Goal: Use online tool/utility: Use online tool/utility

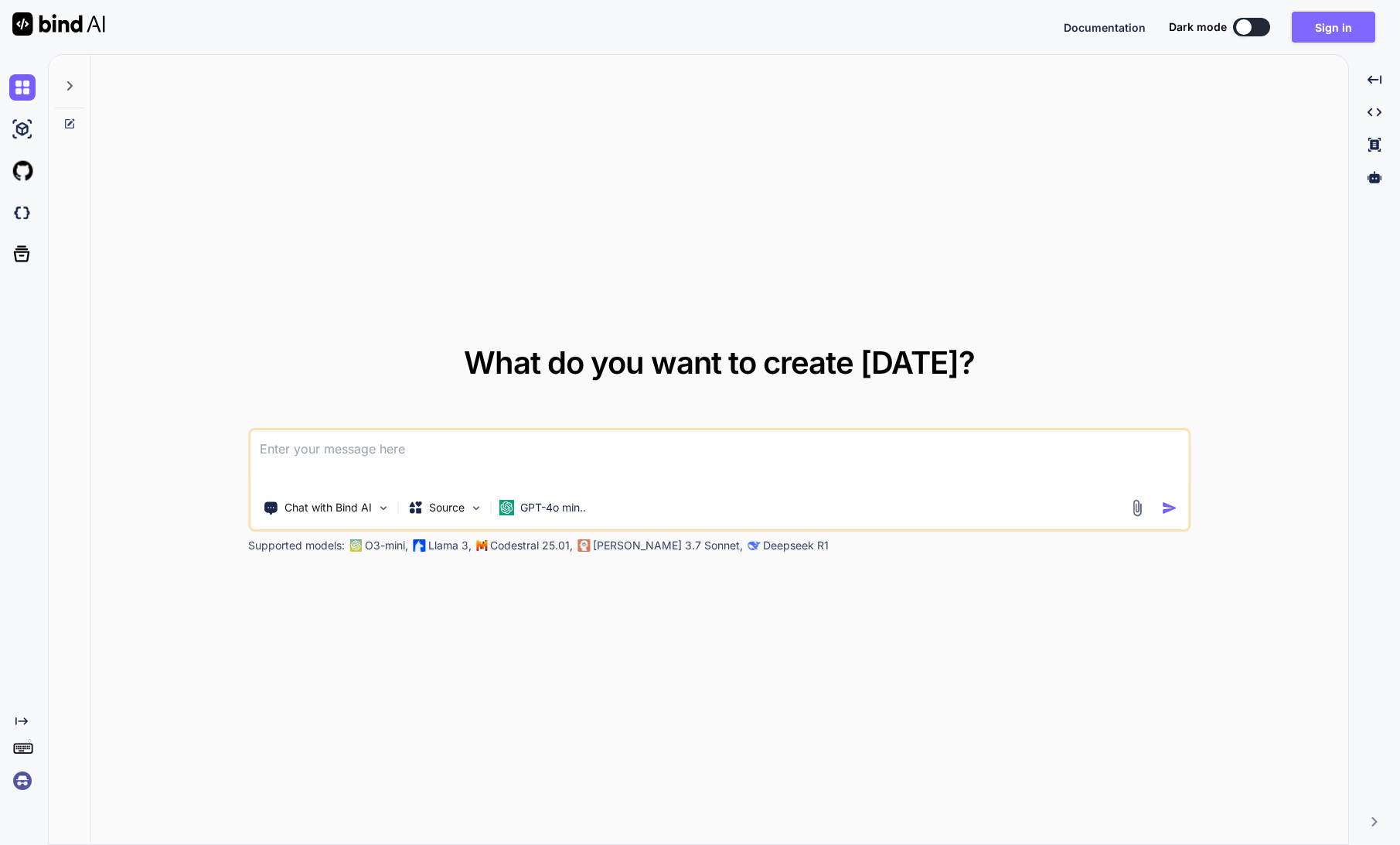
click at [1344, 30] on button "Sign in" at bounding box center [1333, 27] width 84 height 31
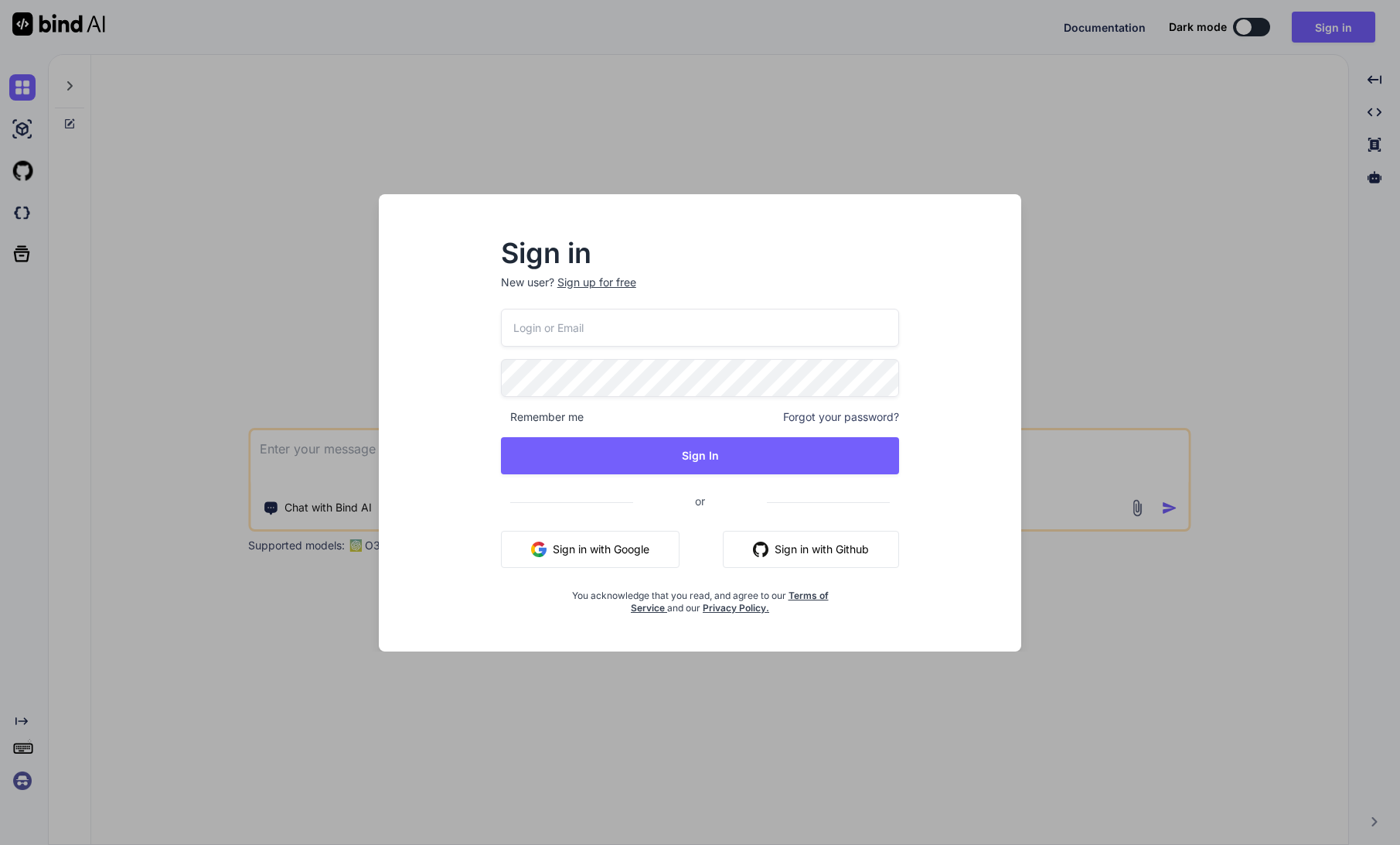
type input "[PERSON_NAME][EMAIL_ADDRESS][DOMAIN_NAME]"
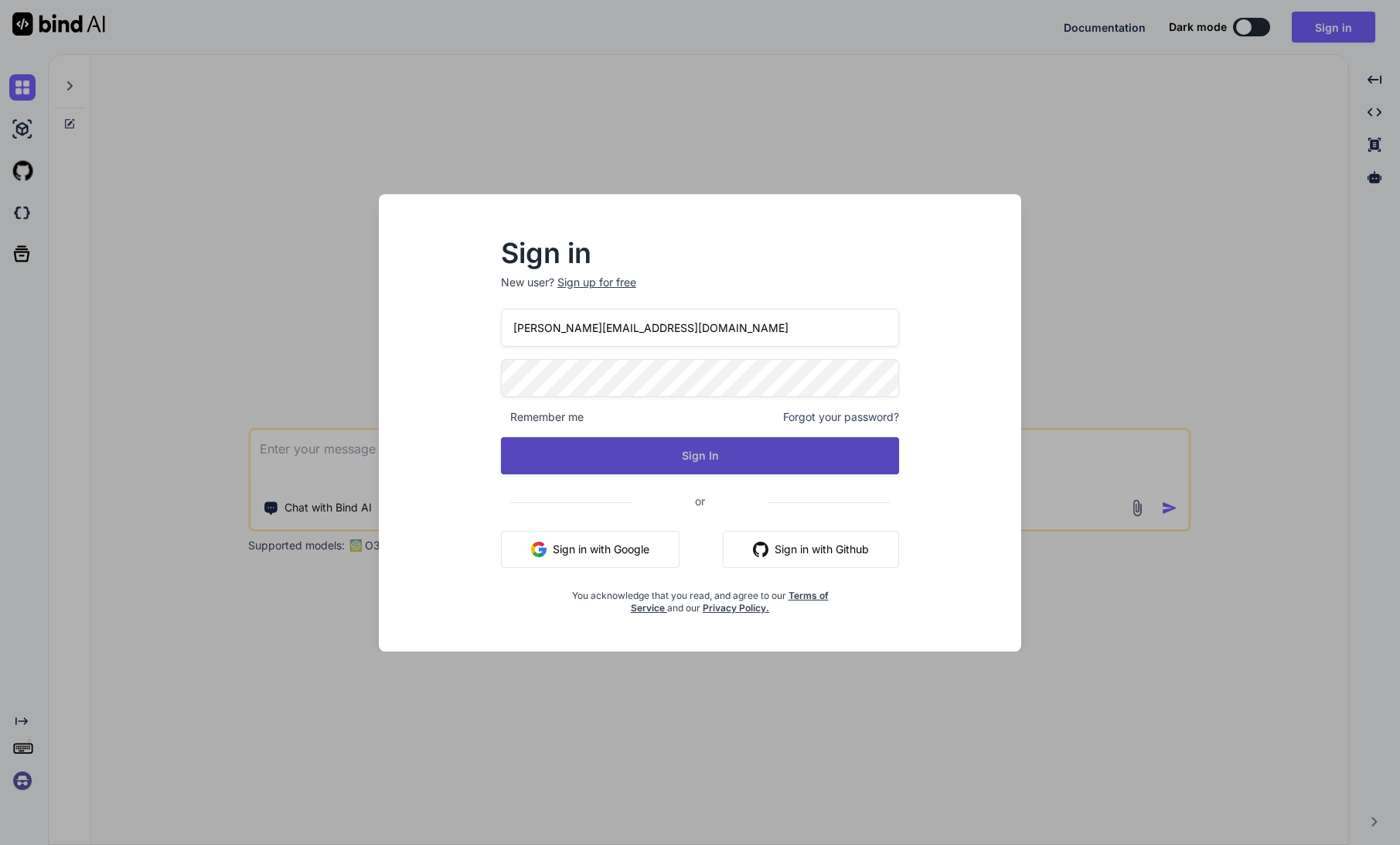
click at [699, 458] on button "Sign In" at bounding box center [700, 456] width 399 height 37
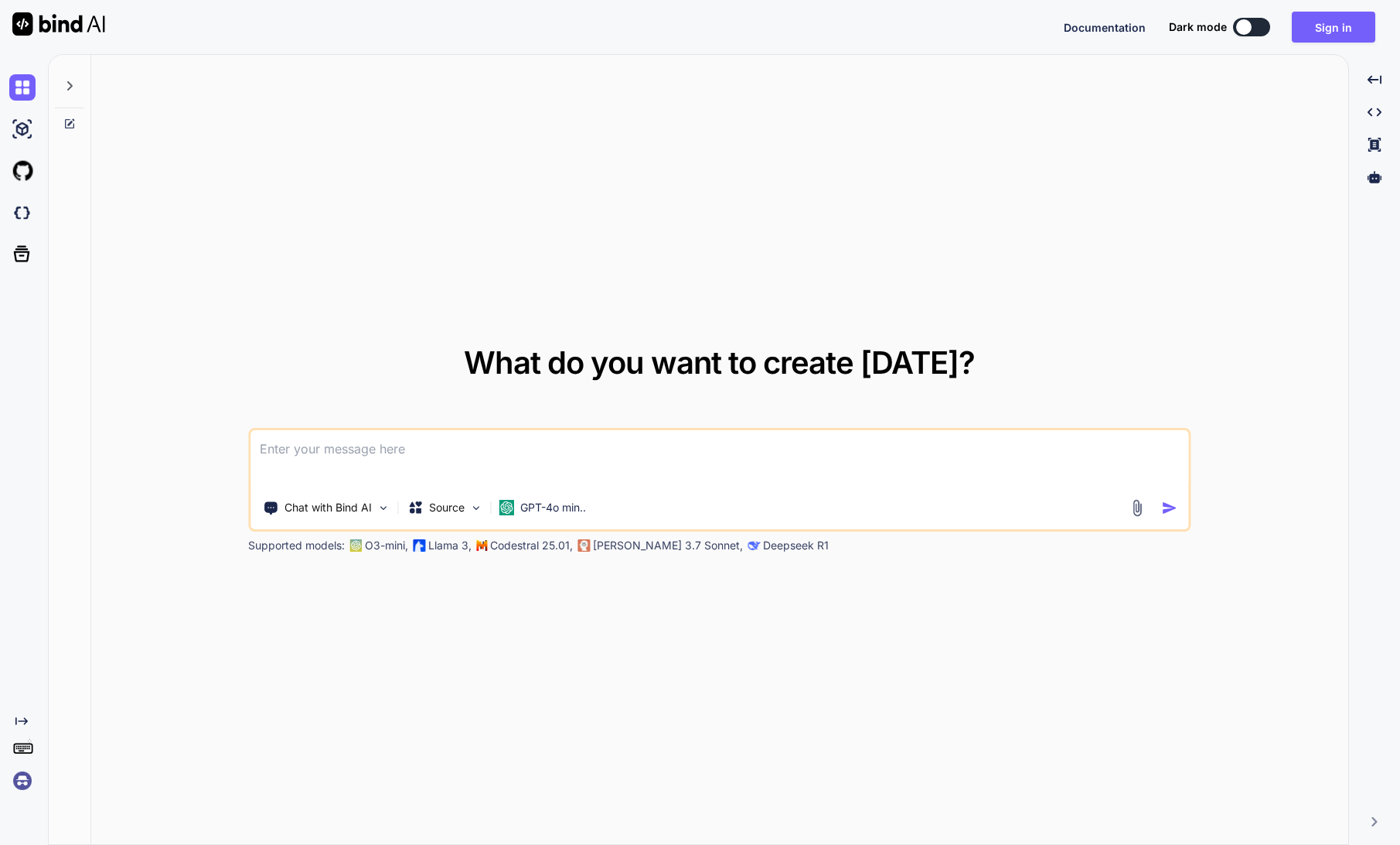
click at [24, 718] on icon at bounding box center [21, 721] width 12 height 8
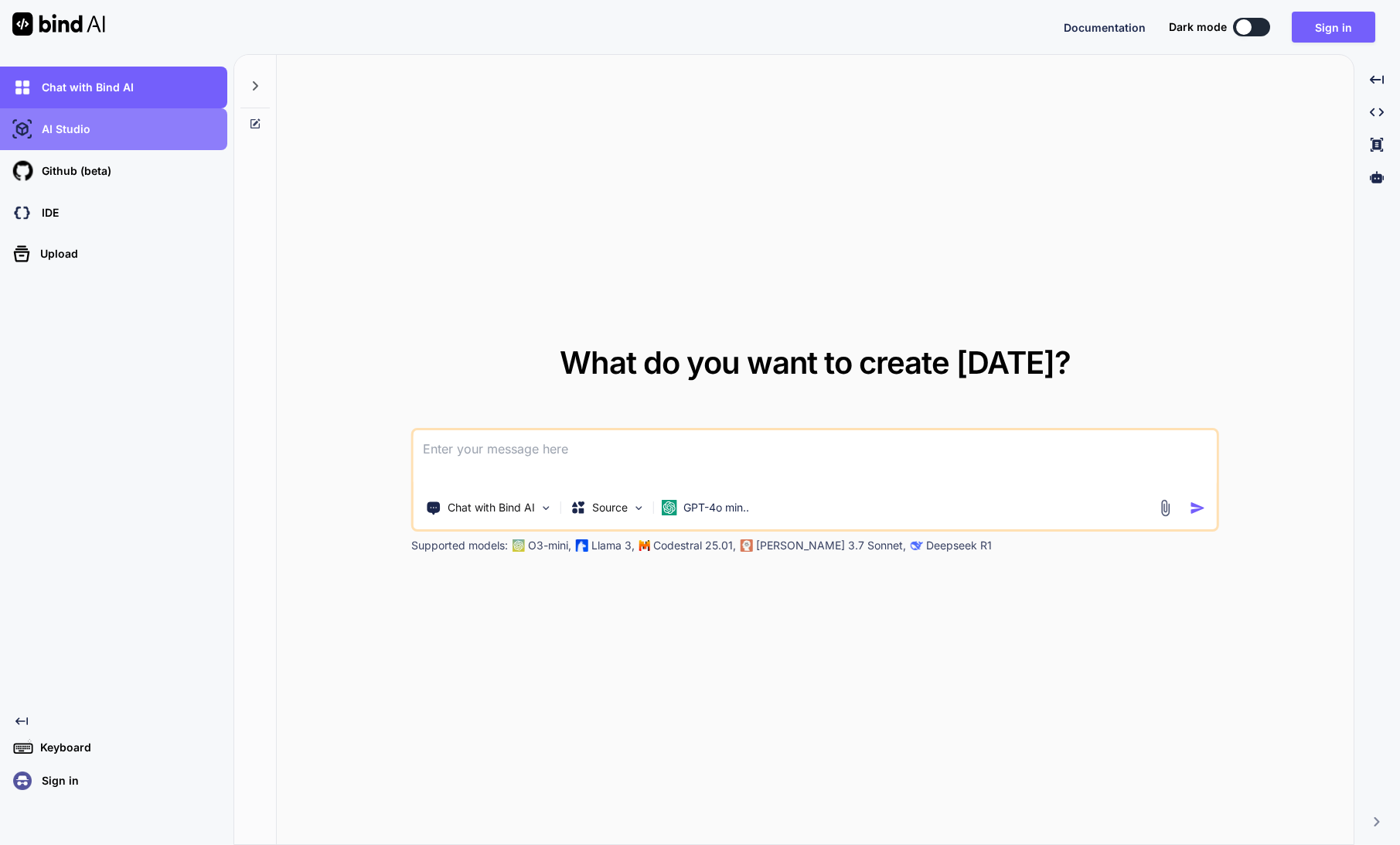
click at [88, 126] on p "AI Studio" at bounding box center [62, 129] width 55 height 15
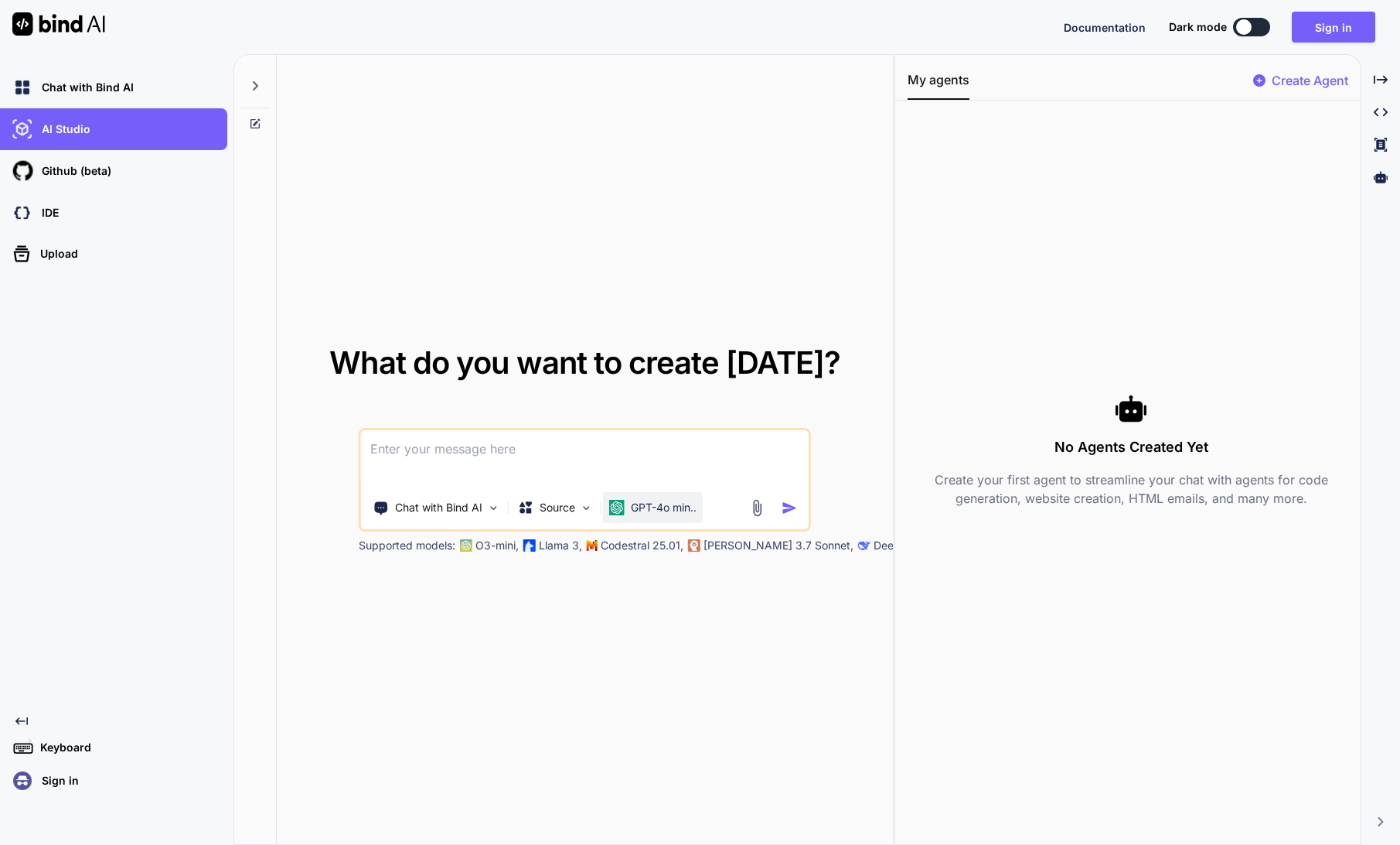
click at [662, 506] on p "GPT-4o min.." at bounding box center [664, 508] width 65 height 15
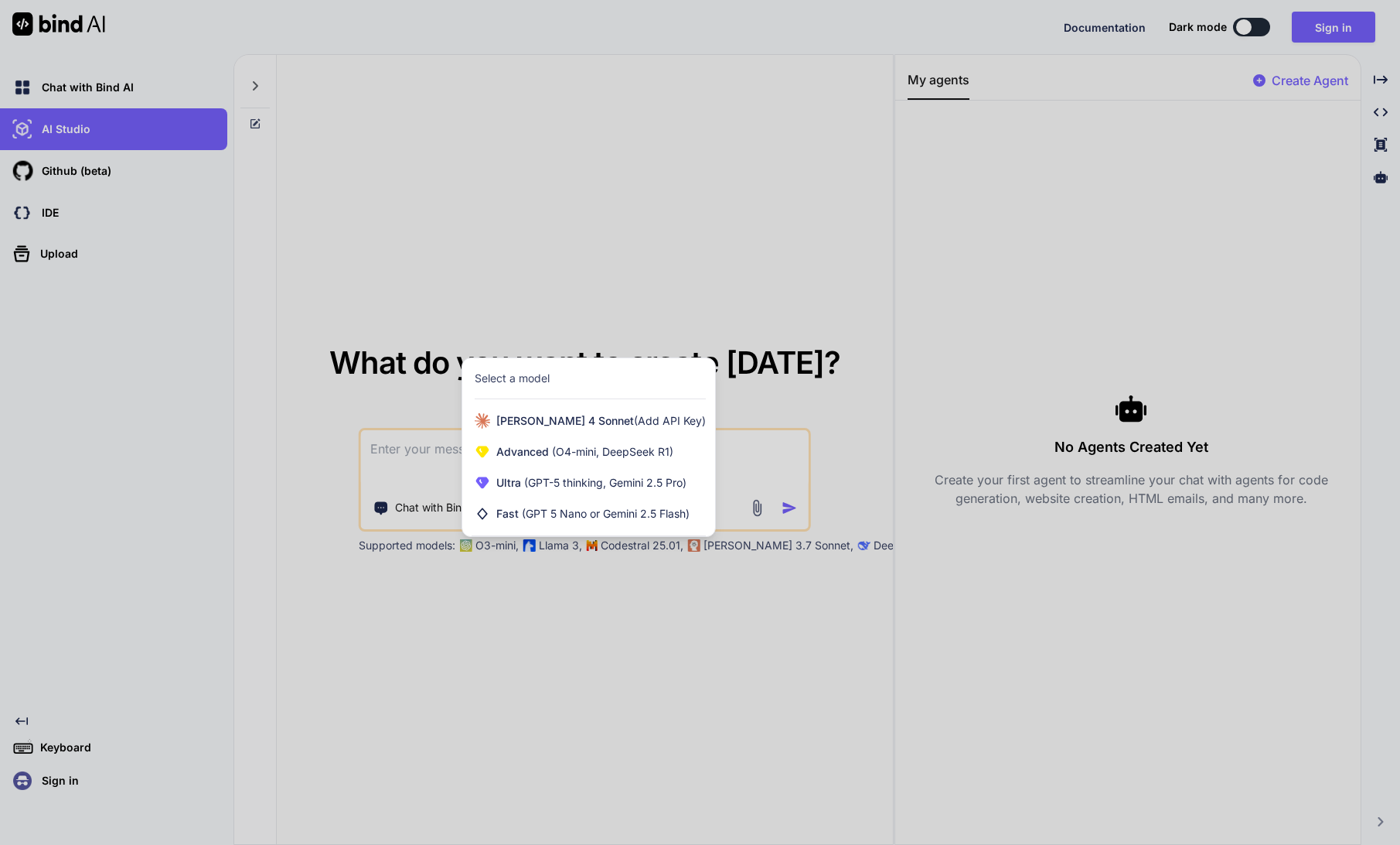
click at [307, 412] on div at bounding box center [700, 422] width 1400 height 845
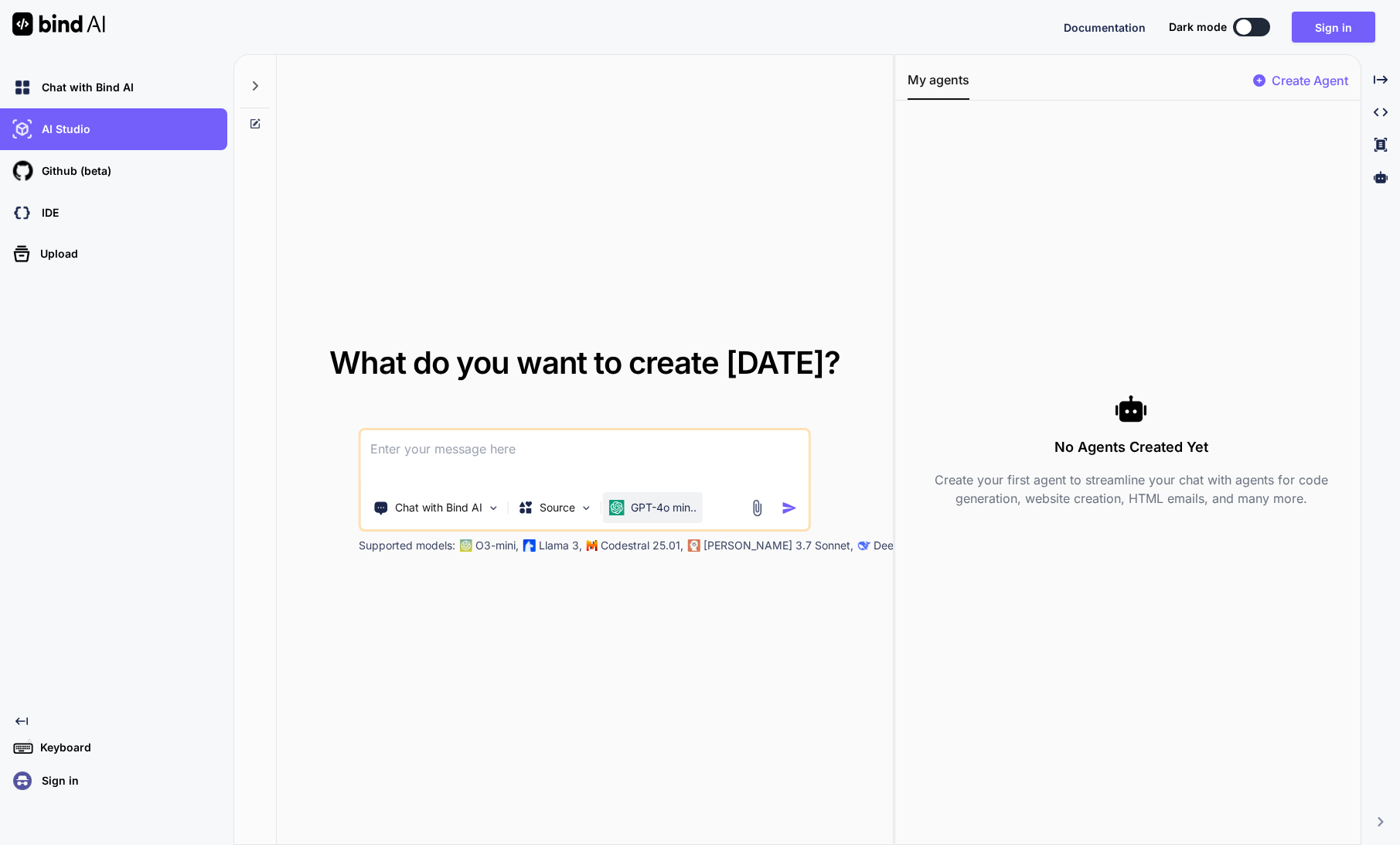
click at [675, 505] on p "GPT-4o min.." at bounding box center [664, 508] width 65 height 15
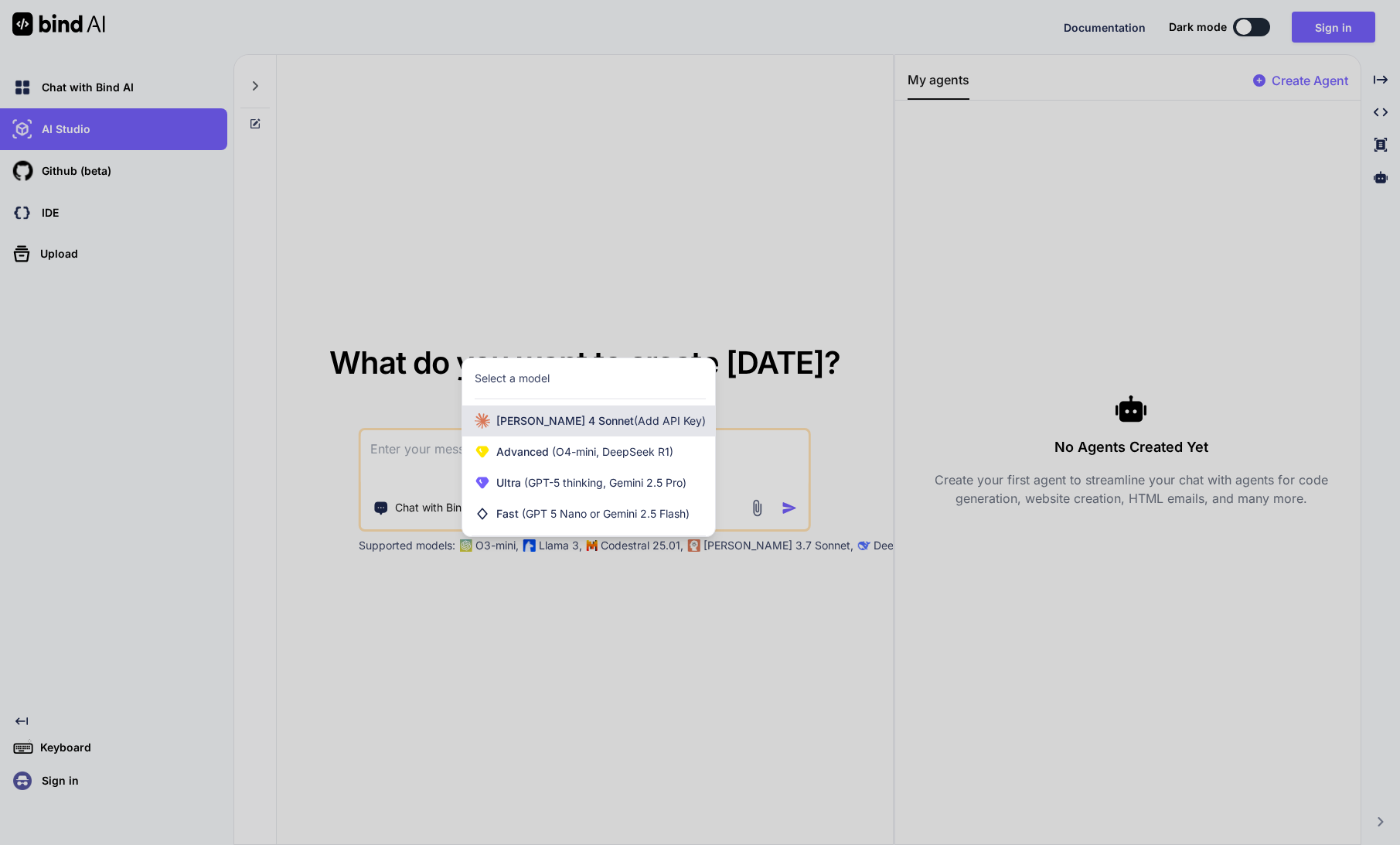
click at [524, 423] on span "[PERSON_NAME] 4 Sonnet (Add API Key)" at bounding box center [602, 421] width 209 height 15
type textarea "x"
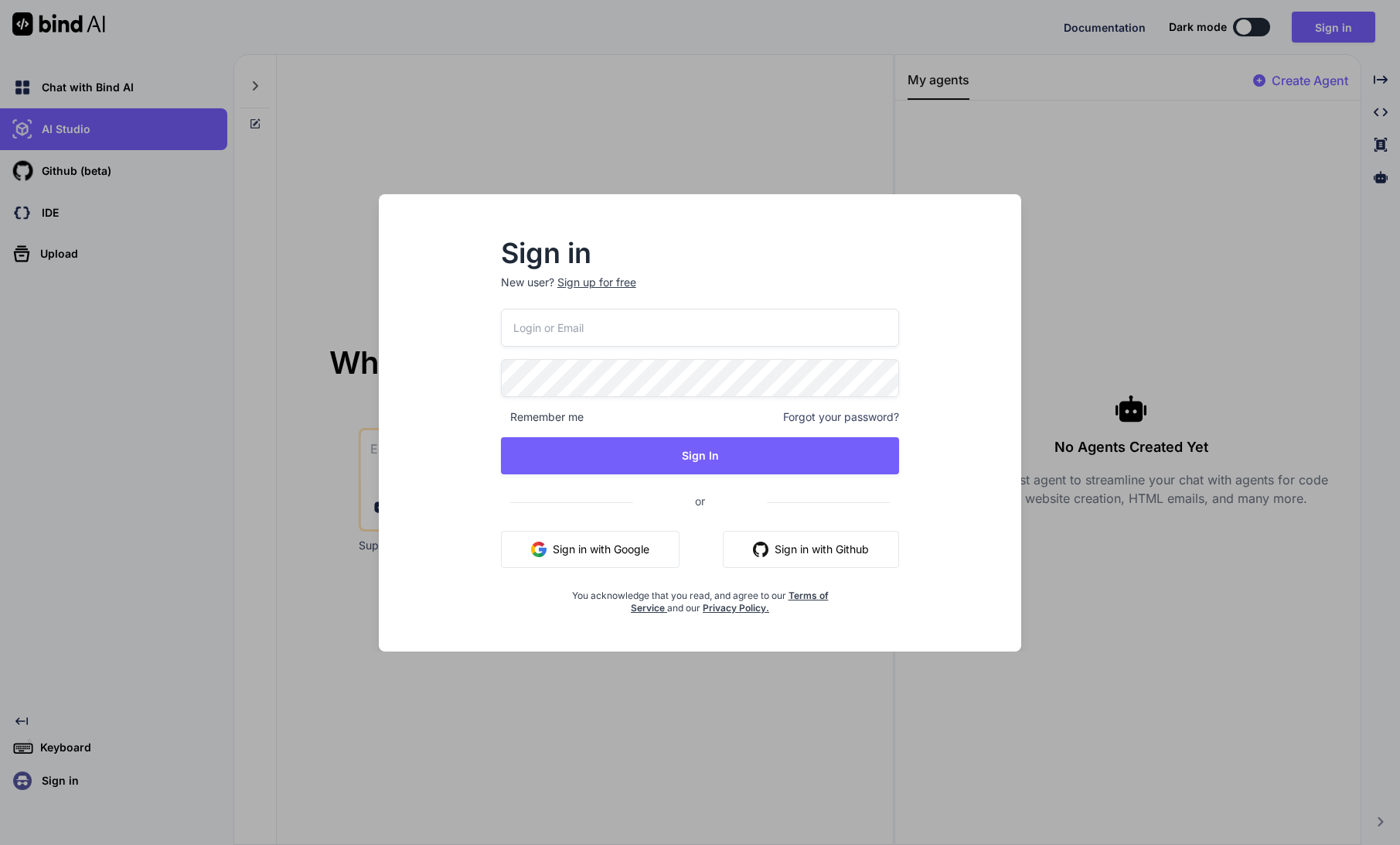
click at [235, 364] on div "Sign in New user? Sign up for free Remember me Forgot your password? Sign In or…" at bounding box center [700, 422] width 1400 height 845
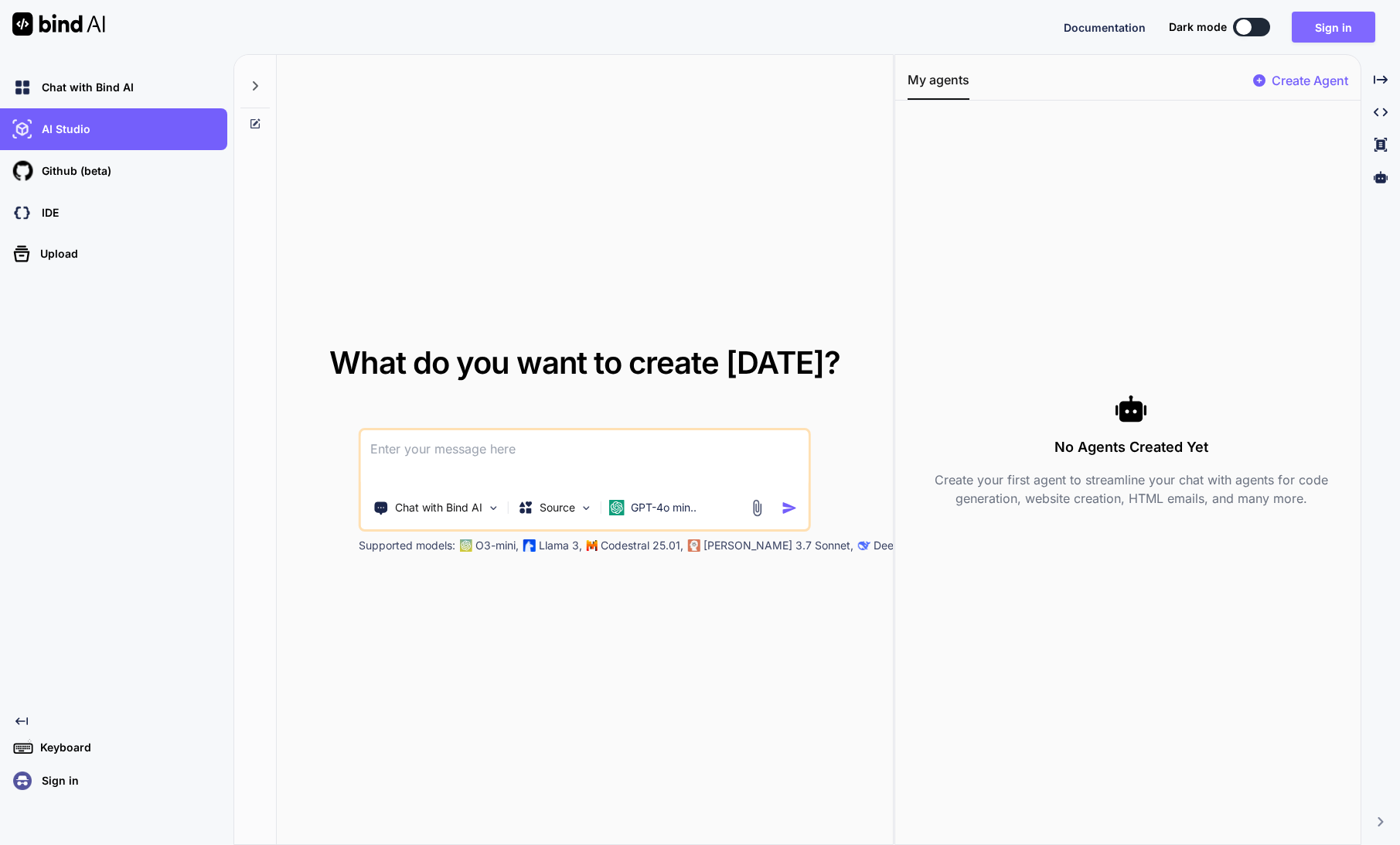
click at [1347, 30] on button "Sign in" at bounding box center [1333, 27] width 84 height 31
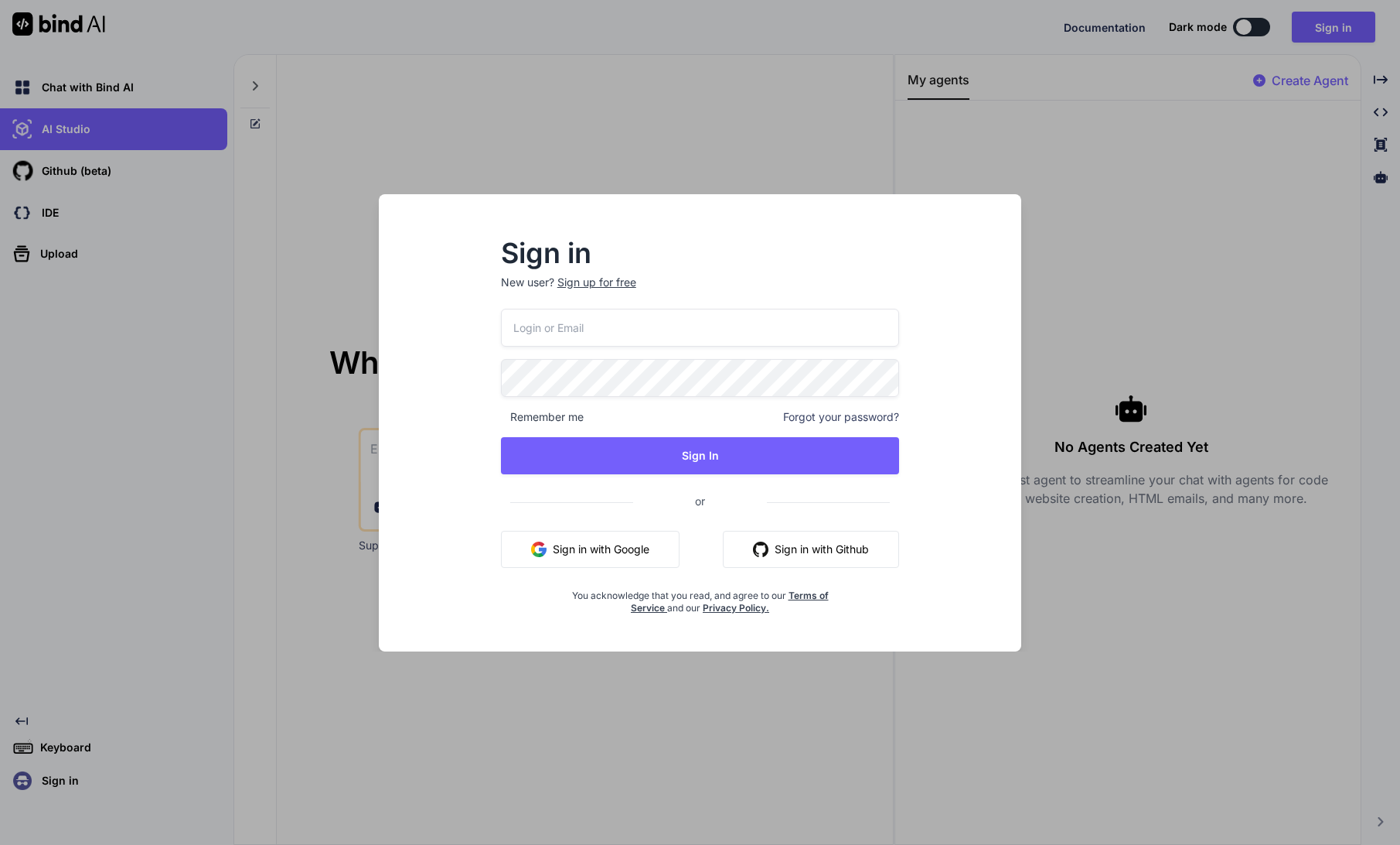
type input "[PERSON_NAME][EMAIL_ADDRESS][DOMAIN_NAME]"
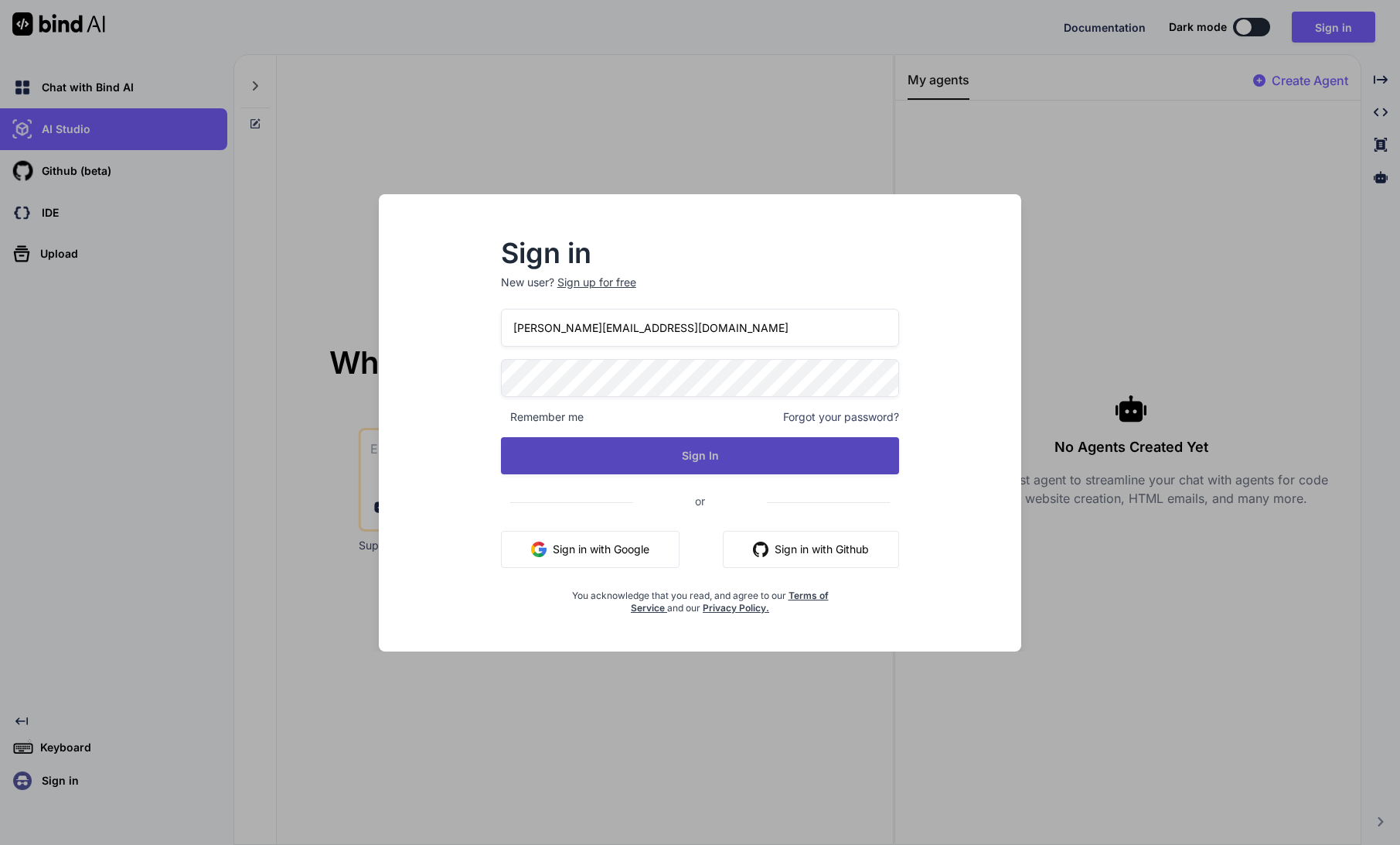
click at [681, 459] on button "Sign In" at bounding box center [700, 456] width 399 height 37
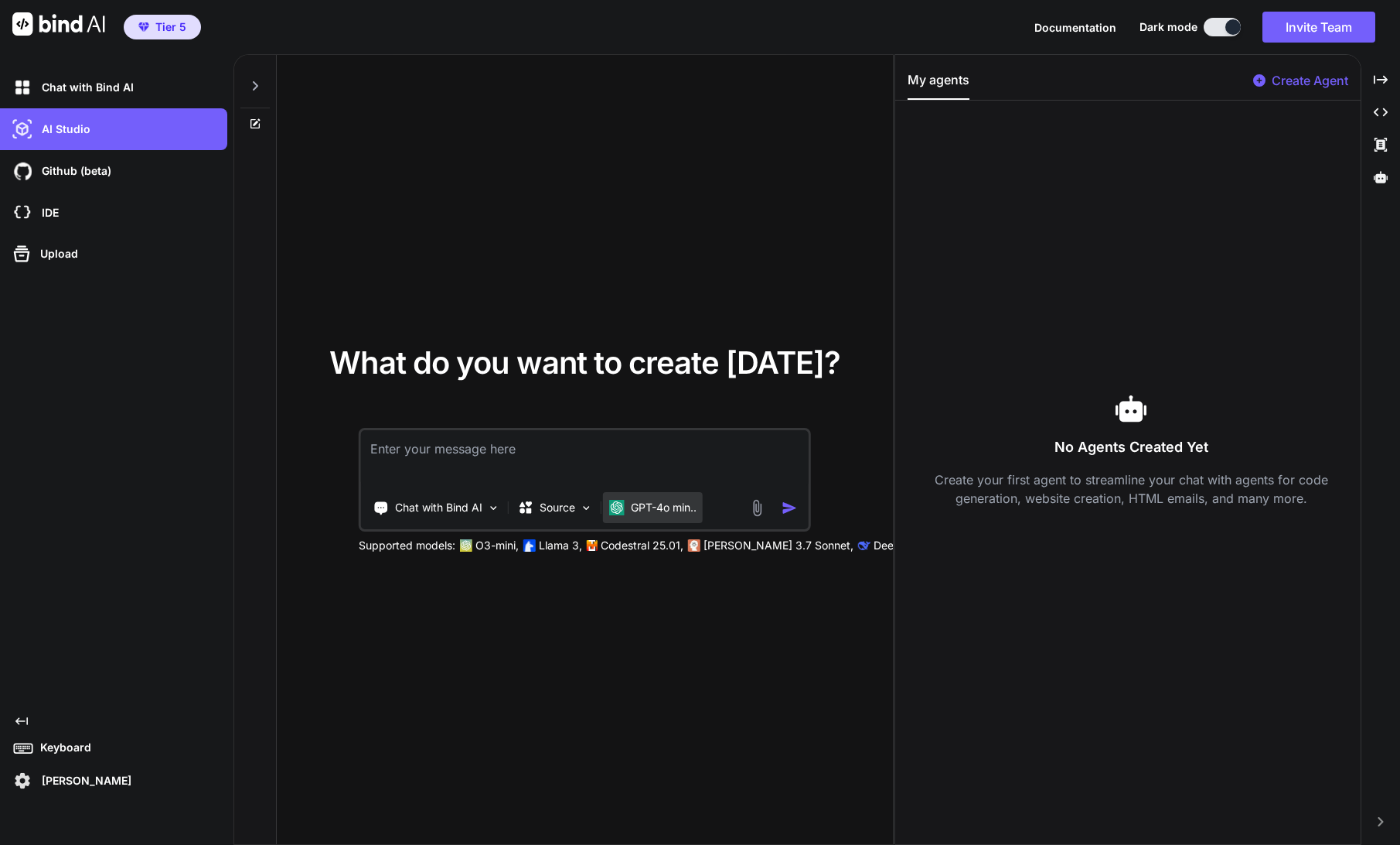
click at [673, 507] on p "GPT-4o min.." at bounding box center [664, 508] width 65 height 15
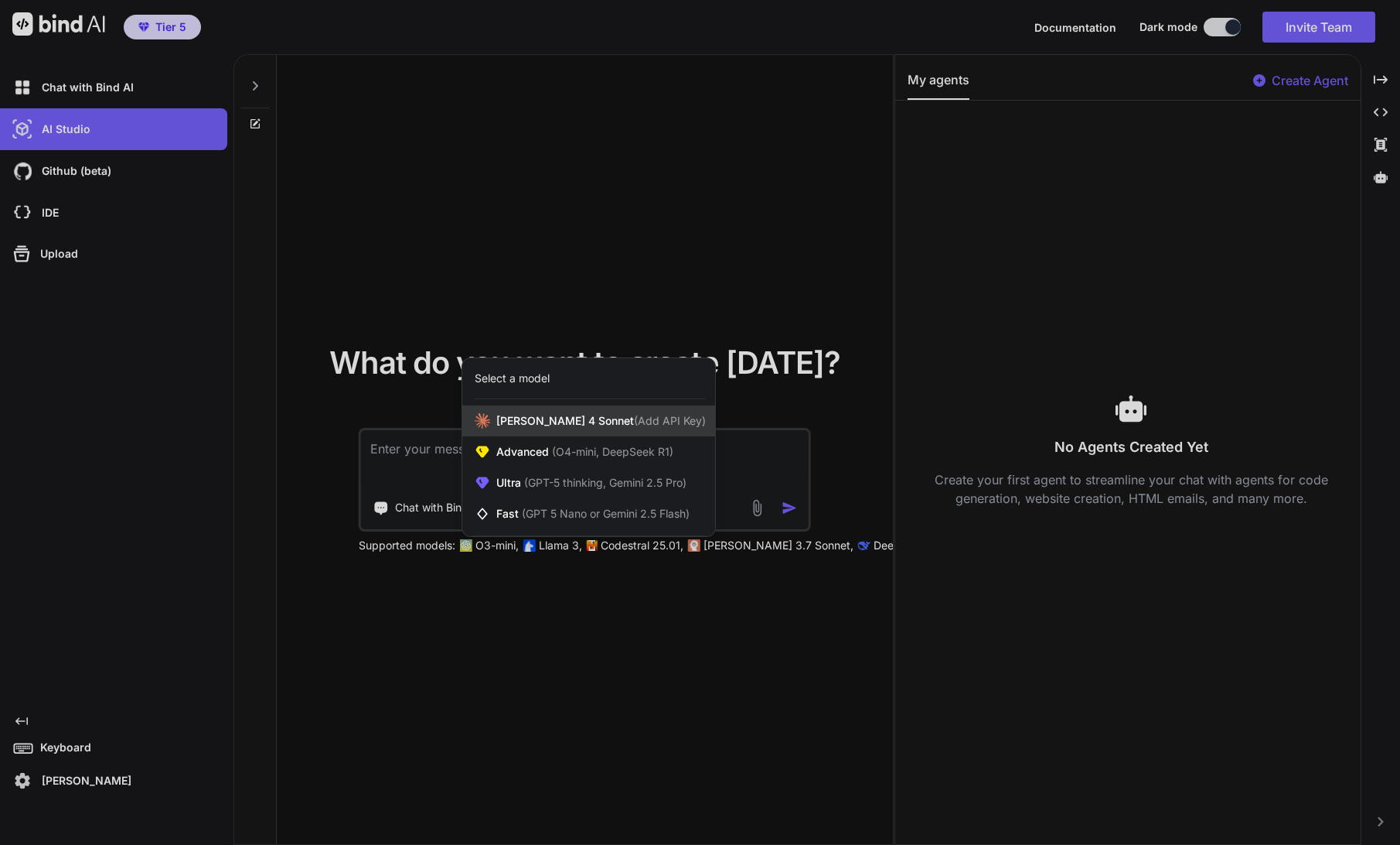
click at [506, 421] on span "[PERSON_NAME] 4 Sonnet (Add API Key)" at bounding box center [602, 421] width 209 height 15
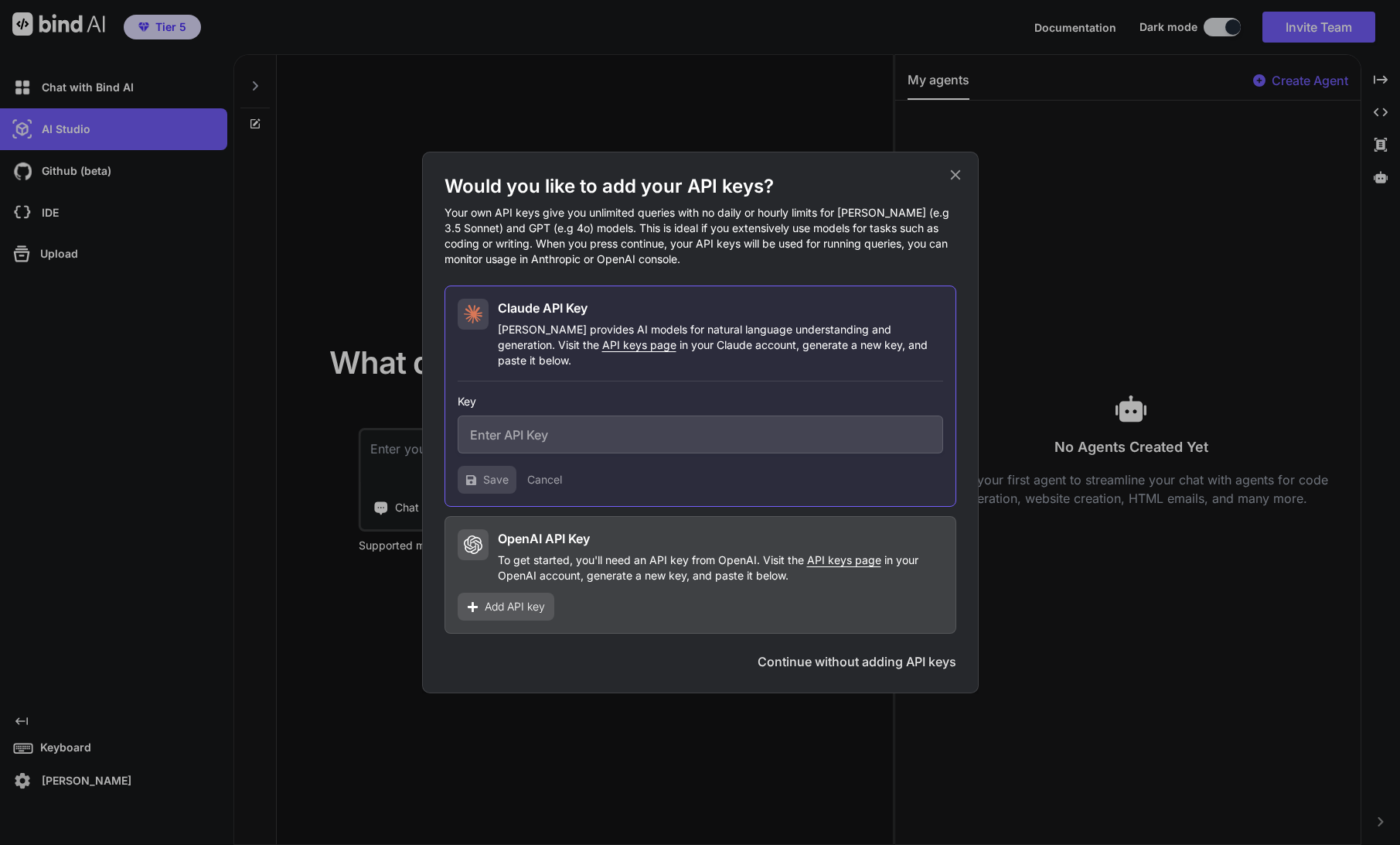
click at [956, 180] on icon at bounding box center [955, 175] width 10 height 10
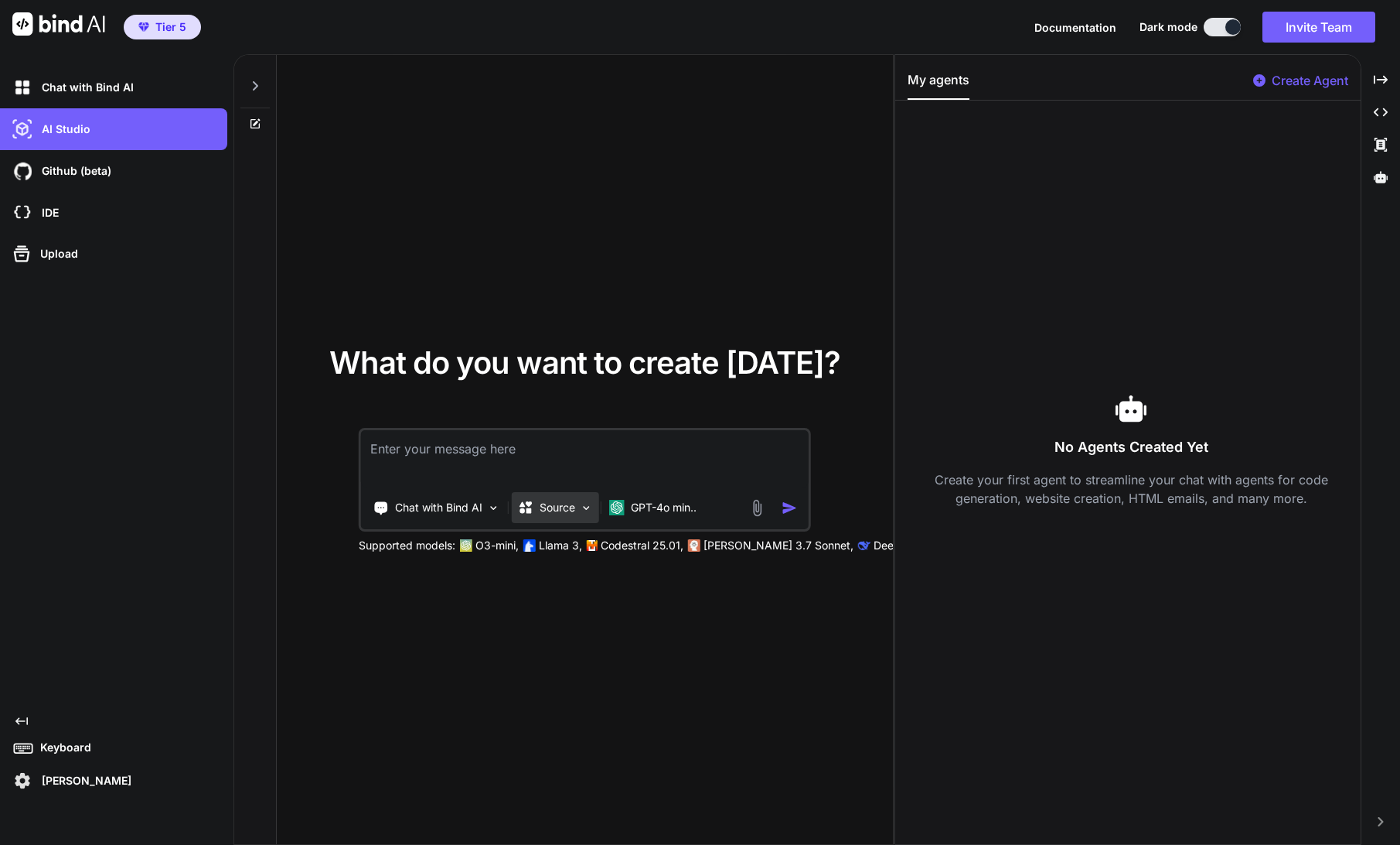
click at [544, 509] on p "Source" at bounding box center [557, 508] width 36 height 15
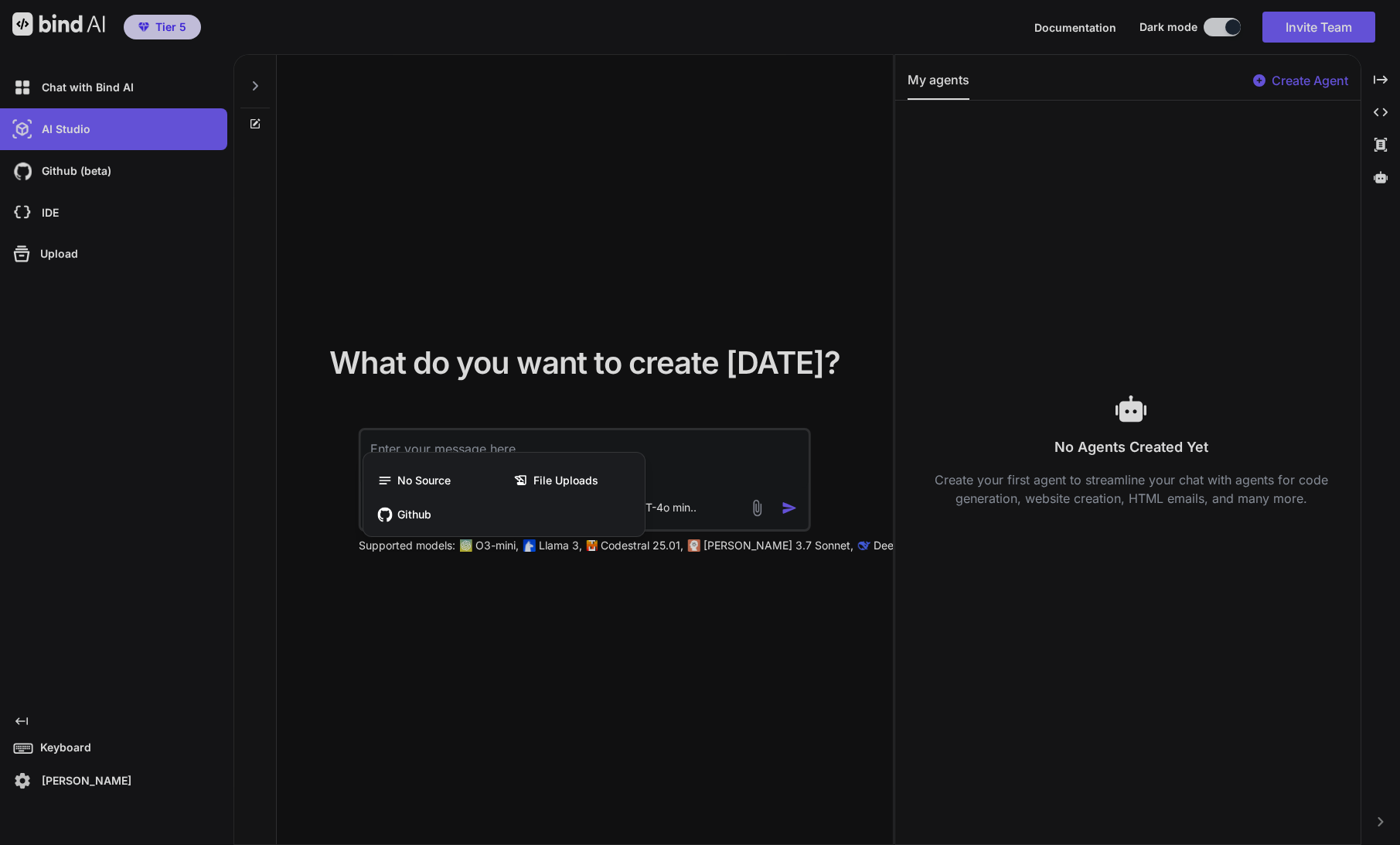
click at [702, 510] on div at bounding box center [700, 422] width 1400 height 845
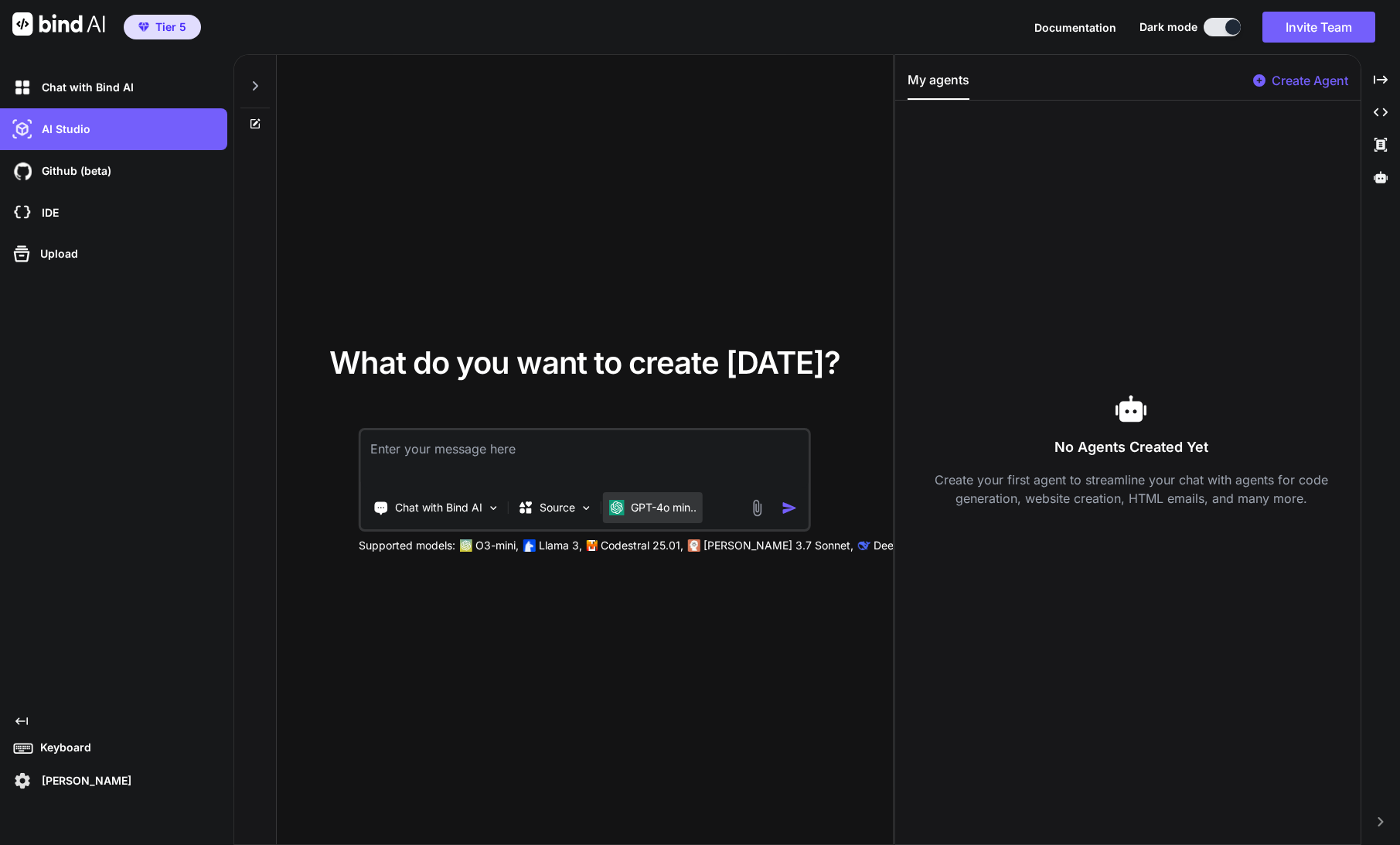
click at [690, 510] on p "GPT-4o min.." at bounding box center [664, 508] width 65 height 15
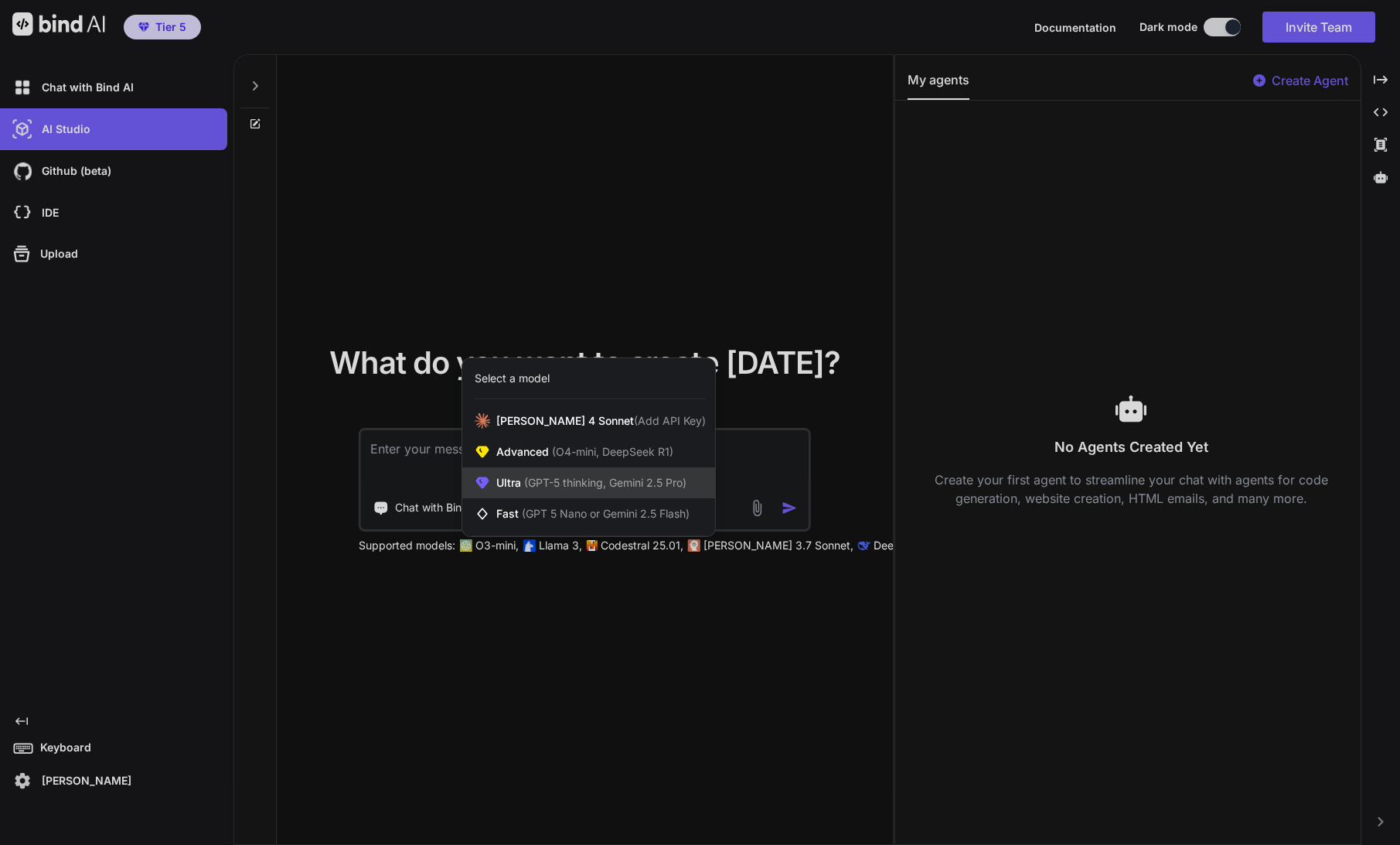
click at [511, 485] on span "Ultra (GPT-5 thinking, Gemini 2.5 Pro)" at bounding box center [592, 483] width 190 height 15
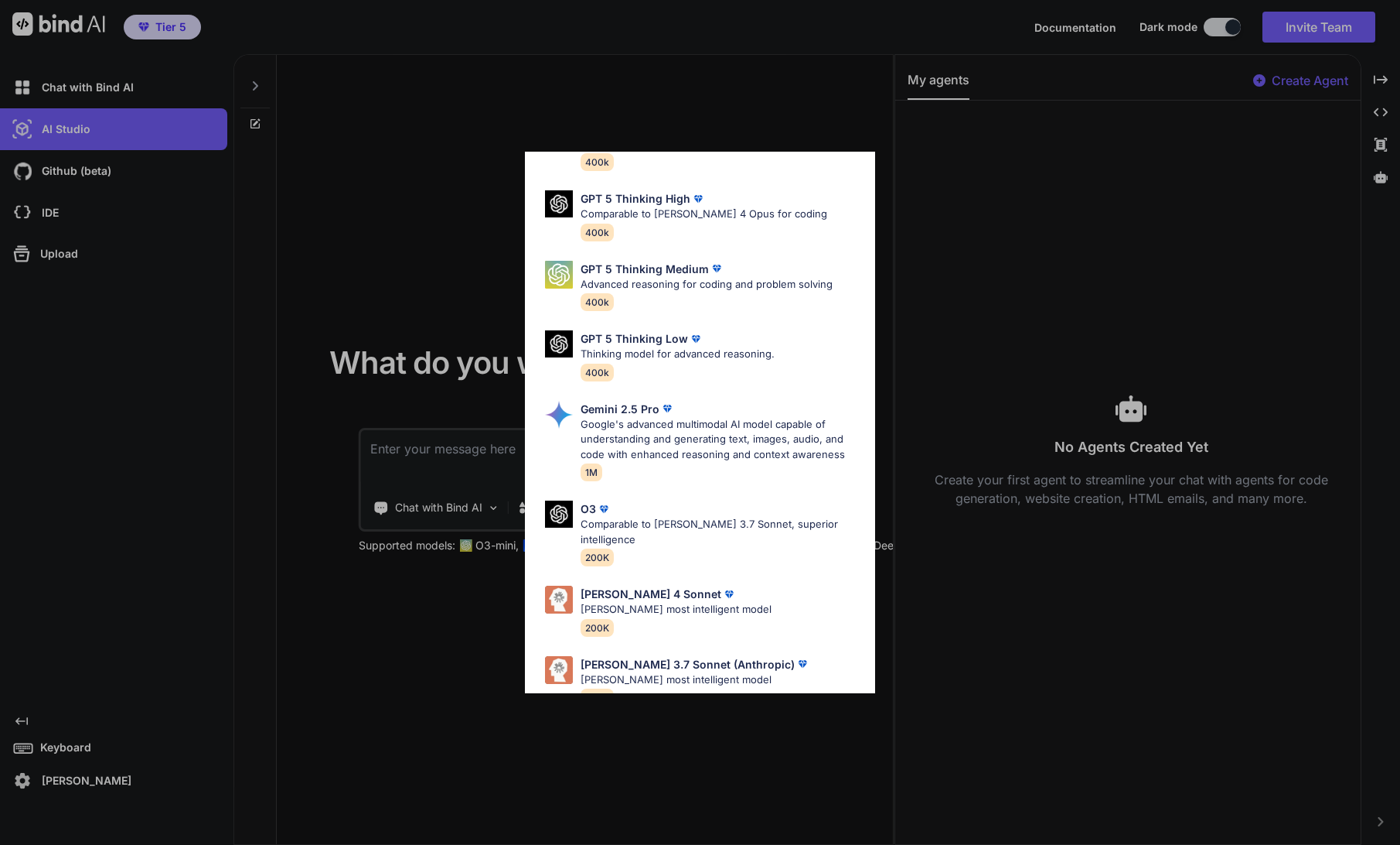
scroll to position [110, 0]
click at [558, 587] on img at bounding box center [558, 600] width 28 height 28
type textarea "x"
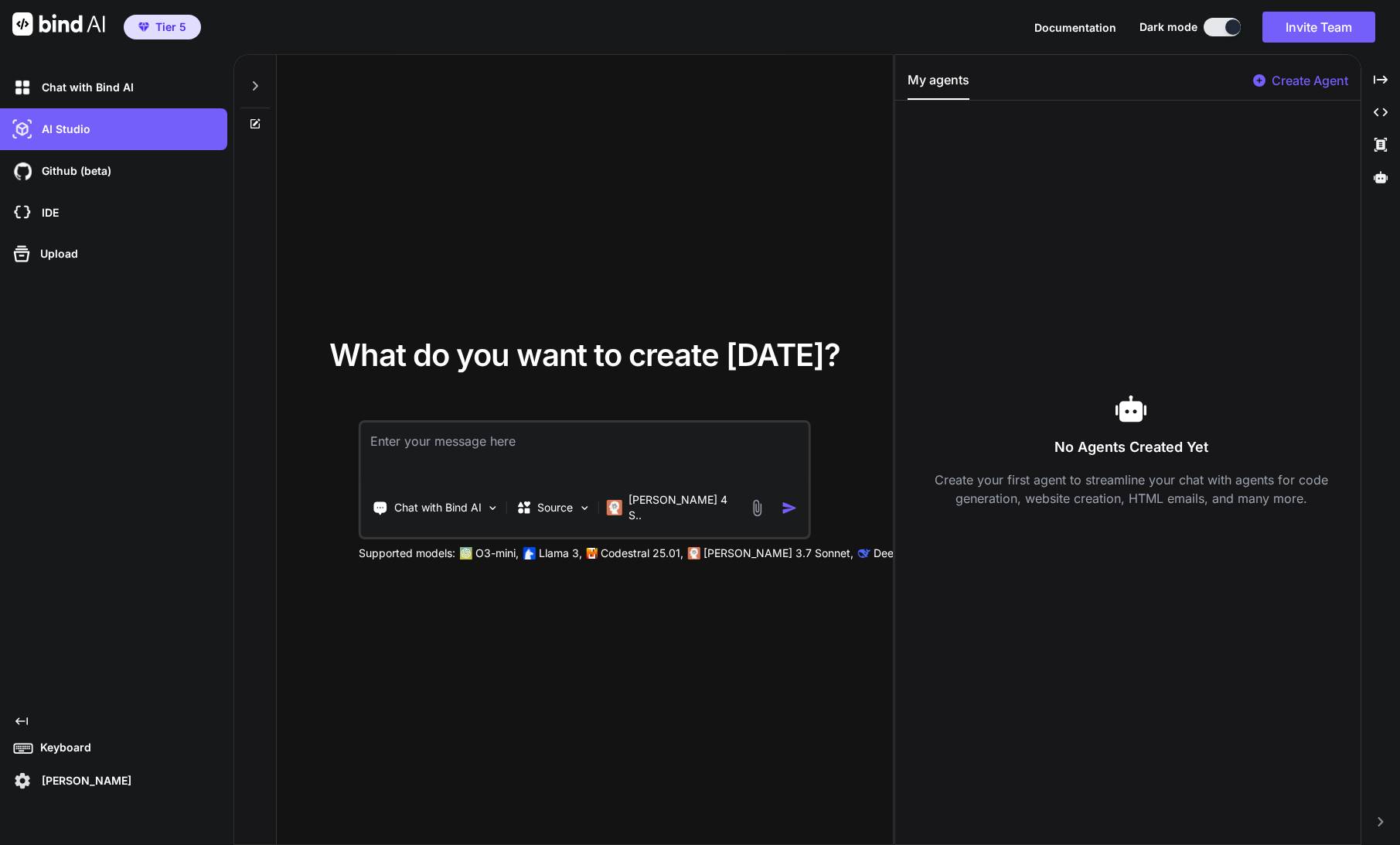
click at [473, 461] on textarea at bounding box center [584, 451] width 447 height 58
type textarea "i"
type textarea "x"
type textarea "ic"
type textarea "x"
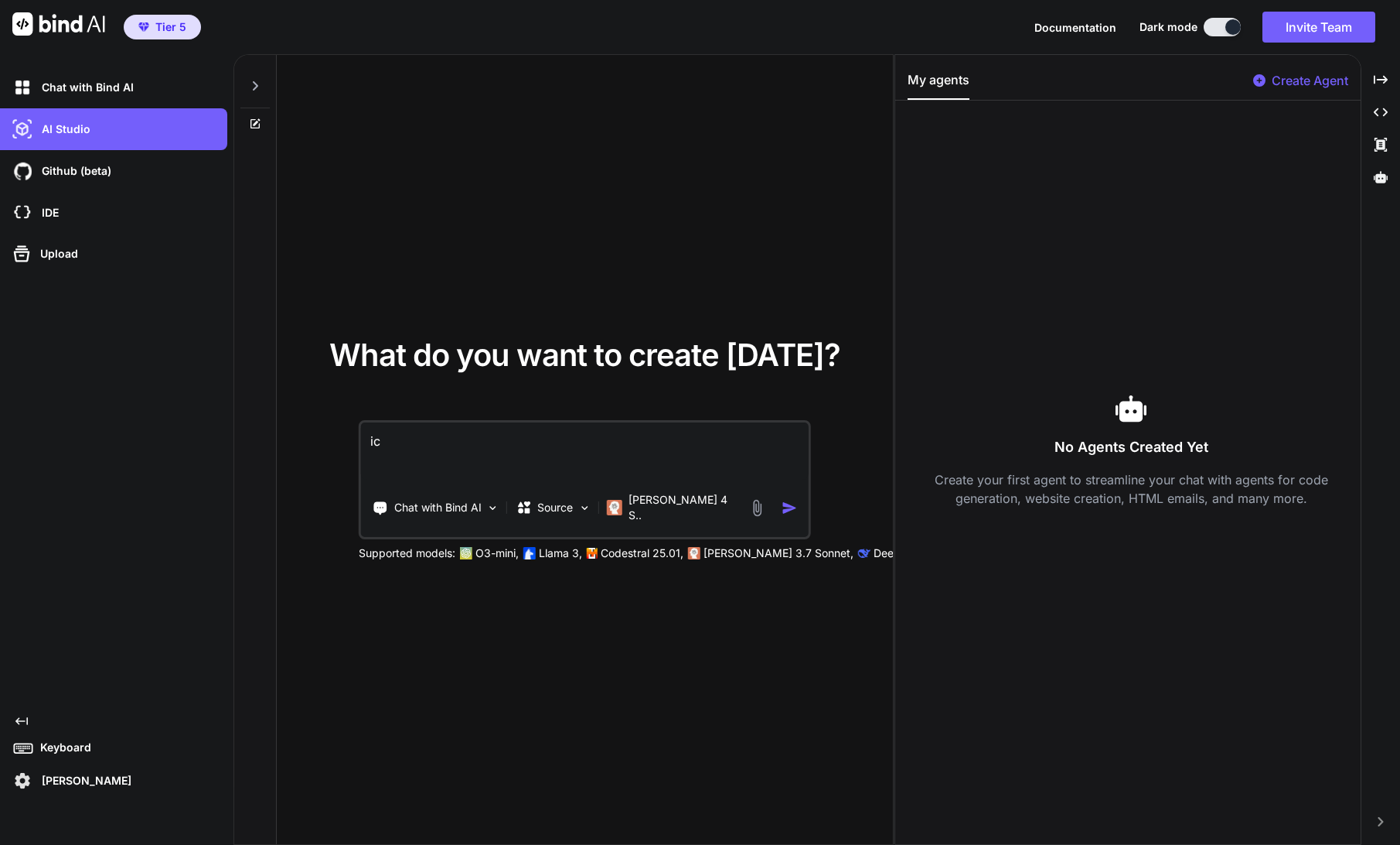
type textarea "ich"
type textarea "x"
type textarea "ich"
type textarea "x"
type textarea "ich m"
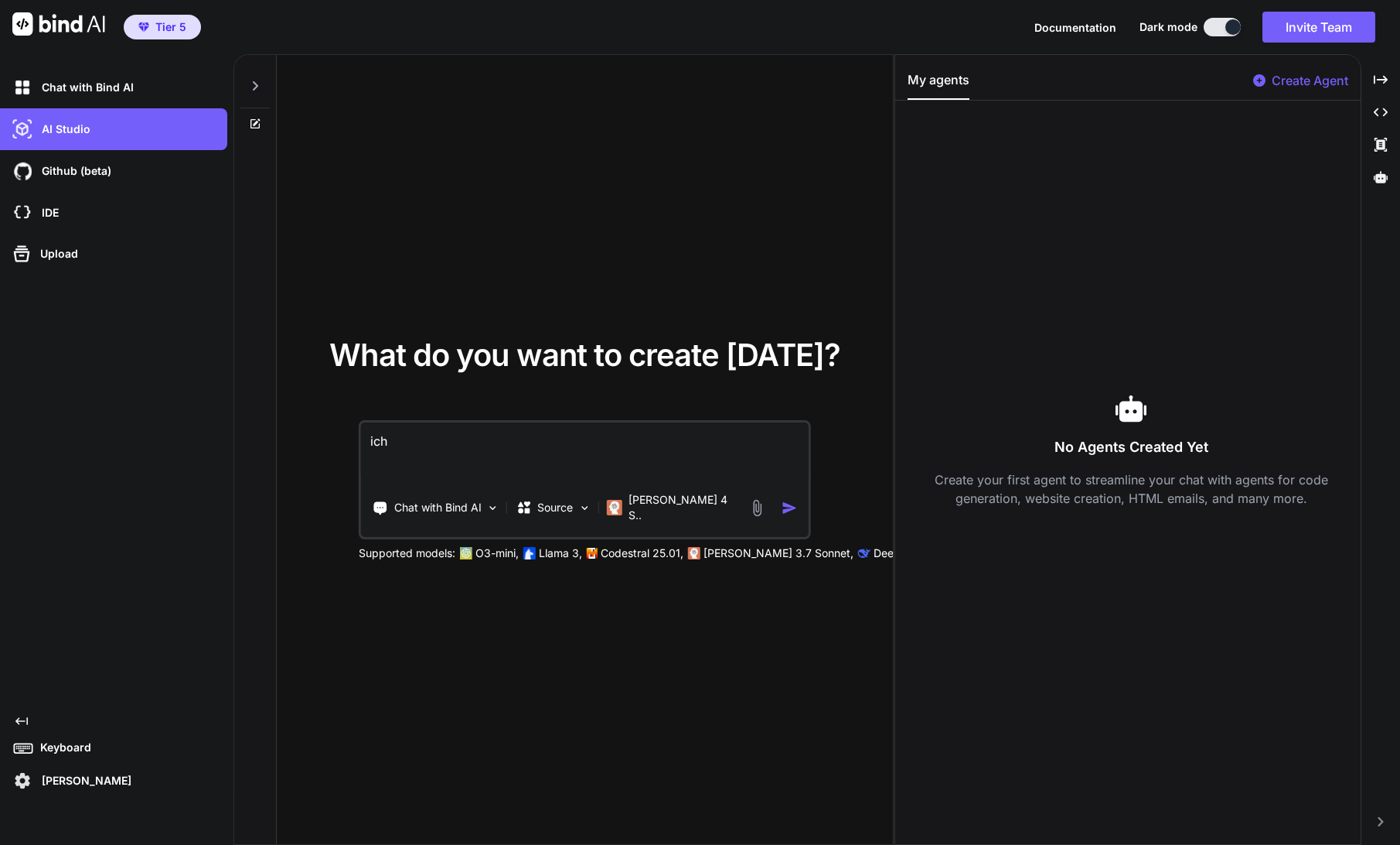
type textarea "x"
type textarea "ich mö"
type textarea "x"
type textarea "ich möc"
type textarea "x"
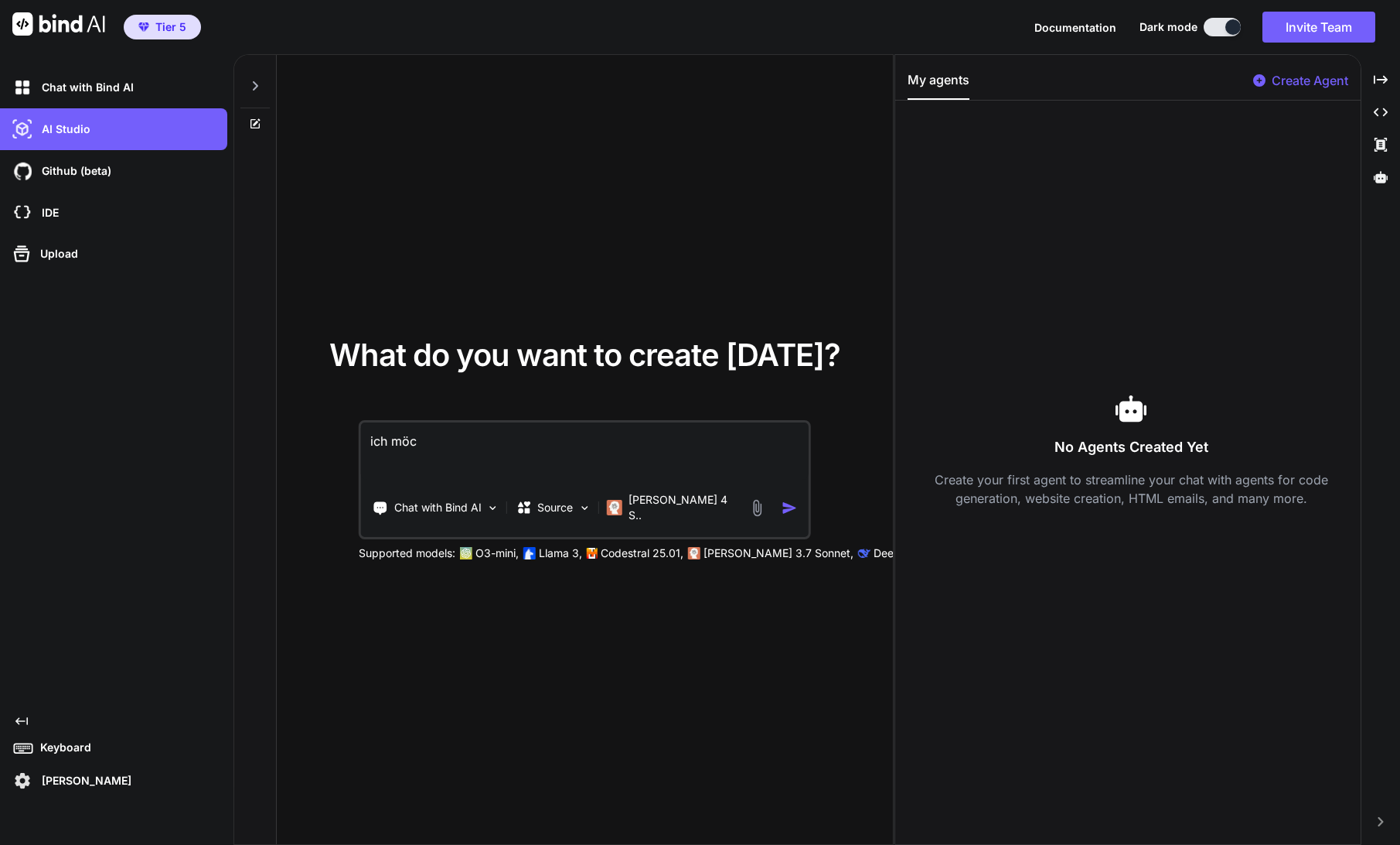
type textarea "ich möch"
type textarea "x"
type textarea "ich möcht"
type textarea "x"
type textarea "ich möchte"
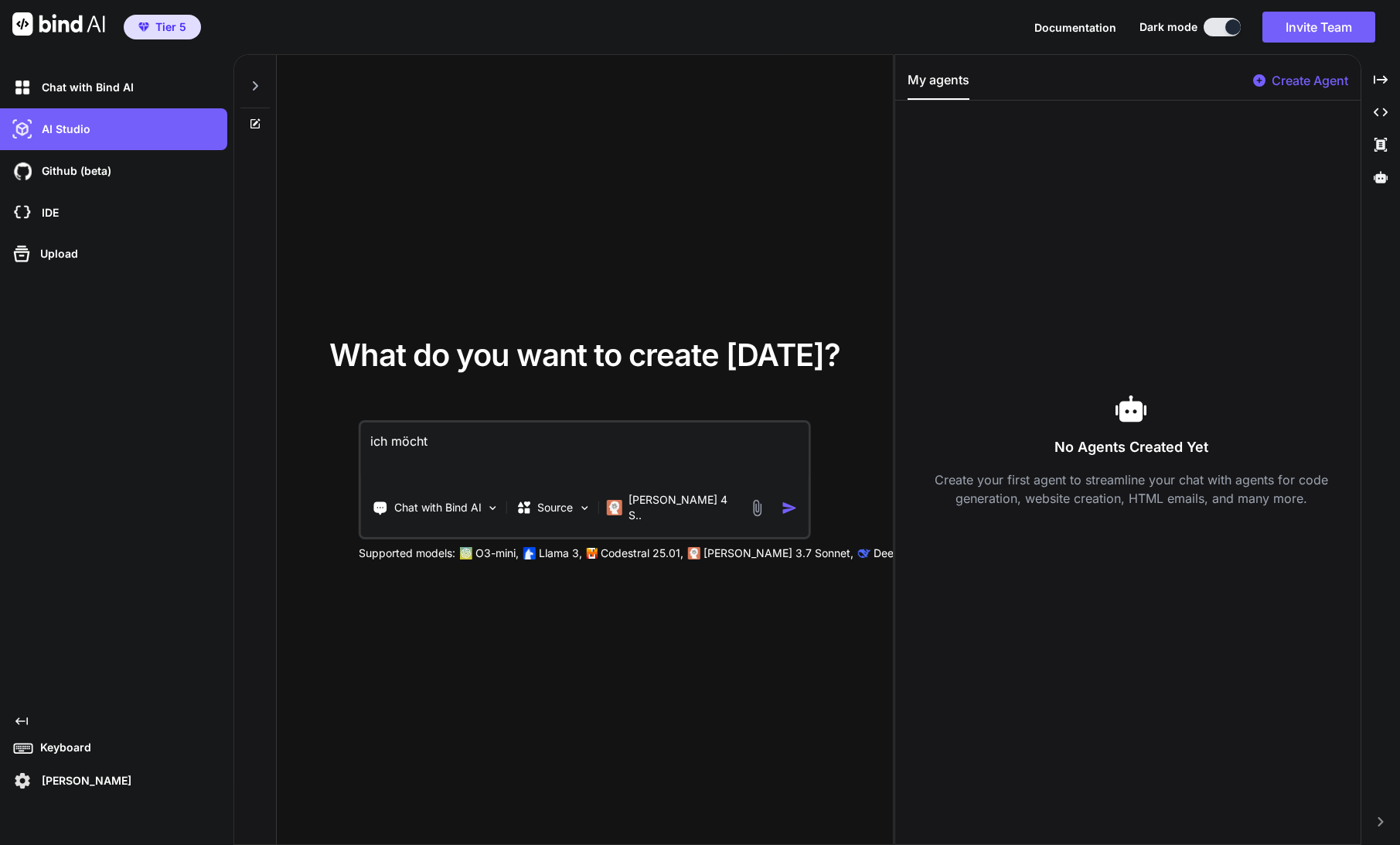
type textarea "x"
type textarea "ich möchte"
type textarea "x"
type textarea "ich möchte e"
type textarea "x"
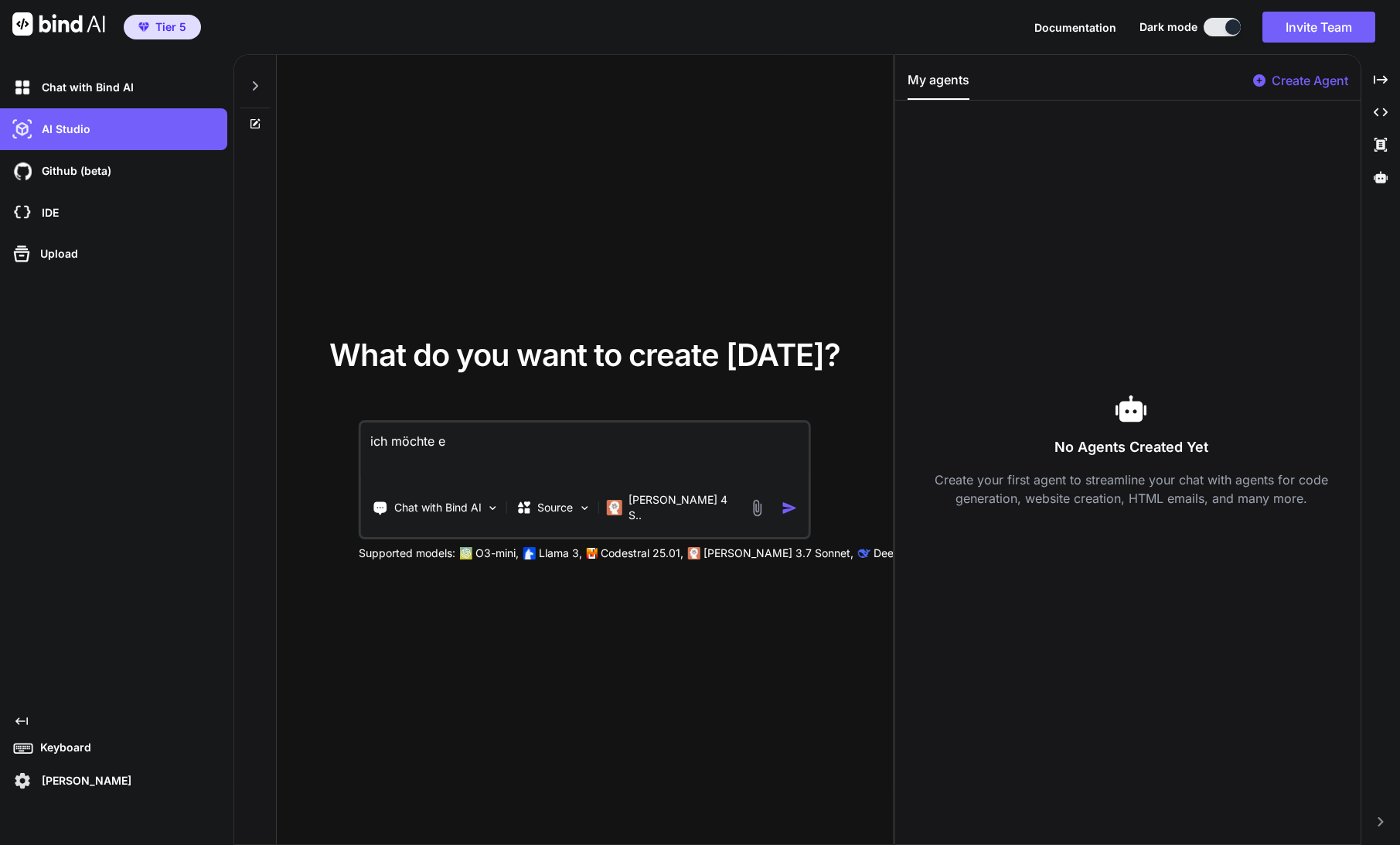
type textarea "ich möchte ei"
type textarea "x"
type textarea "ich möchte ein"
type textarea "x"
type textarea "ich möchte ein"
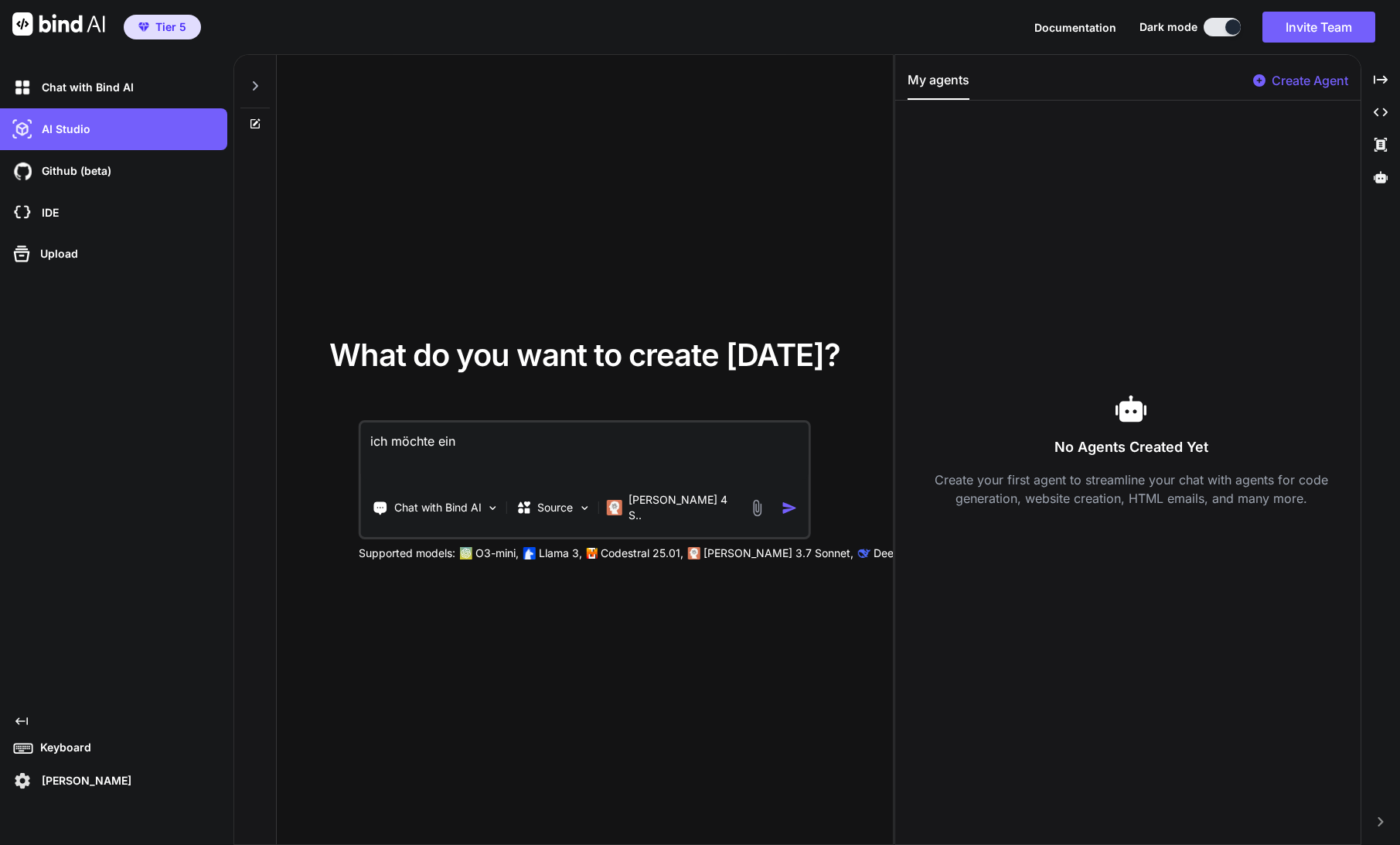
type textarea "x"
type textarea "ich möchte ein s"
type textarea "x"
type textarea "ich möchte ein sc"
type textarea "x"
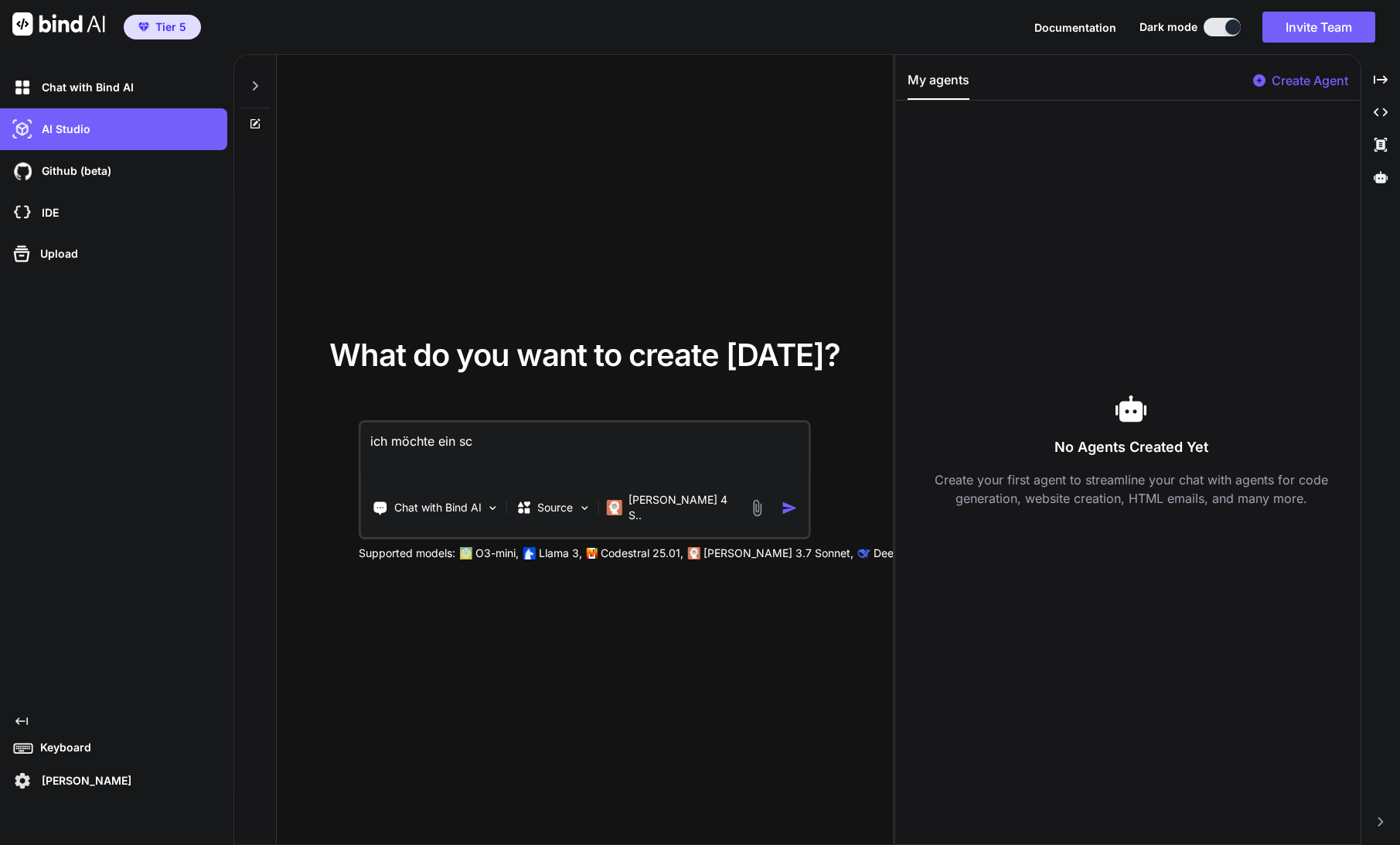
type textarea "ich möchte ein scr"
type textarea "x"
type textarea "ich möchte ein scri"
type textarea "x"
type textarea "ich möchte ein scrip"
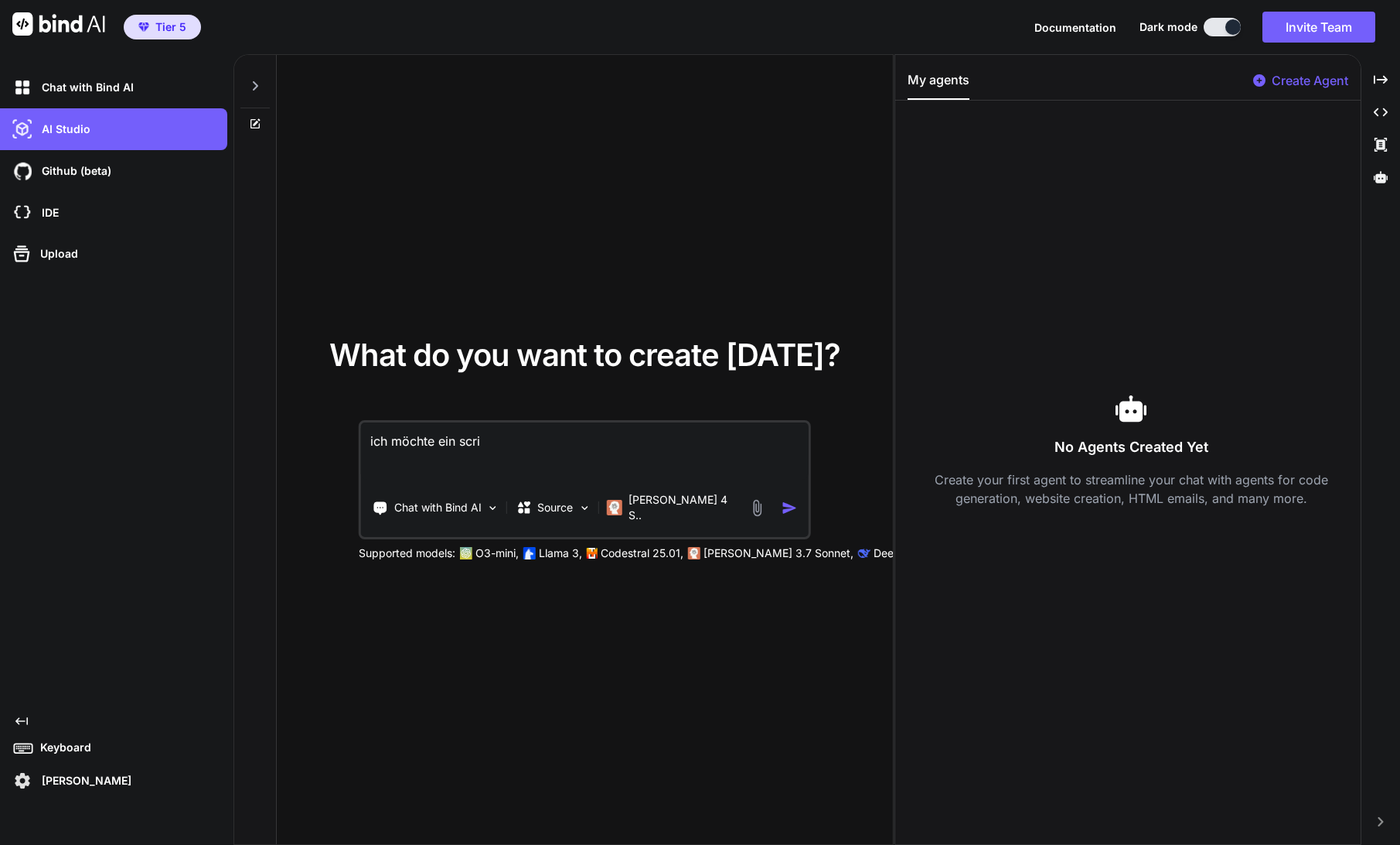
type textarea "x"
type textarea "ich möchte ein script"
type textarea "x"
type textarea "ich möchte ein script"
type textarea "x"
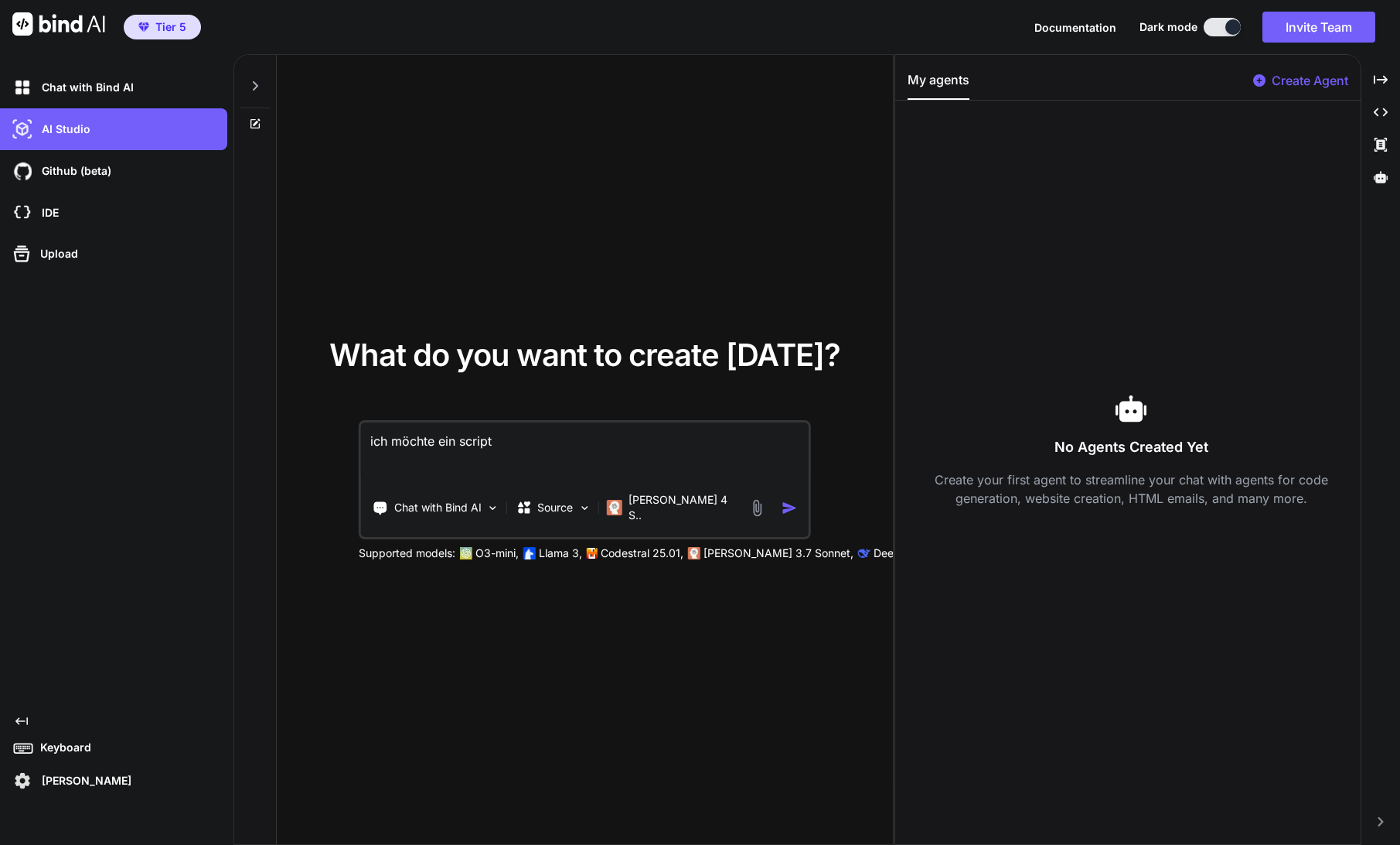
type textarea "ich möchte ein script f"
type textarea "x"
type textarea "ich möchte ein script fü"
type textarea "x"
type textarea "ich möchte ein script für"
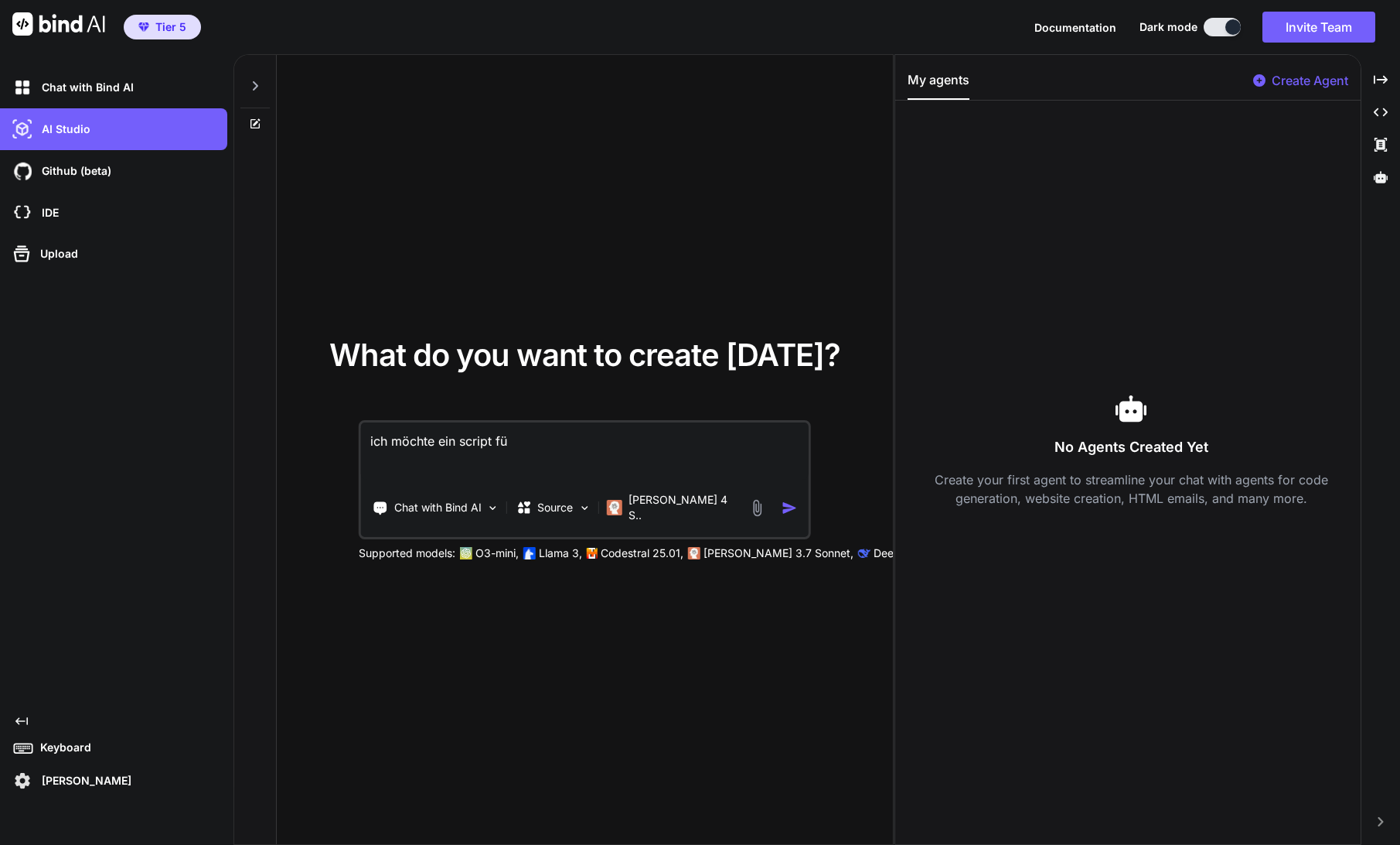
type textarea "x"
type textarea "ich möchte ein script für"
type textarea "x"
type textarea "ich möchte ein script für e"
type textarea "x"
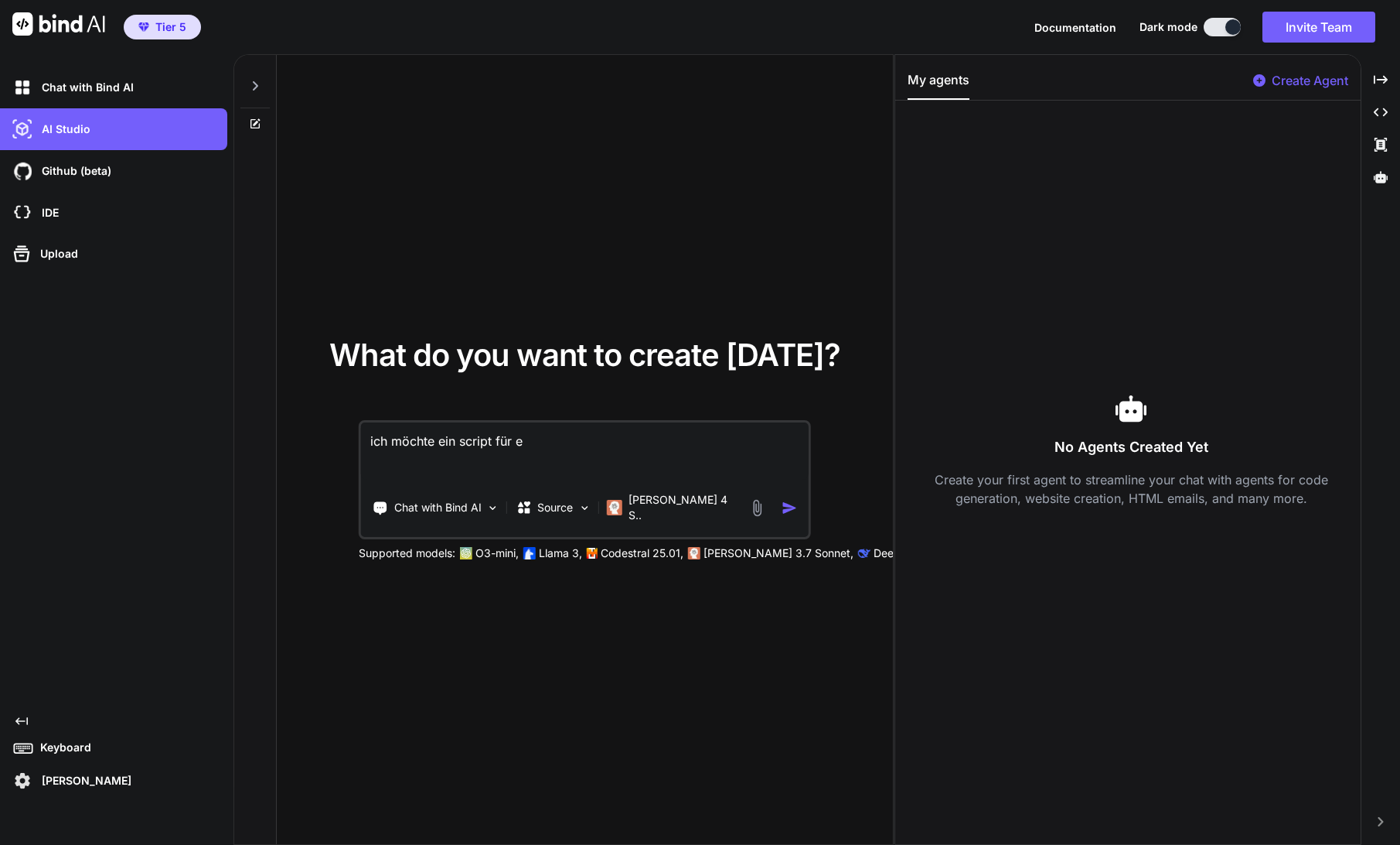
type textarea "ich möchte ein script für ei"
type textarea "x"
type textarea "ich möchte ein script für ein"
type textarea "x"
type textarea "ich möchte ein script für ein"
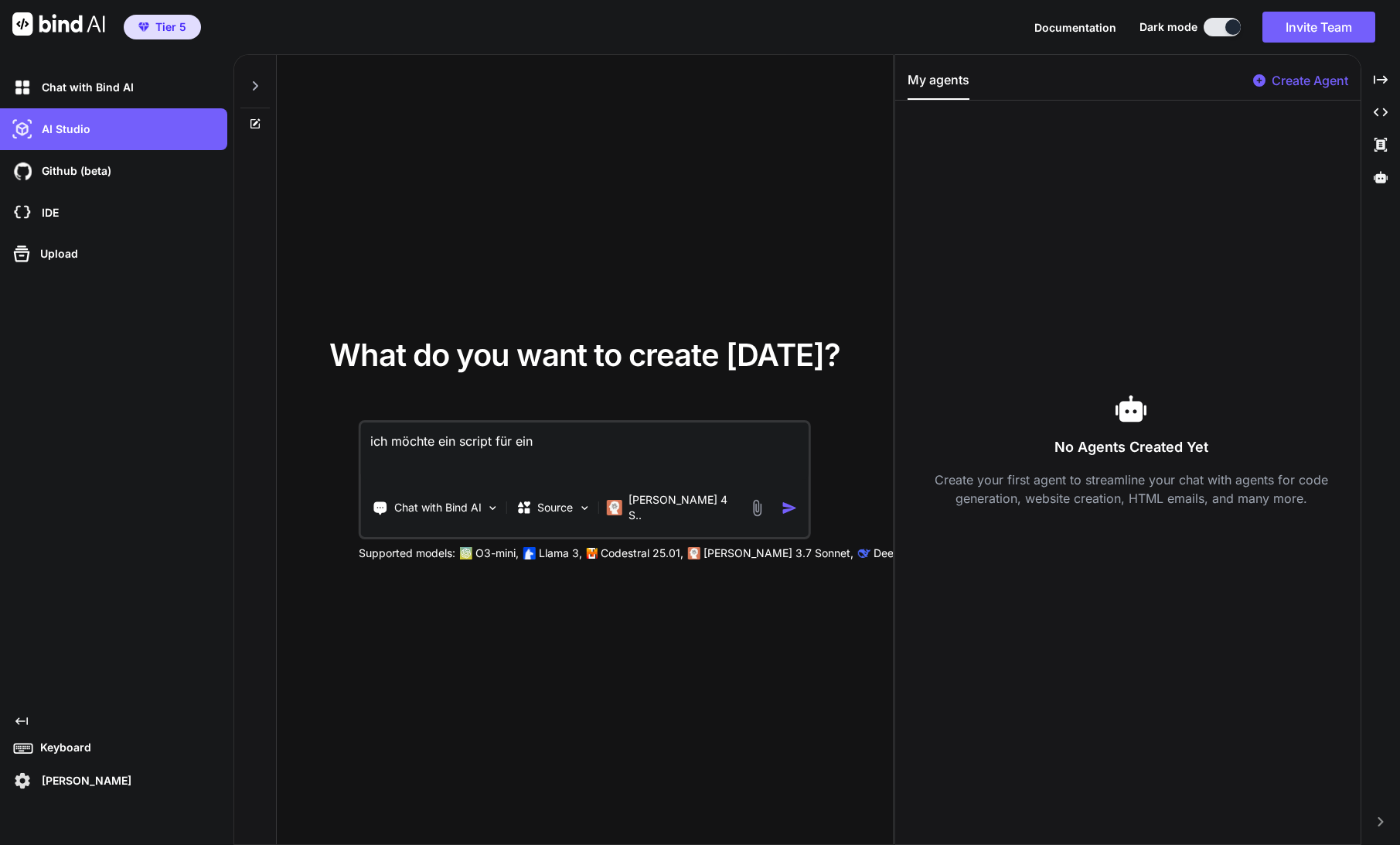
type textarea "x"
type textarea "ich möchte ein script für ein q"
type textarea "x"
type textarea "ich möchte ein script für ein qu"
type textarea "x"
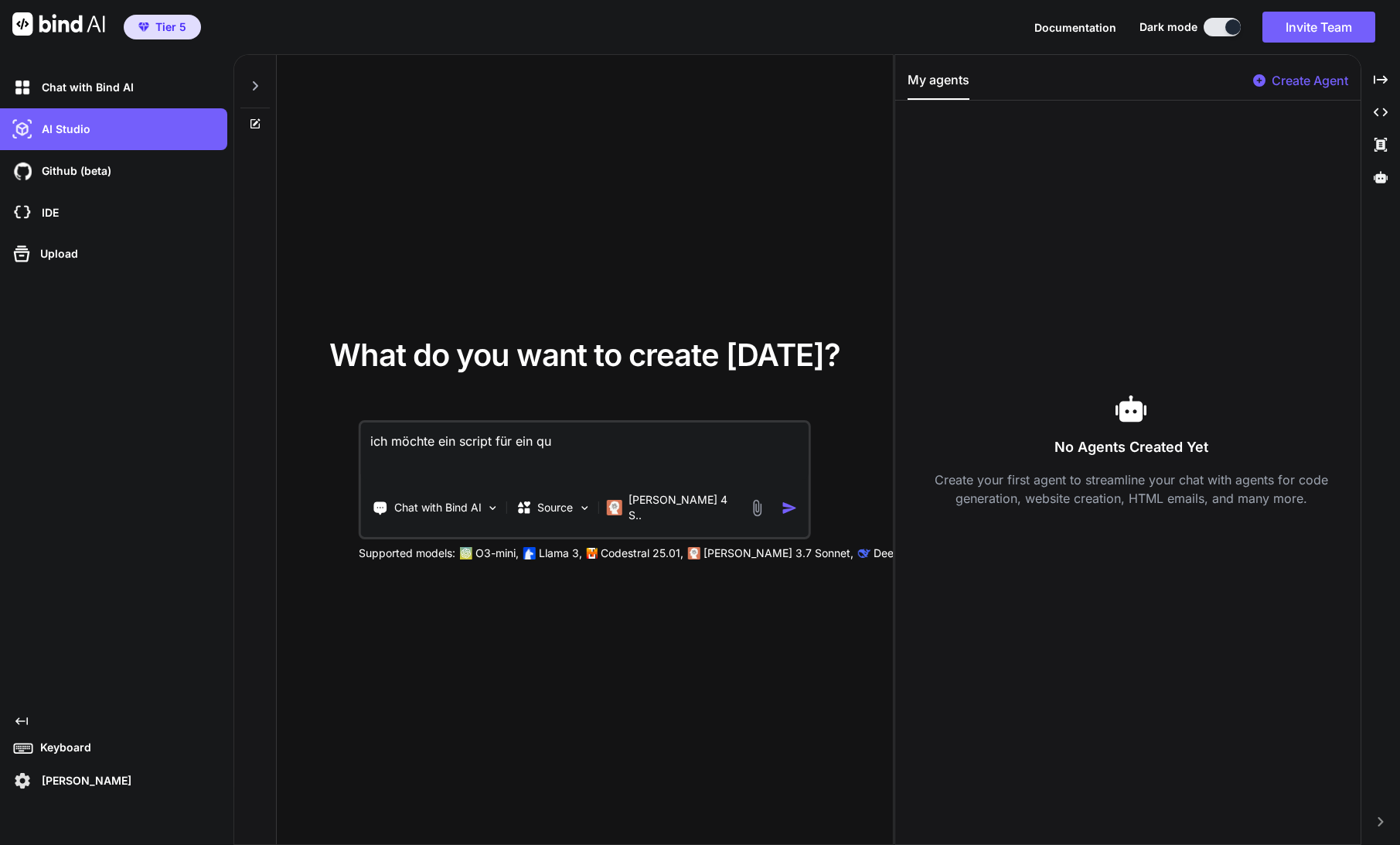
type textarea "ich möchte ein script für ein qui"
type textarea "x"
type textarea "ich möchte ein script für ein quiz"
type textarea "x"
type textarea "ich möchte ein script für ein quiz"
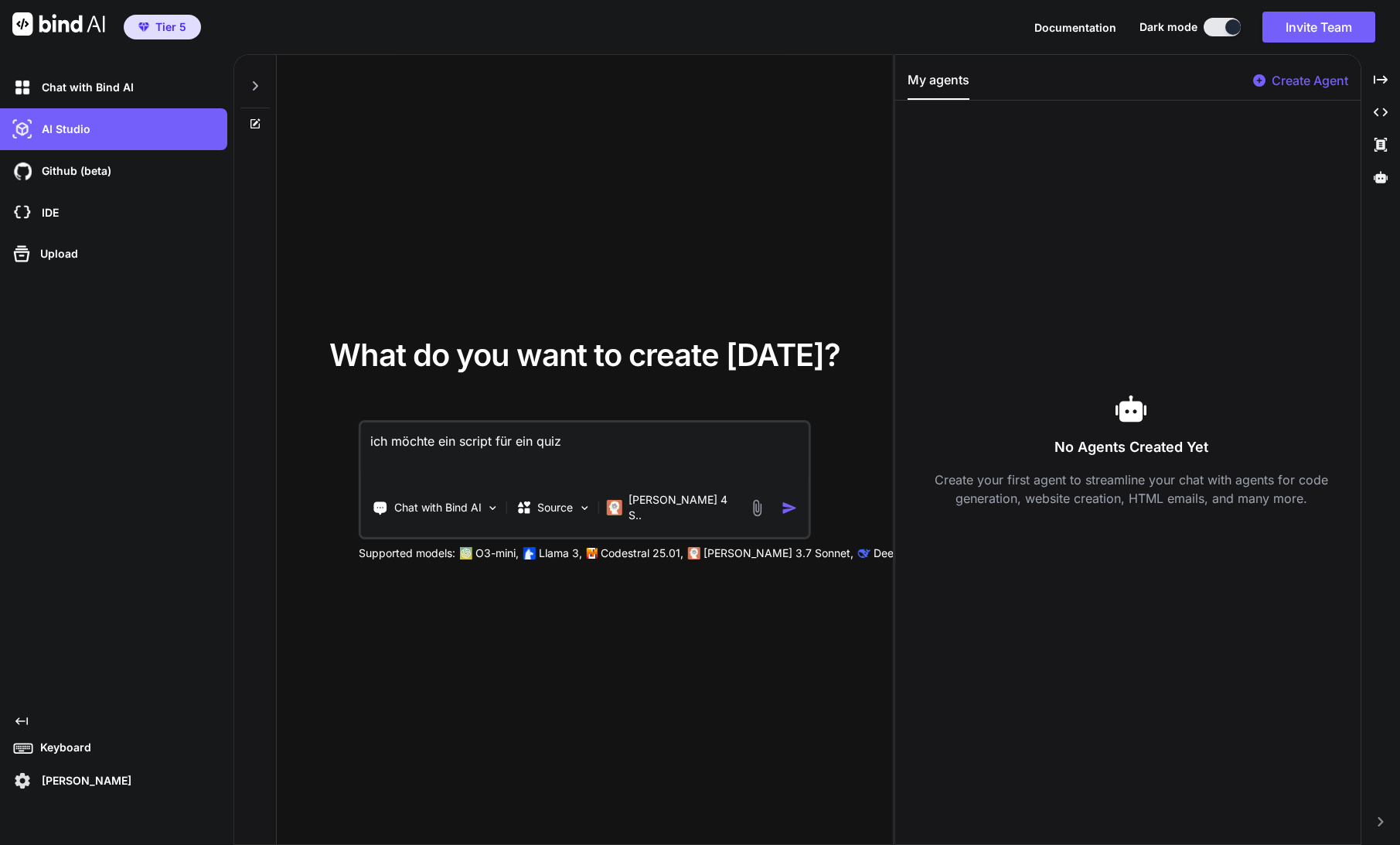
type textarea "x"
type textarea "ich möchte ein script für ein quiz f"
type textarea "x"
type textarea "ich möchte ein script für ein quiz fo"
type textarea "x"
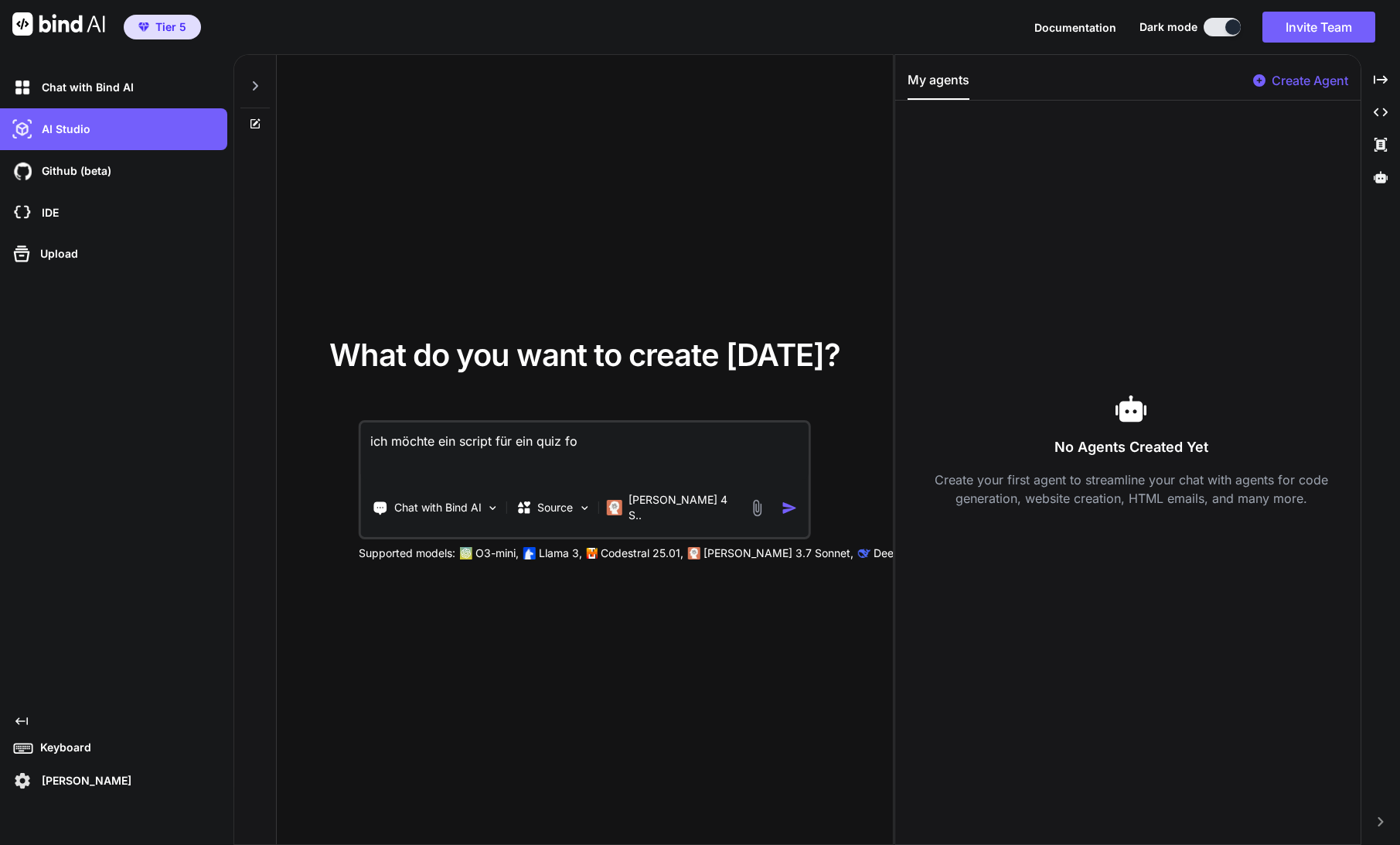
type textarea "ich möchte ein script für ein quiz for"
type textarea "x"
type textarea "ich möchte ein script für ein quiz form"
type textarea "x"
type textarea "ich möchte ein script für ein quiz formu"
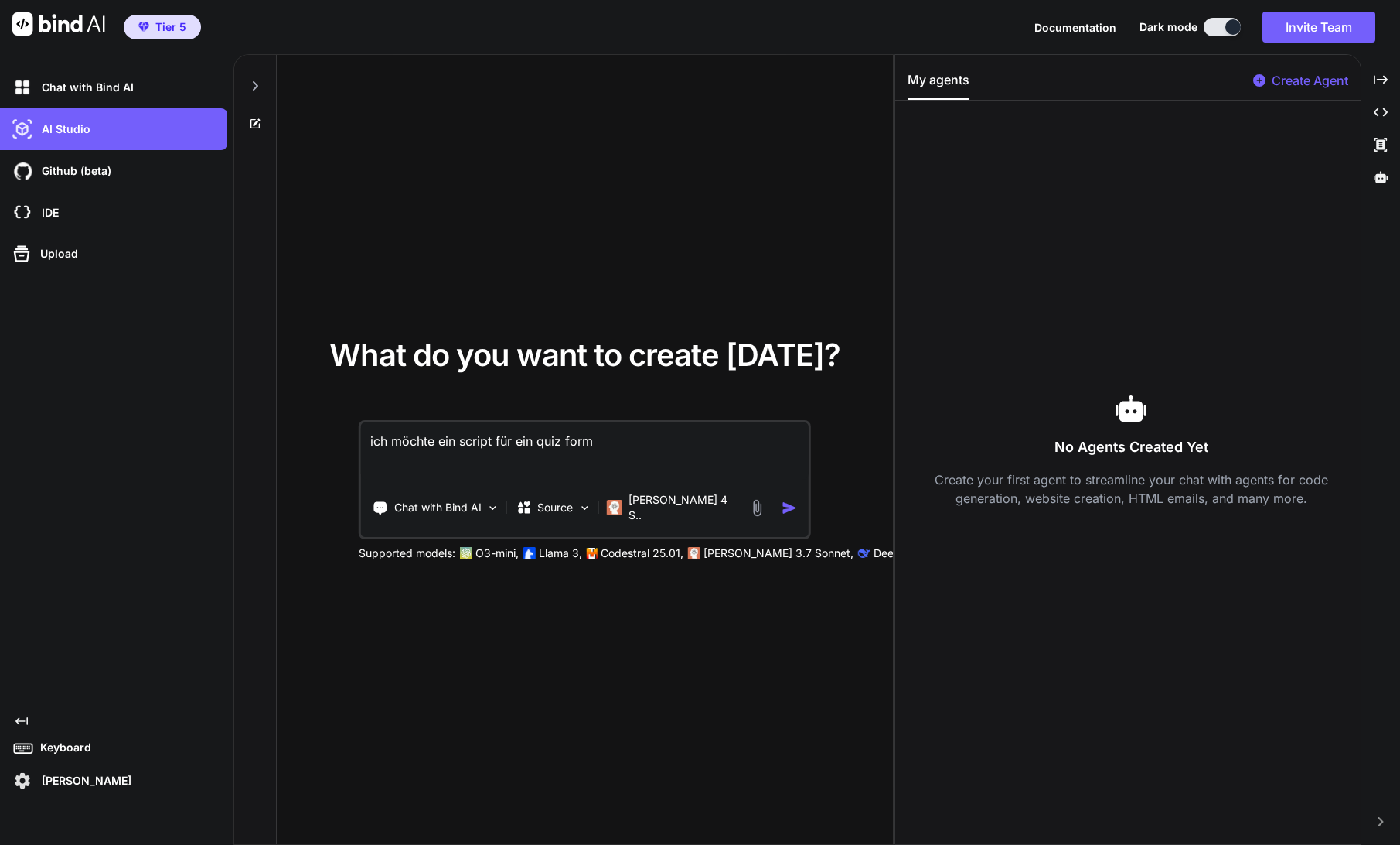
type textarea "x"
type textarea "ich möchte ein script für ein quiz formul"
type textarea "x"
type textarea "ich möchte ein script für ein quiz formula"
type textarea "x"
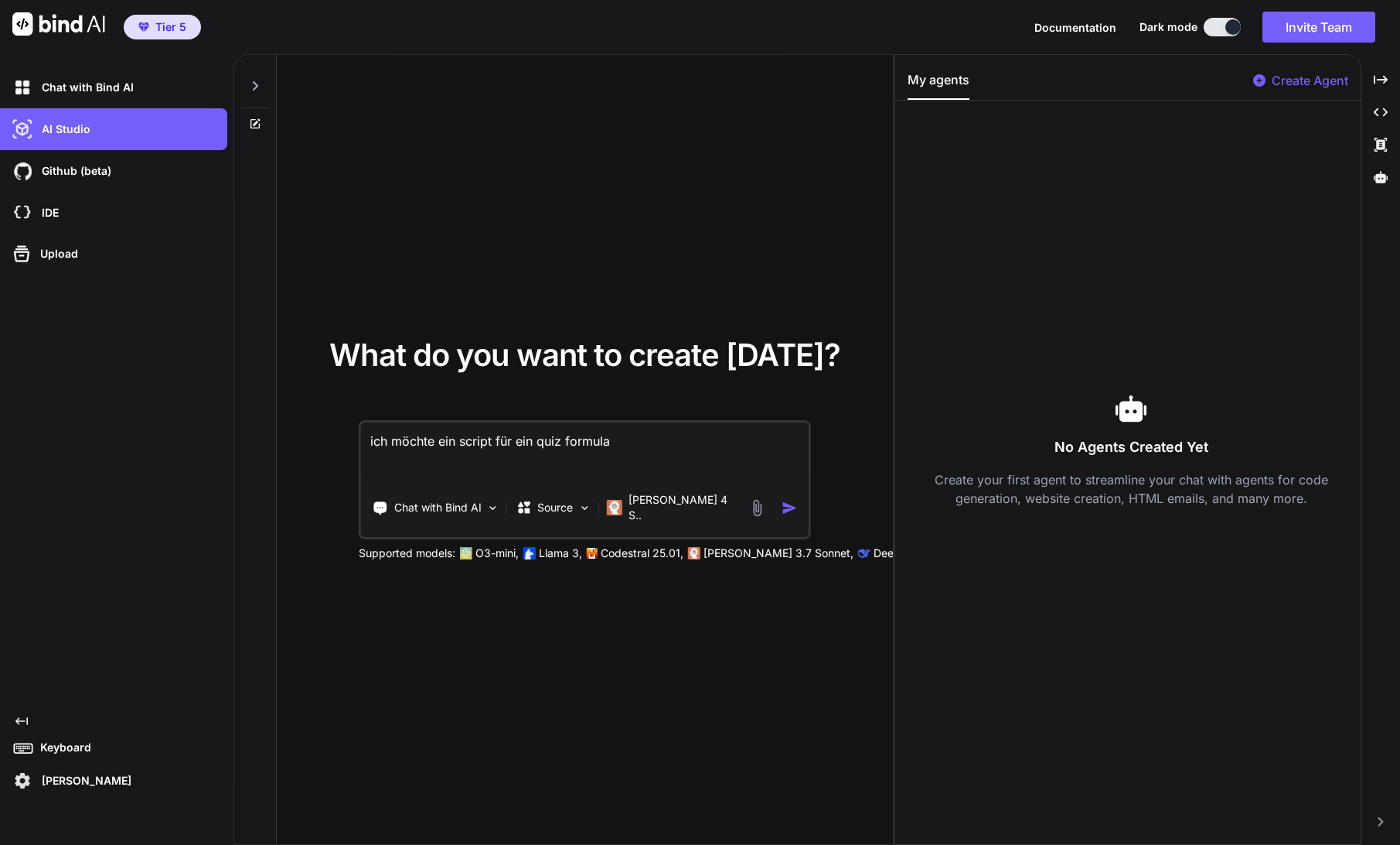
type textarea "ich möchte ein script für ein quiz formular"
type textarea "x"
type textarea "ich möchte ein script für ein quiz formular."
type textarea "x"
type textarea "ich möchte ein script für ein quiz formular."
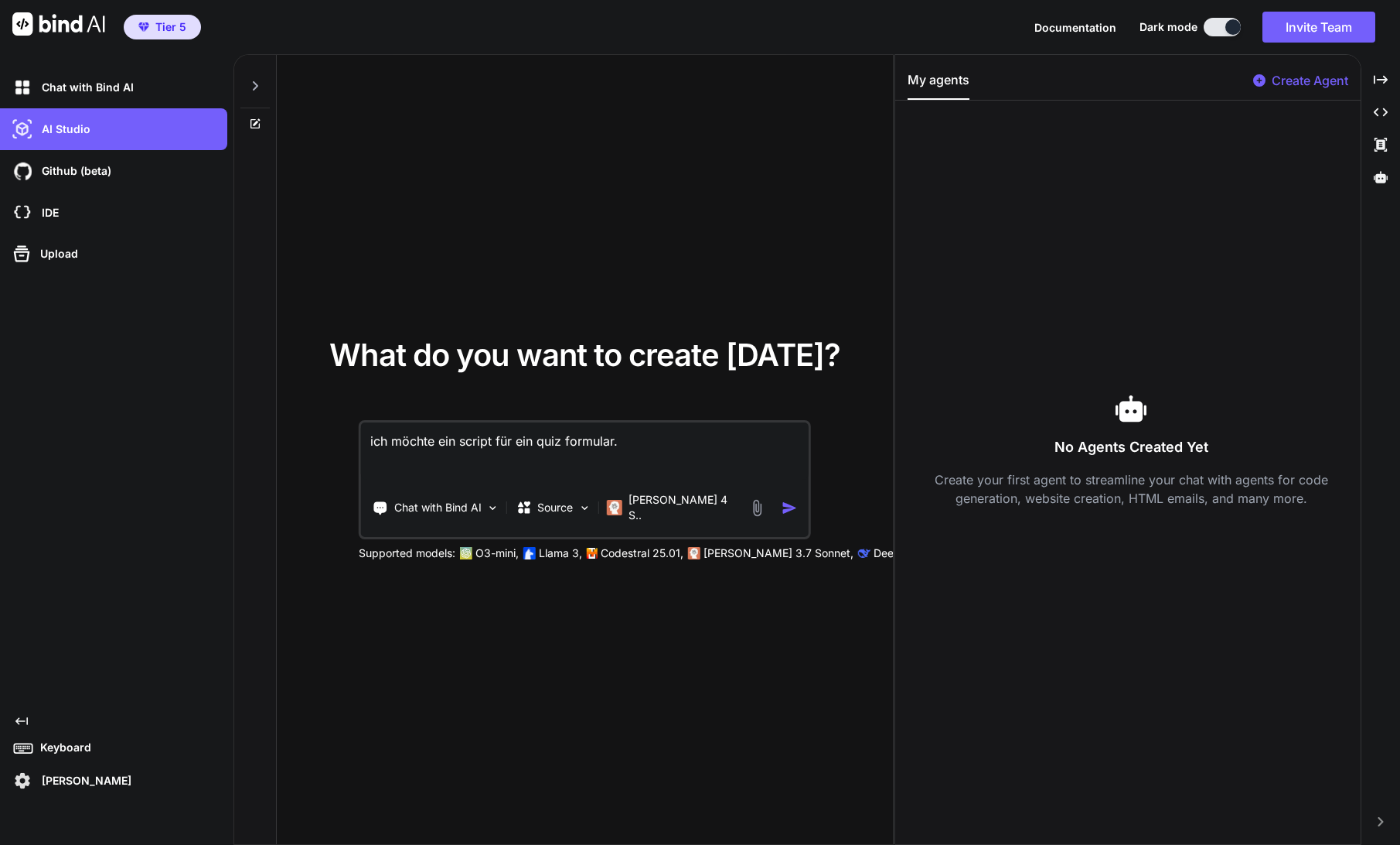
type textarea "x"
type textarea "ich möchte ein script für ein quiz formular. h"
type textarea "x"
type textarea "ich möchte ein script für ein quiz formular. ht"
type textarea "x"
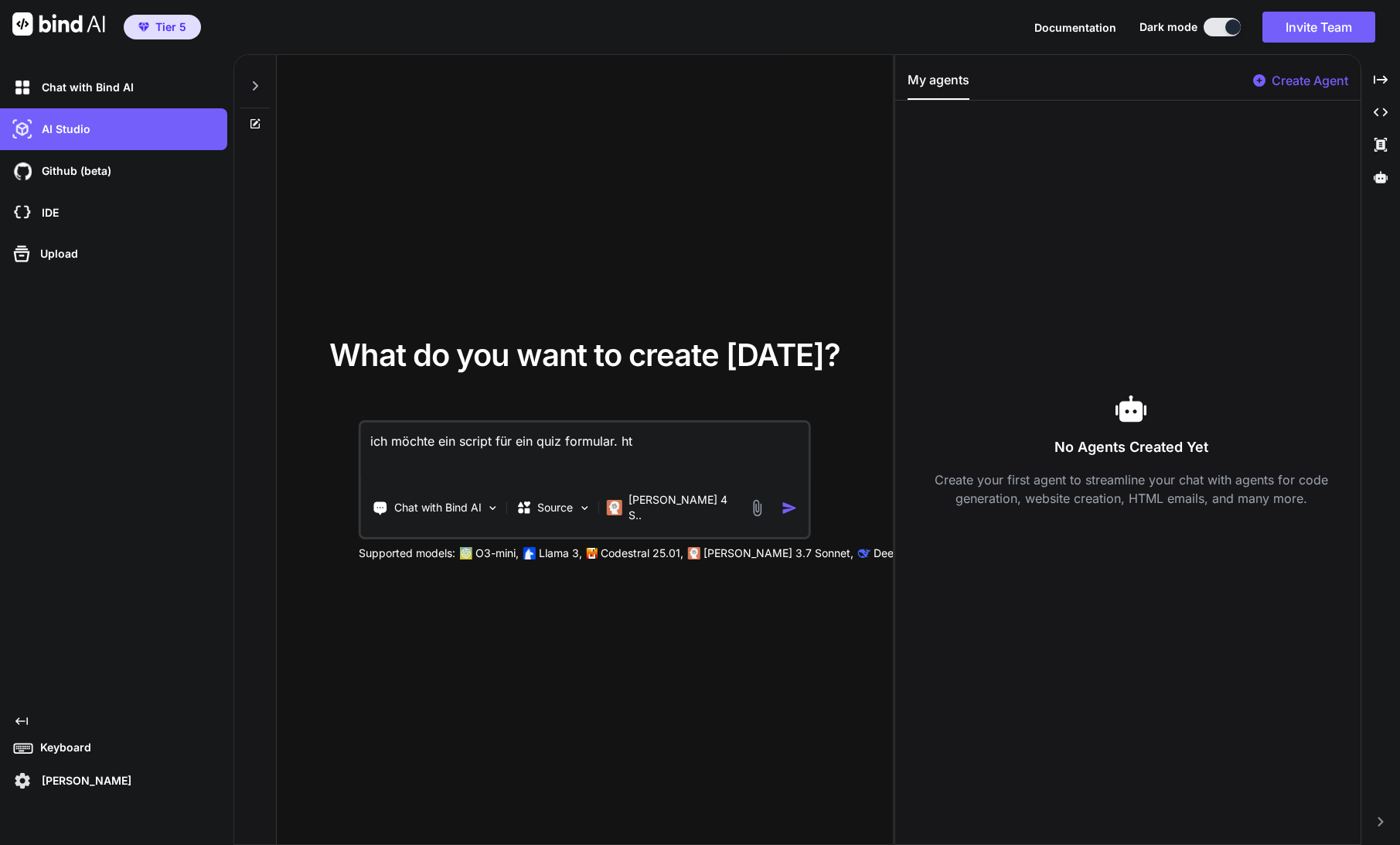
type textarea "ich möchte ein script für ein quiz formular. htm"
type textarea "x"
type textarea "ich möchte ein script für ein quiz formular. html"
type textarea "x"
type textarea "ich möchte ein script für ein quiz formular. html"
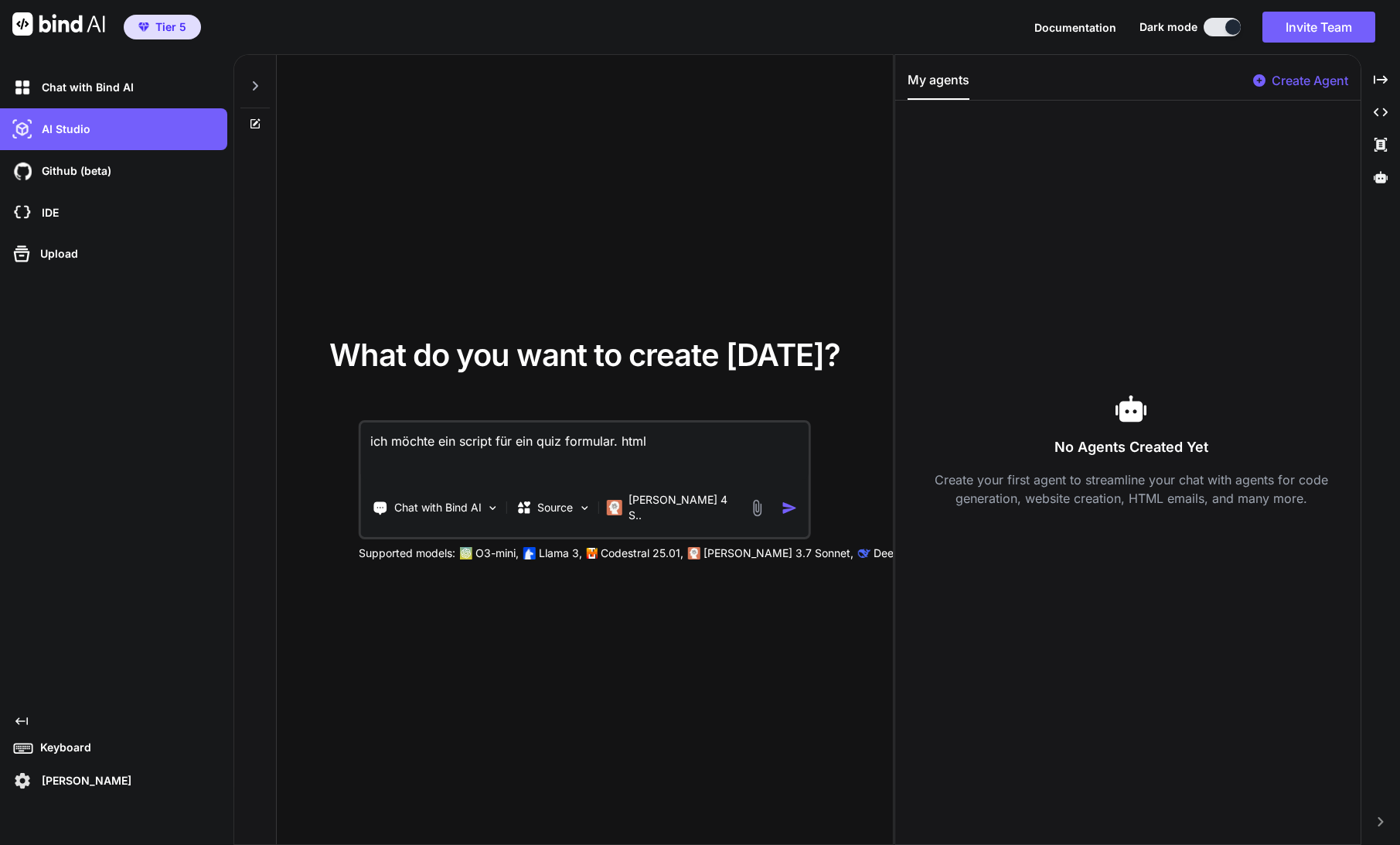
type textarea "x"
type textarea "ich möchte ein script für ein quiz formular. html u"
type textarea "x"
type textarea "ich möchte ein script für ein quiz formular. html un"
type textarea "x"
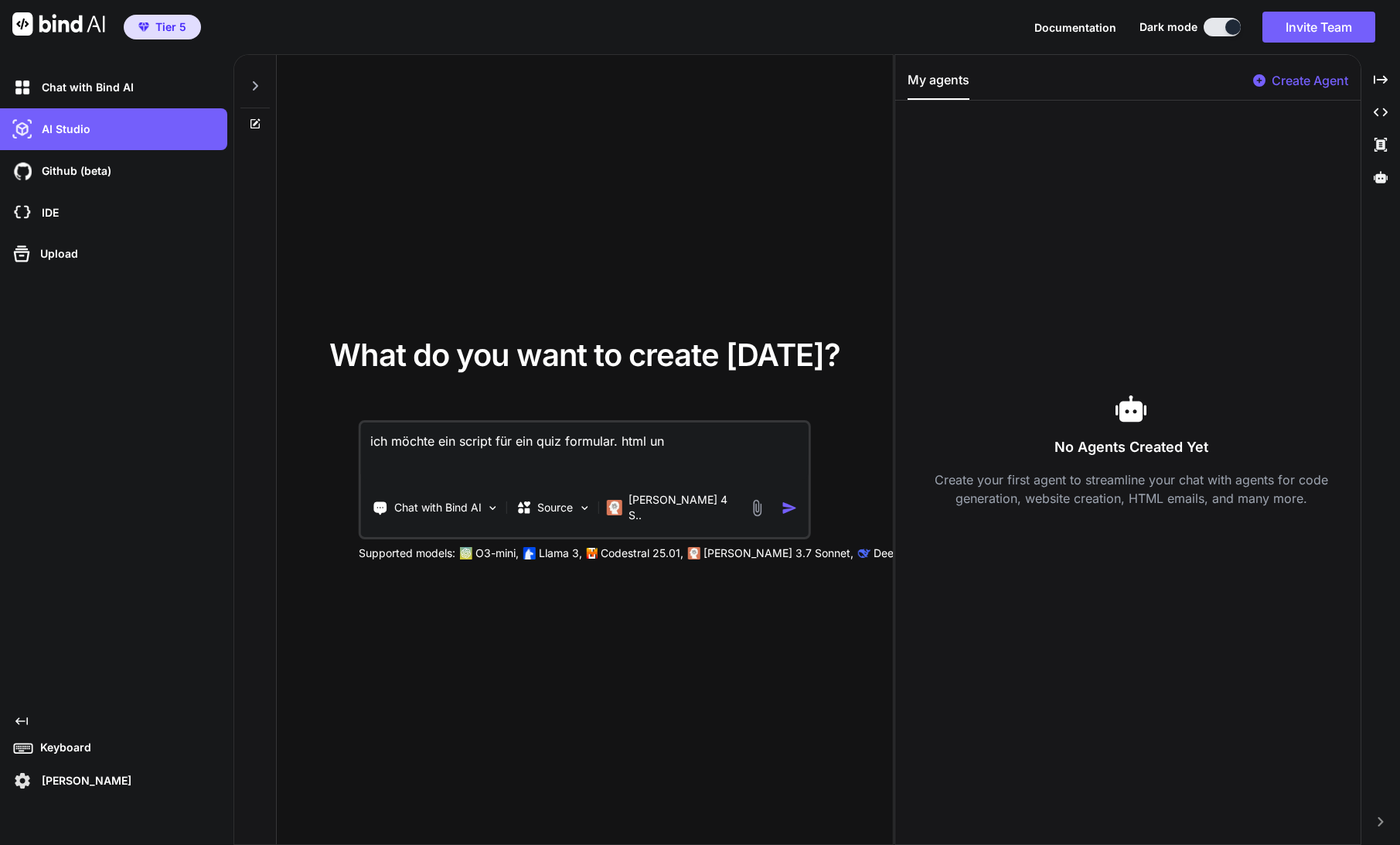
type textarea "ich möchte ein script für ein quiz formular. html und"
type textarea "x"
type textarea "ich möchte ein script für ein quiz formular. html und"
type textarea "x"
type textarea "ich möchte ein script für ein quiz formular. html und c"
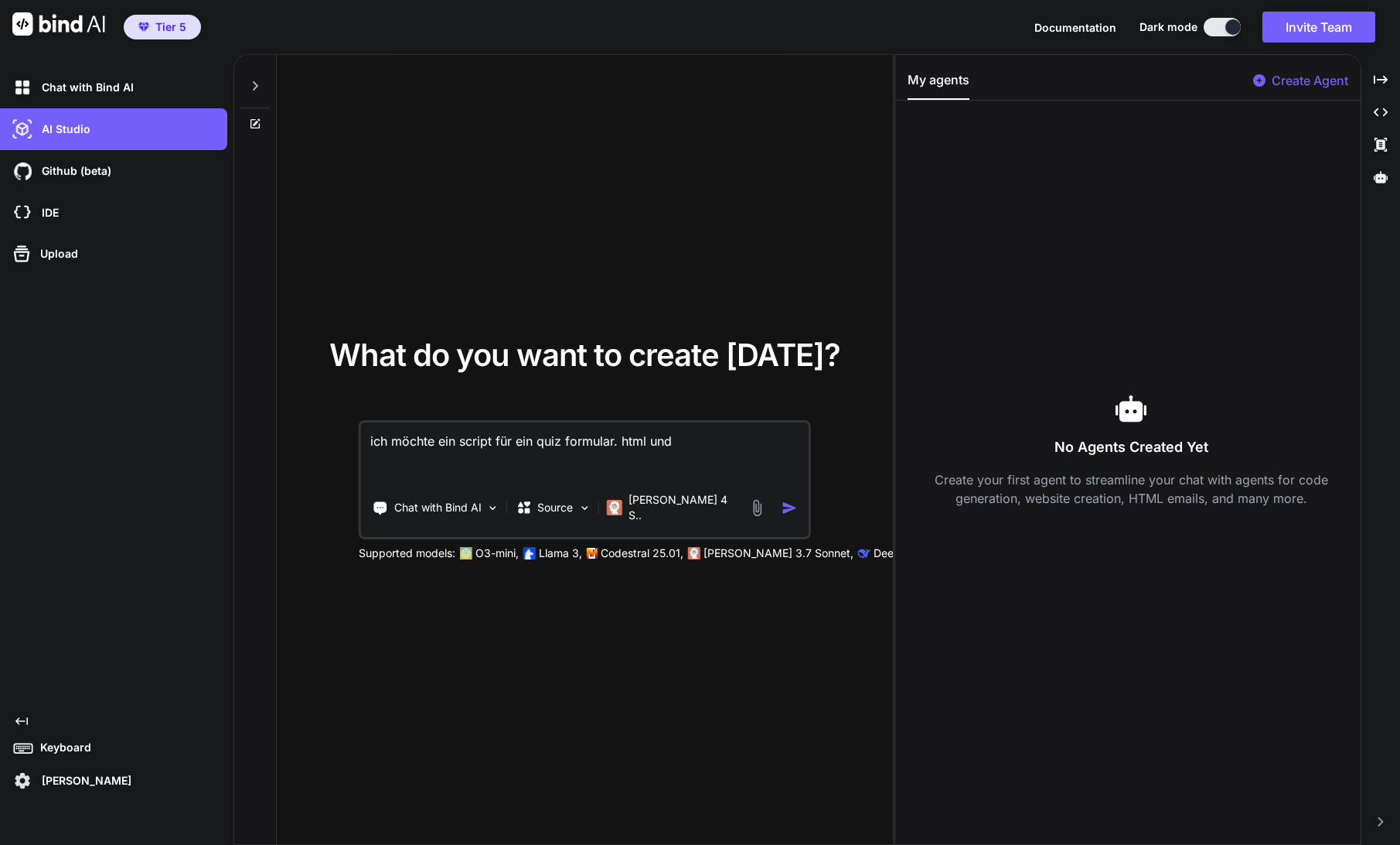
type textarea "x"
type textarea "ich möchte ein script für ein quiz formular. html und cs"
type textarea "x"
type textarea "ich möchte ein script für ein quiz formular. html und css"
type textarea "x"
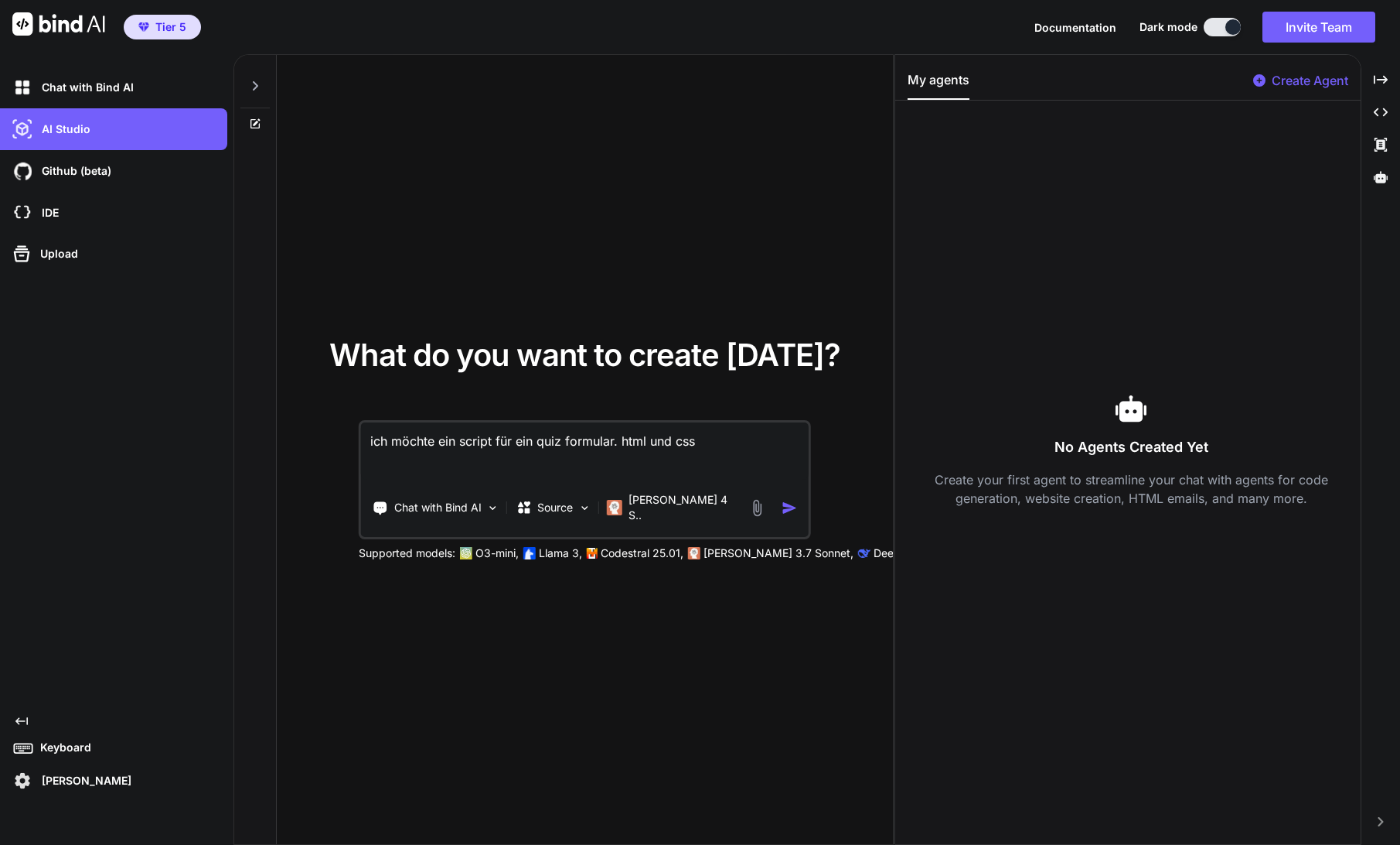
type textarea "ich möchte ein script für ein quiz formular. html und css"
type textarea "x"
type textarea "ich möchte ein script für ein quiz formular. html und css m"
type textarea "x"
type textarea "ich möchte ein script für ein quiz formular. html und css ma"
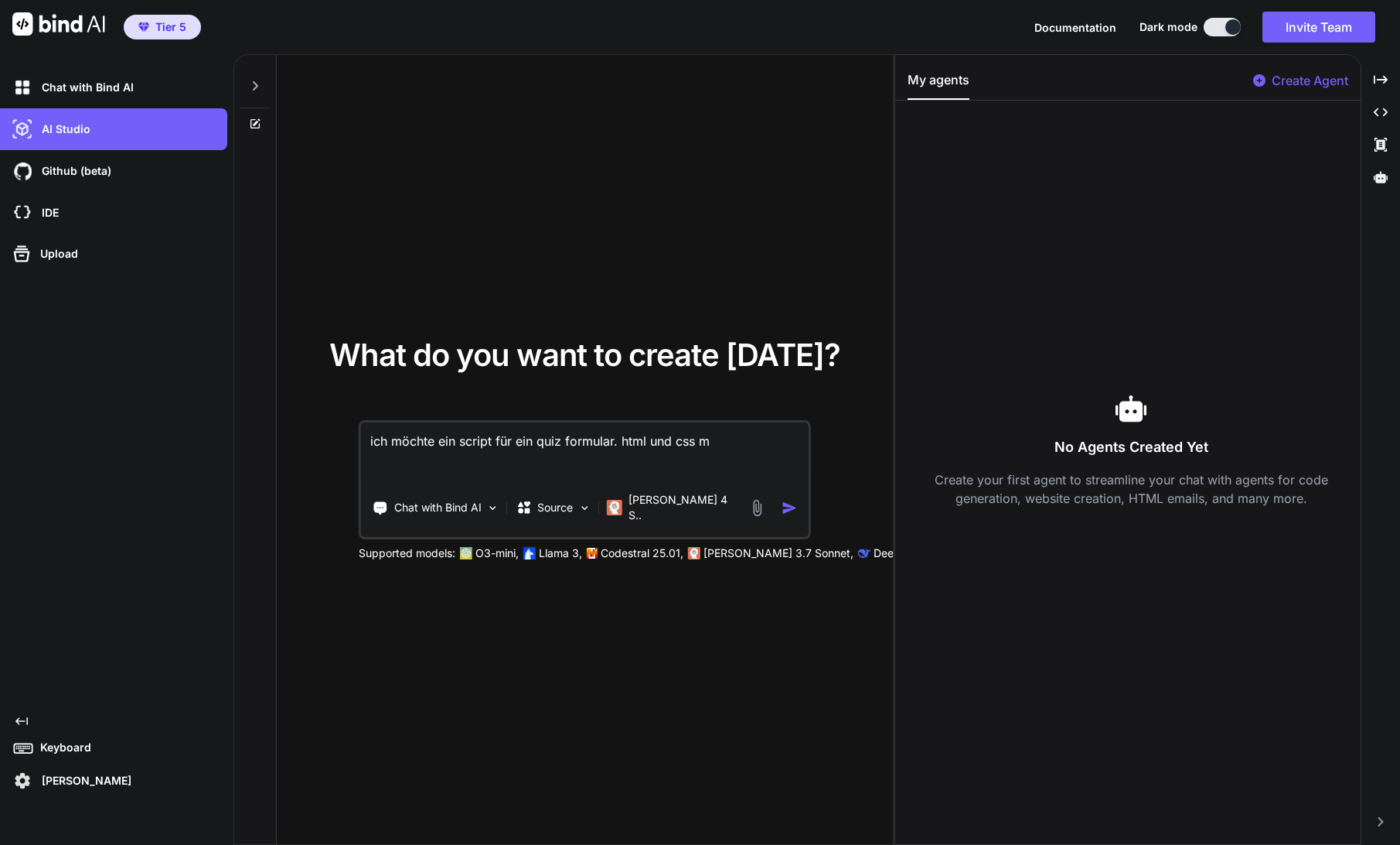
type textarea "x"
type textarea "ich möchte ein script für ein quiz formular. html und css mac"
type textarea "x"
type textarea "ich möchte ein script für ein quiz formular. html und css mach"
type textarea "x"
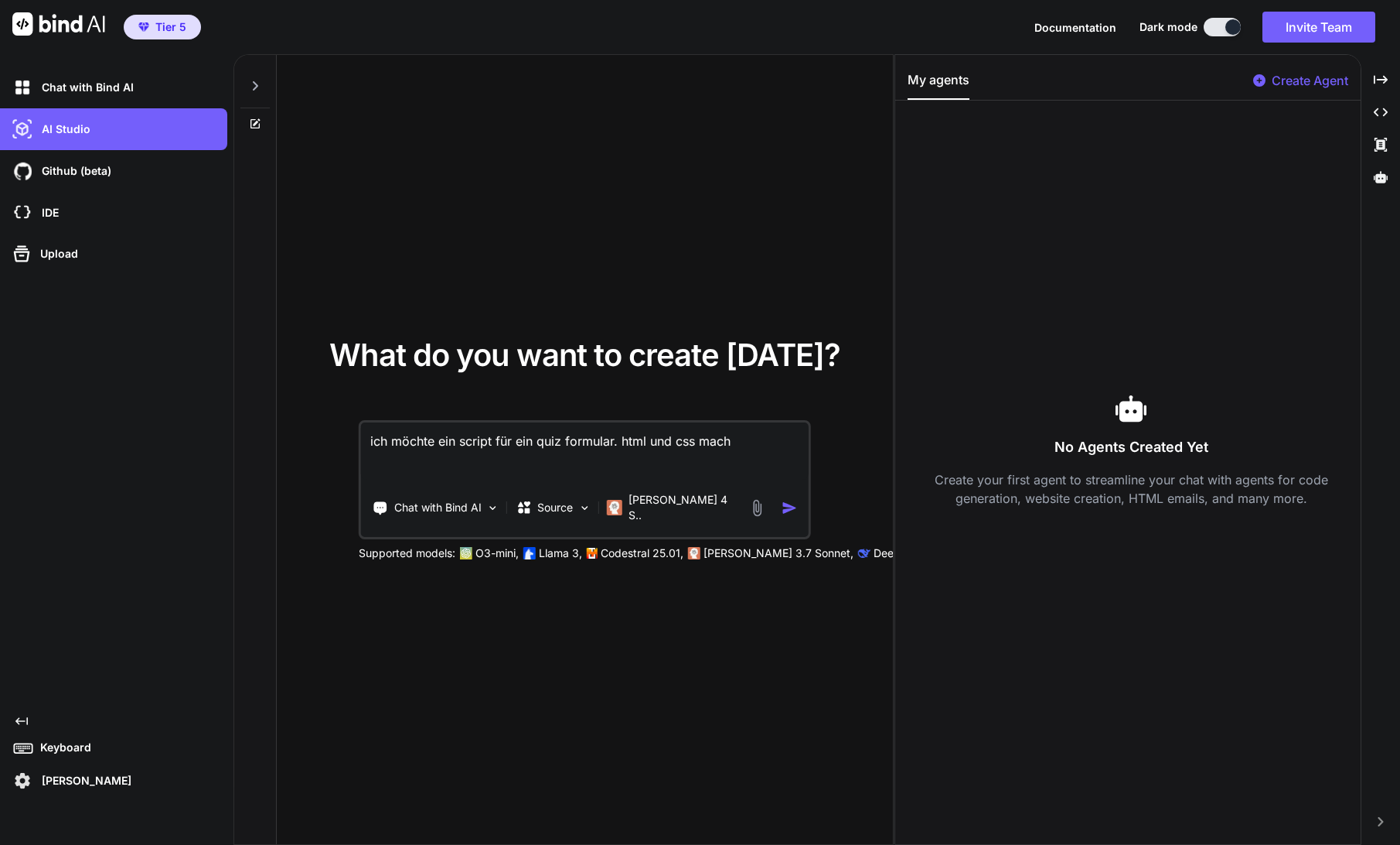
type textarea "ich möchte ein script für ein quiz formular. html und css mache"
type textarea "x"
type textarea "ich möchte ein script für ein quiz formular. html und css mache"
type textarea "x"
type textarea "ich möchte ein script für ein quiz formular. html und css mache i"
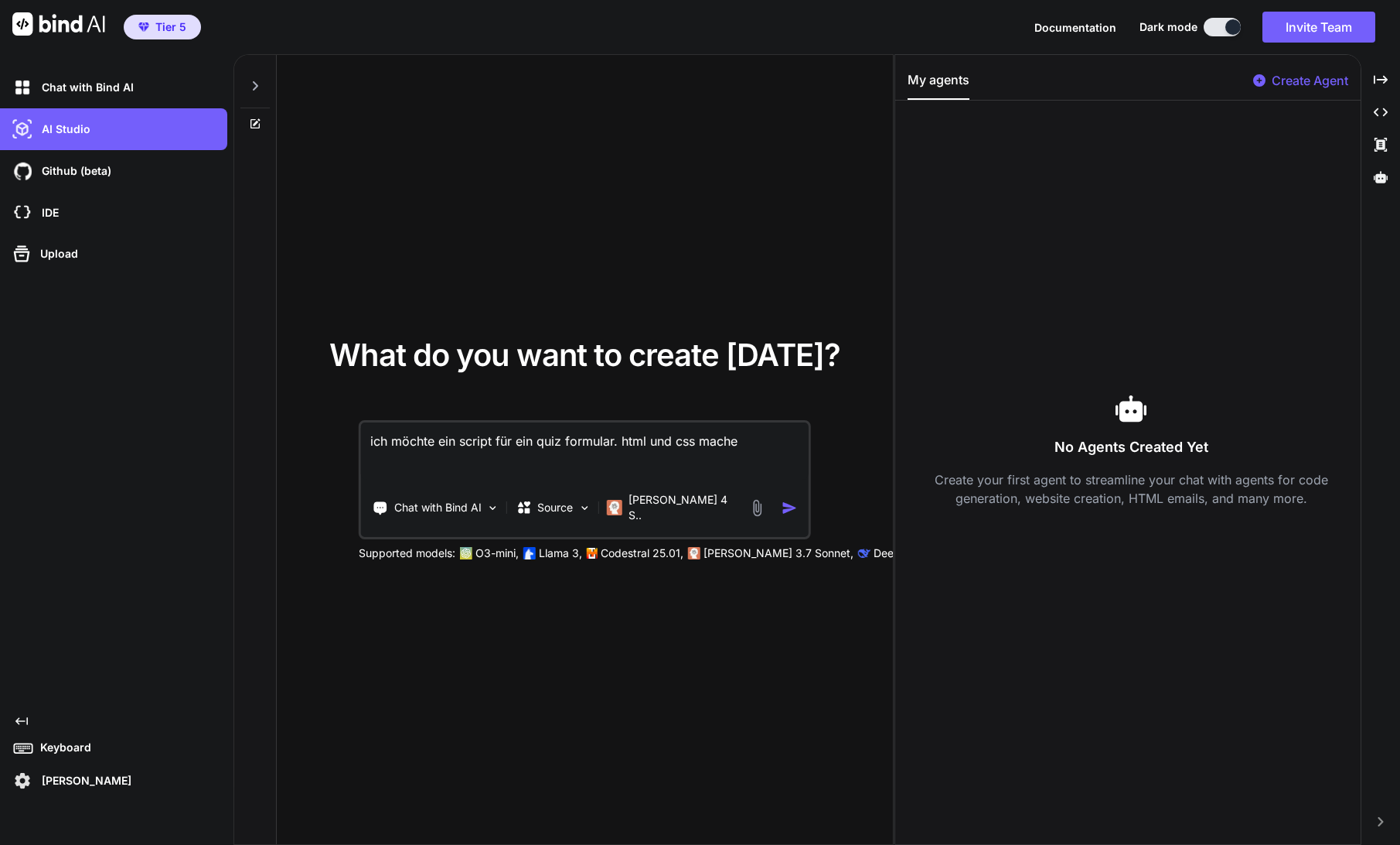
type textarea "x"
type textarea "ich möchte ein script für ein quiz formular. html und css mache ic"
type textarea "x"
type textarea "ich möchte ein script für ein quiz formular. html und css mache ich"
type textarea "x"
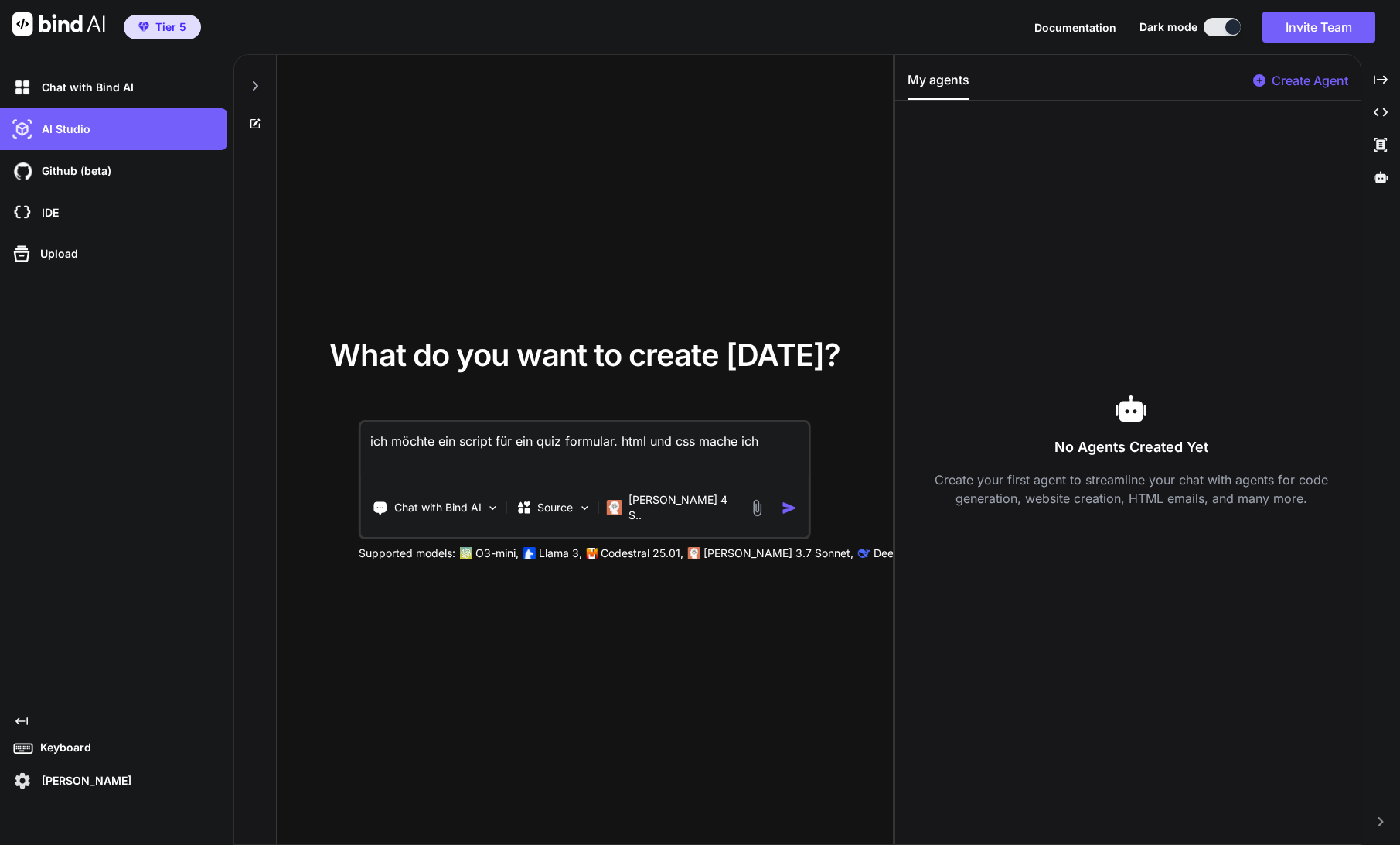
type textarea "ich möchte ein script für ein quiz formular. html und css mache ich"
type textarea "x"
type textarea "ich möchte ein script für ein quiz formular. html und css mache ich s"
type textarea "x"
type textarea "ich möchte ein script für ein quiz formular. html und css mache ich se"
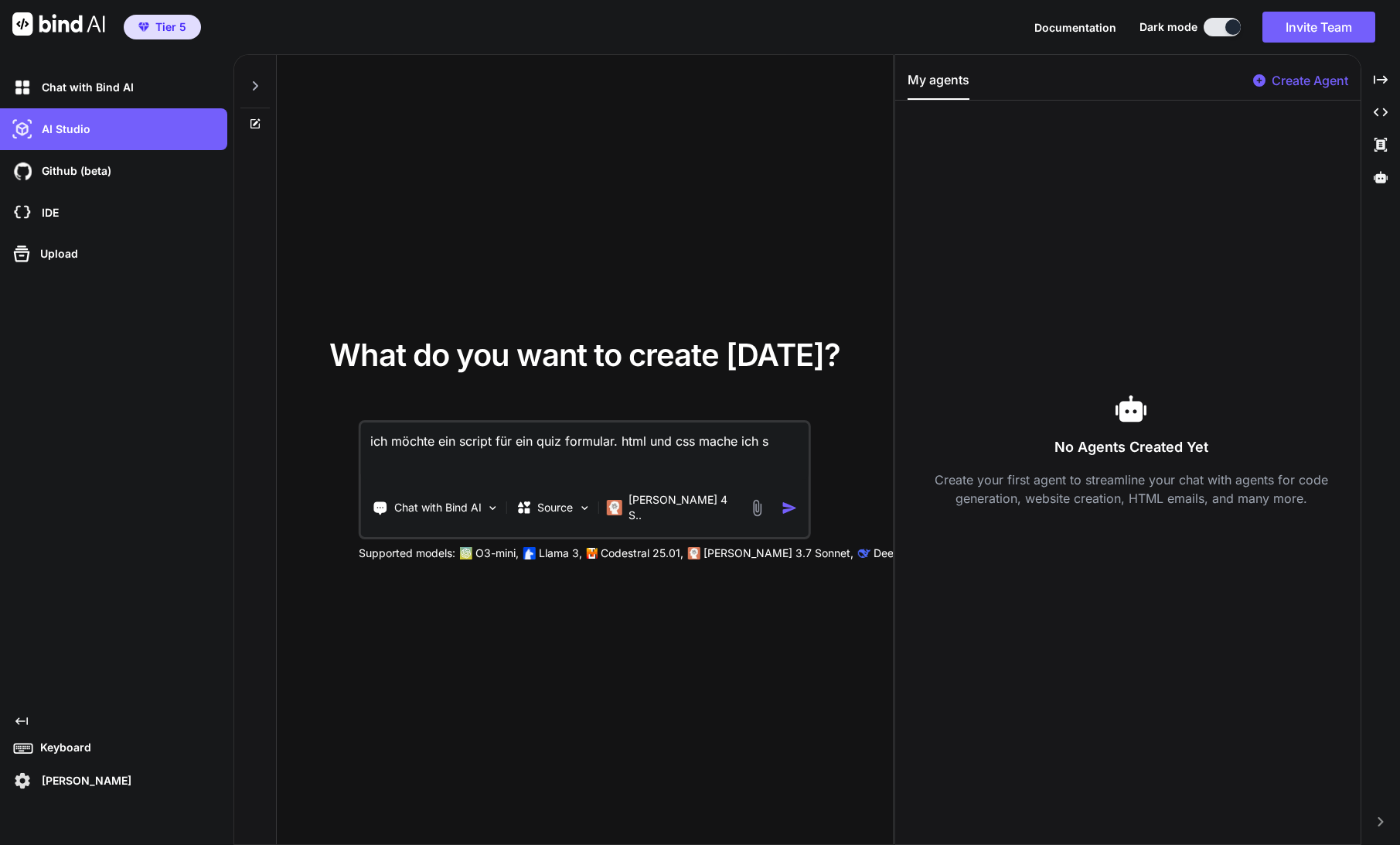
type textarea "x"
type textarea "ich möchte ein script für ein quiz formular. html und css mache ich sel"
type textarea "x"
type textarea "ich möchte ein script für ein quiz formular. html und css mache ich selb"
type textarea "x"
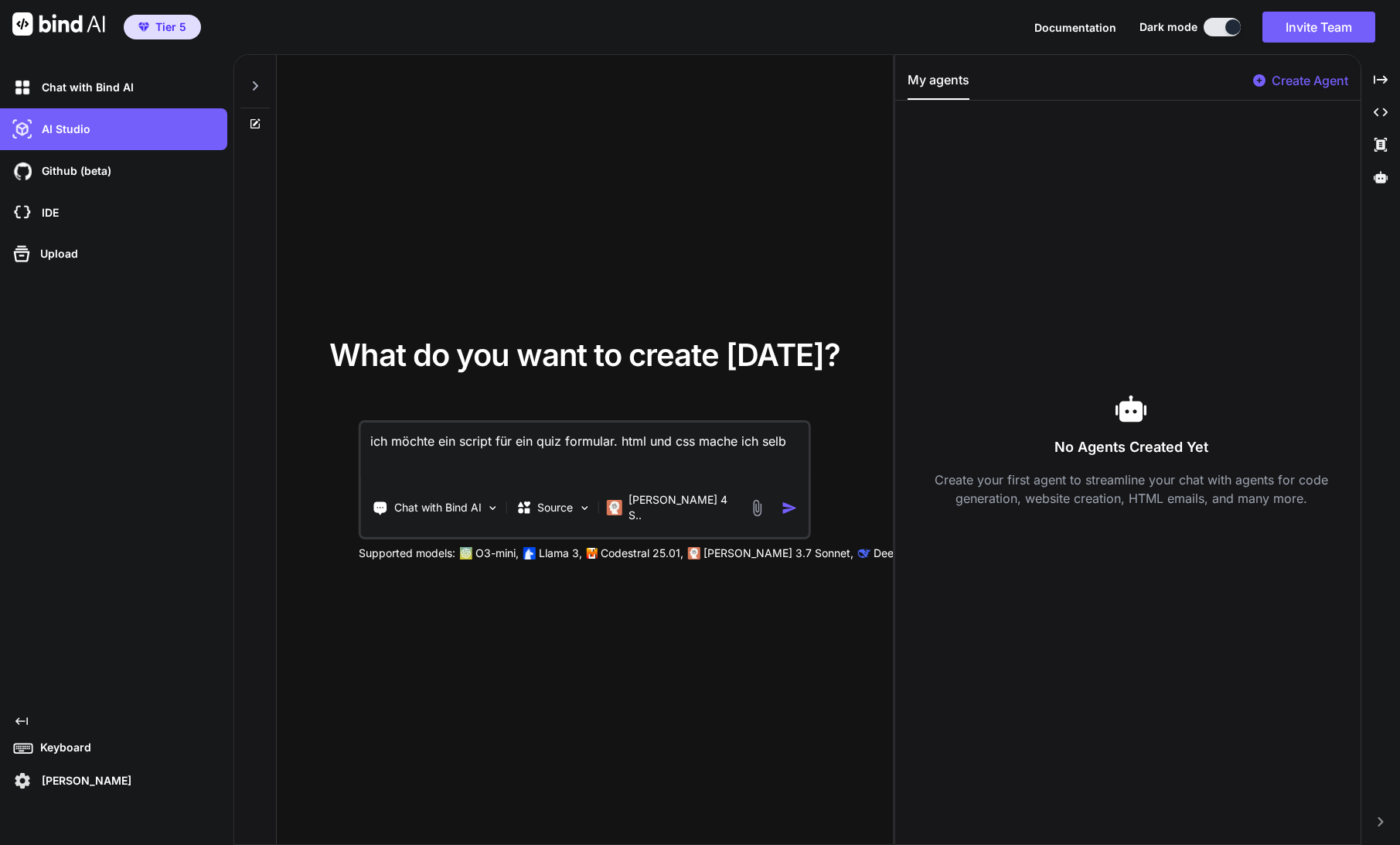
type textarea "ich möchte ein script für ein quiz formular. html und css mache ich selbe"
type textarea "x"
type textarea "ich möchte ein script für ein quiz formular. html und css mache ich selber"
type textarea "x"
type textarea "ich möchte ein script für ein quiz formular. html und css mache ich selber."
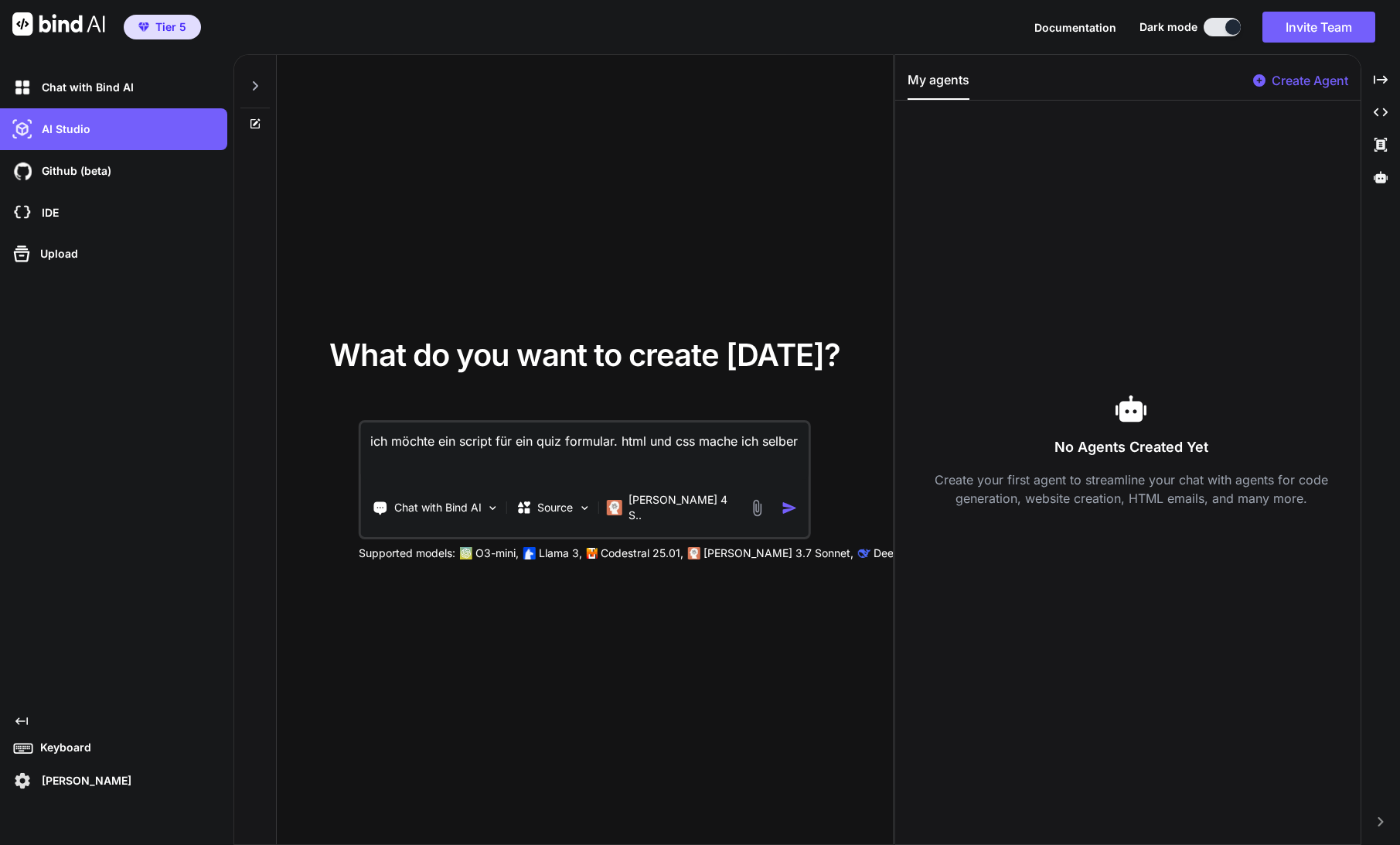
type textarea "x"
type textarea "ich möchte ein script für ein quiz formular. html und css mache ich selber."
type textarea "x"
type textarea "ich möchte ein script für ein quiz formular. html und css mache ich selber. i"
type textarea "x"
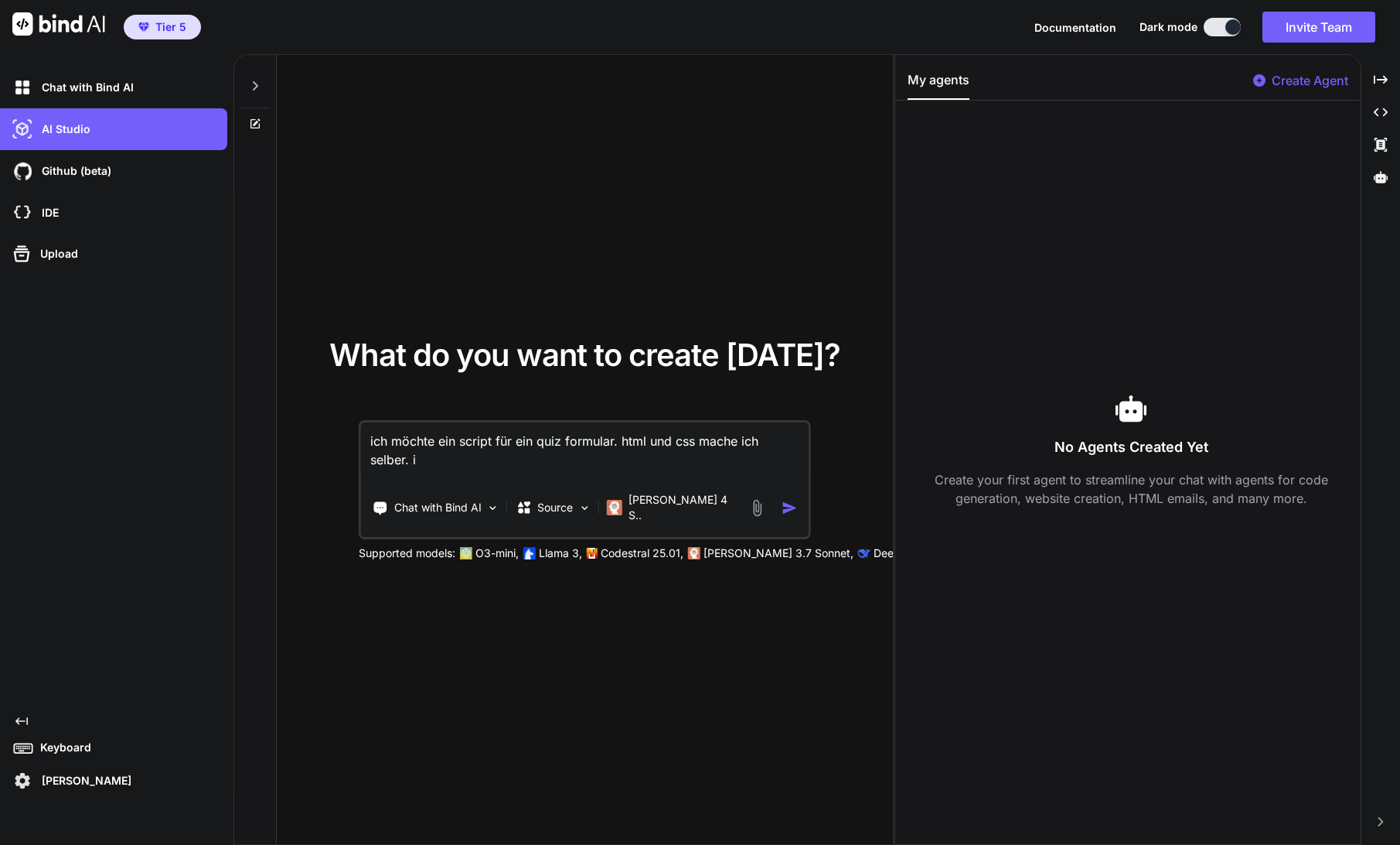
type textarea "ich möchte ein script für ein quiz formular. html und css mache ich selber. ic"
type textarea "x"
type textarea "ich möchte ein script für ein quiz formular. html und css mache ich selber. ich"
type textarea "x"
type textarea "ich möchte ein script für ein quiz formular. html und css mache ich selber. ich"
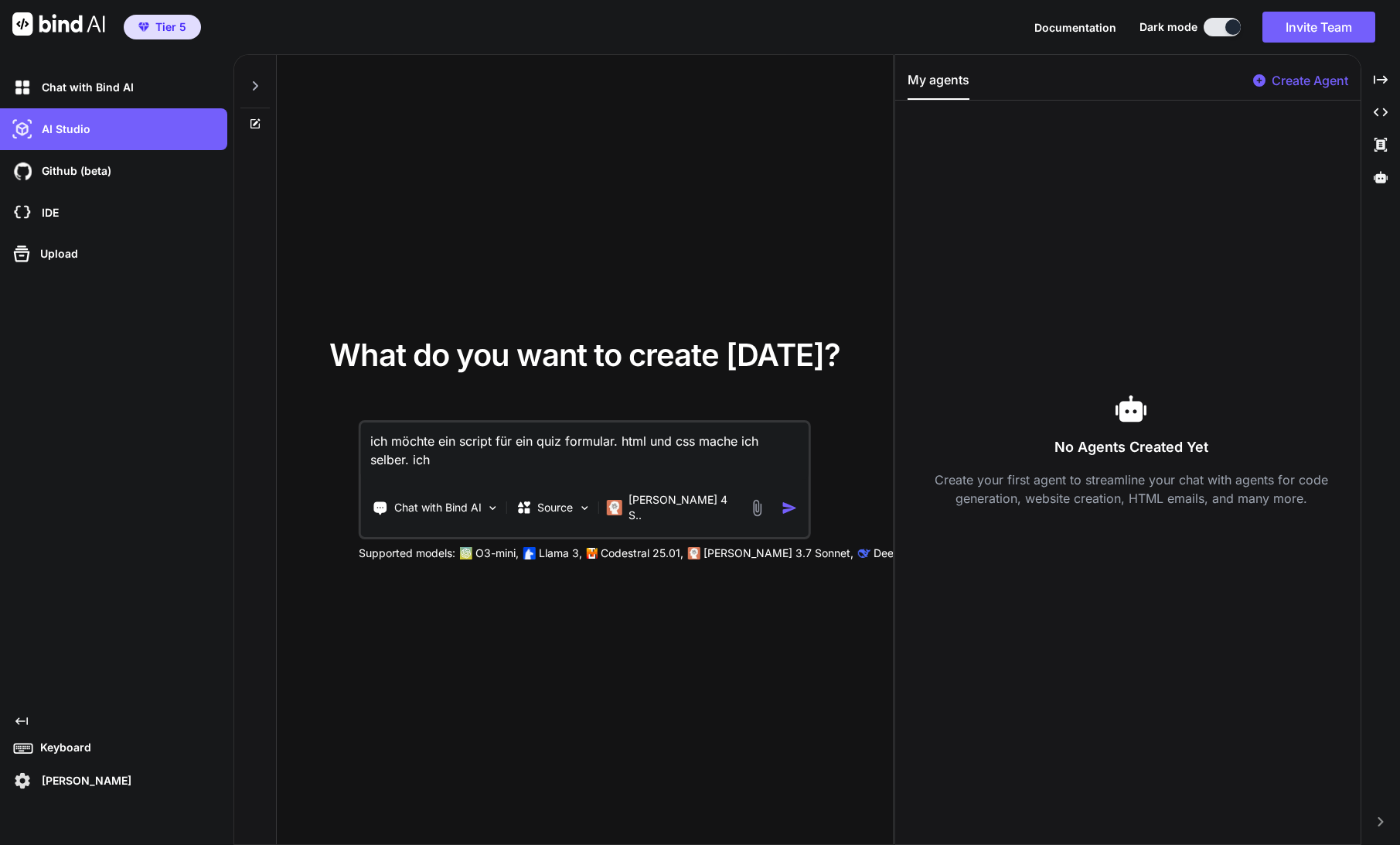
type textarea "x"
type textarea "ich möchte ein script für ein quiz formular. html und css mache ich selber. ich…"
type textarea "x"
type textarea "ich möchte ein script für ein quiz formular. html und css mache ich selber. ich…"
type textarea "x"
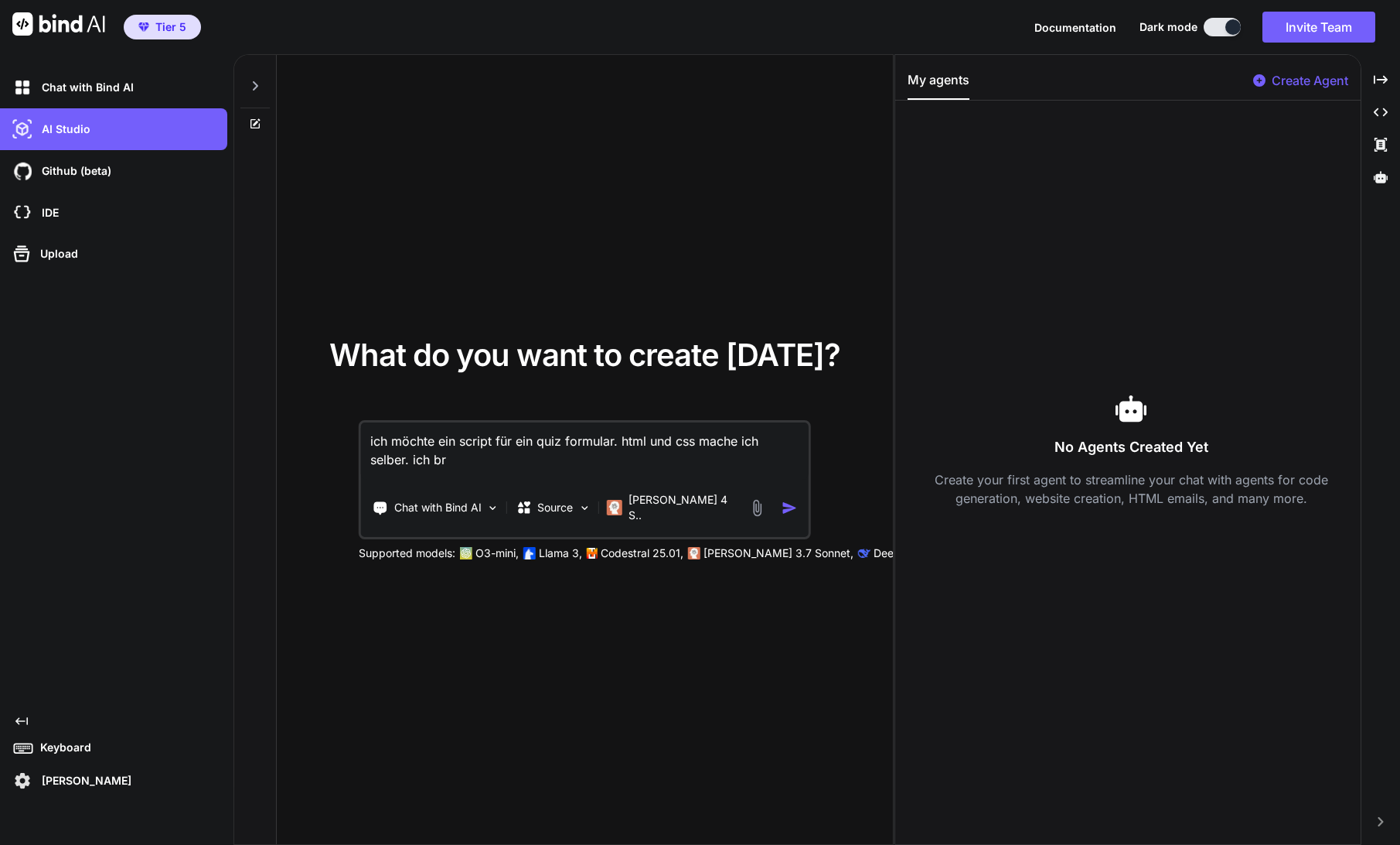
type textarea "ich möchte ein script für ein quiz formular. html und css mache ich selber. ich…"
type textarea "x"
type textarea "ich möchte ein script für ein quiz formular. html und css mache ich selber. ich…"
type textarea "x"
type textarea "ich möchte ein script für ein quiz formular. html und css mache ich selber. ich…"
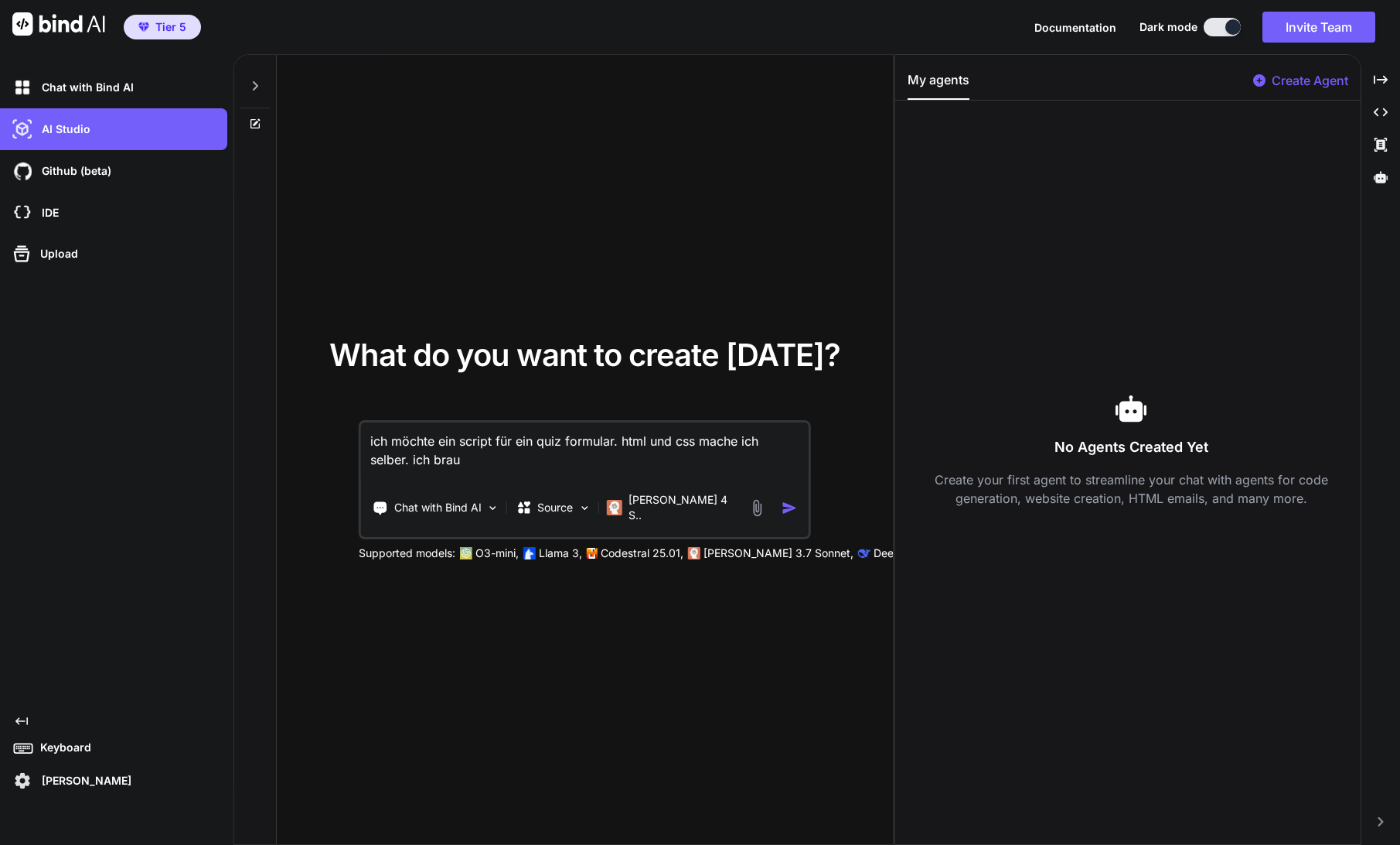
type textarea "x"
type textarea "ich möchte ein script für ein quiz formular. html und css mache ich selber. ich…"
type textarea "x"
type textarea "ich möchte ein script für ein quiz formular. html und css mache ich selber. ich…"
type textarea "x"
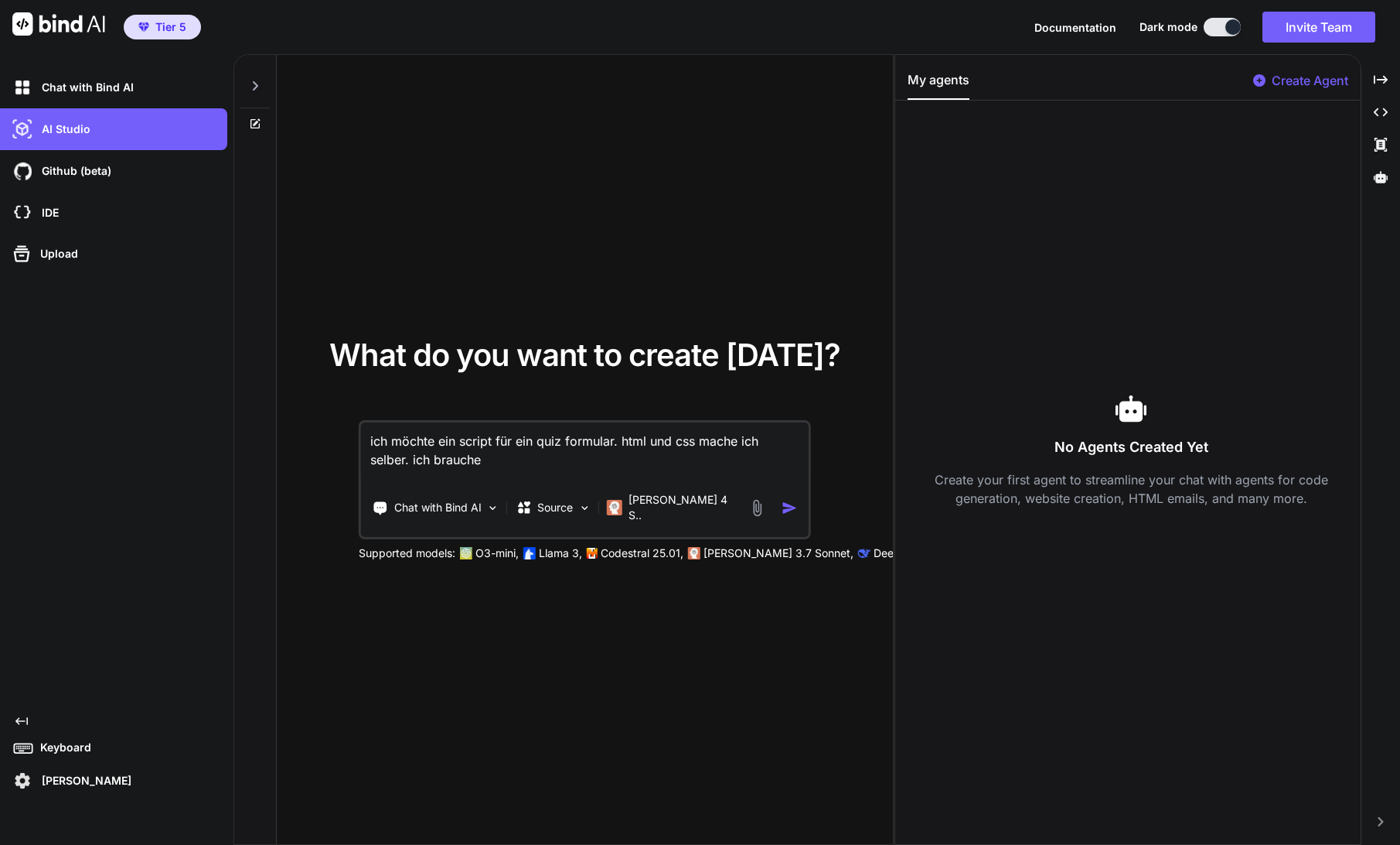
type textarea "ich möchte ein script für ein quiz formular. html und css mache ich selber. ich…"
type textarea "x"
type textarea "ich möchte ein script für ein quiz formular. html und css mache ich selber. ich…"
type textarea "x"
type textarea "ich möchte ein script für ein quiz formular. html und css mache ich selber. ich…"
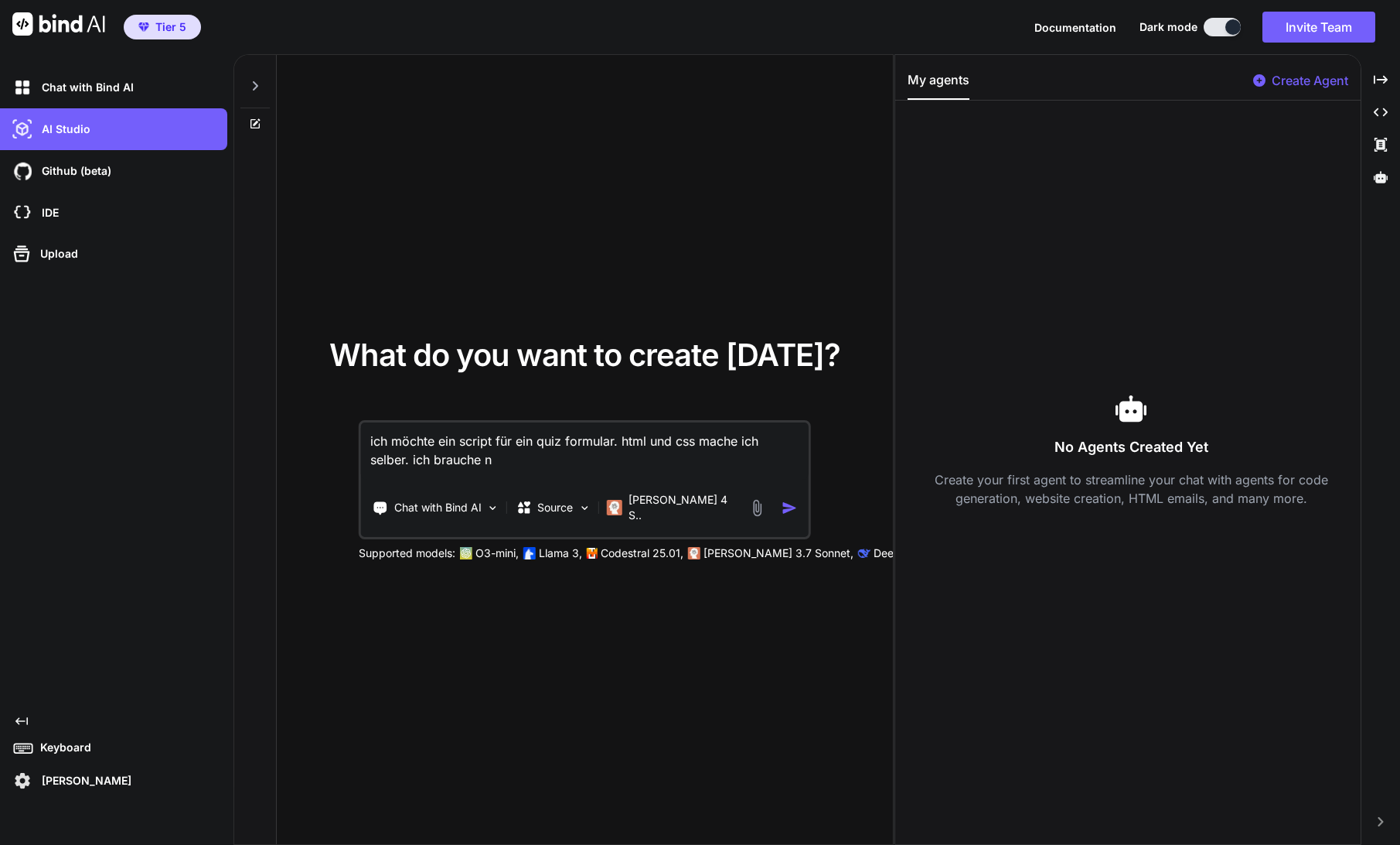
type textarea "x"
type textarea "ich möchte ein script für ein quiz formular. html und css mache ich selber. ich…"
type textarea "x"
type textarea "ich möchte ein script für ein quiz formular. html und css mache ich selber. ich…"
type textarea "x"
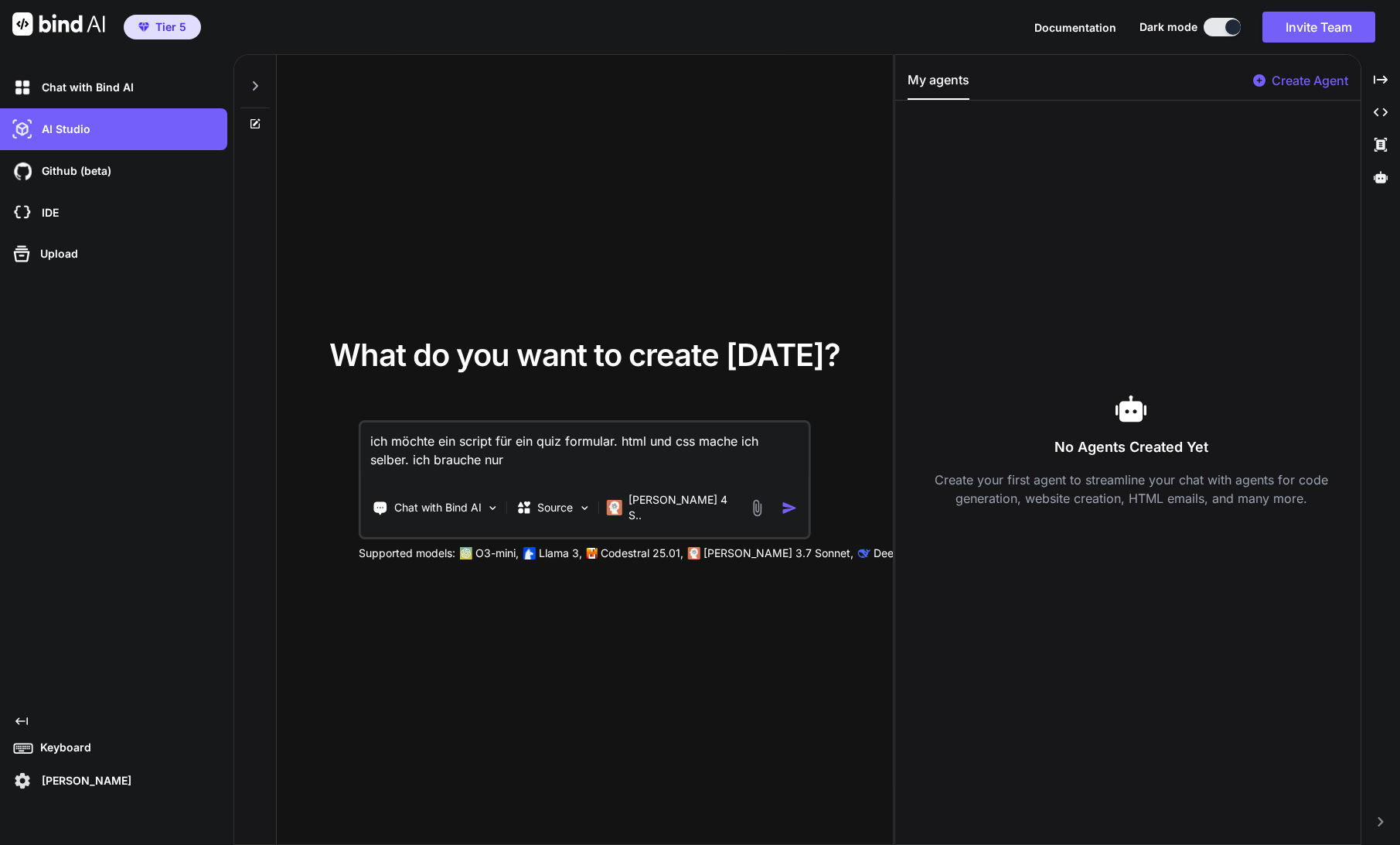
type textarea "ich möchte ein script für ein quiz formular. html und css mache ich selber. ich…"
type textarea "x"
type textarea "ich möchte ein script für ein quiz formular. html und css mache ich selber. ich…"
type textarea "x"
type textarea "ich möchte ein script für ein quiz formular. html und css mache ich selber. ich…"
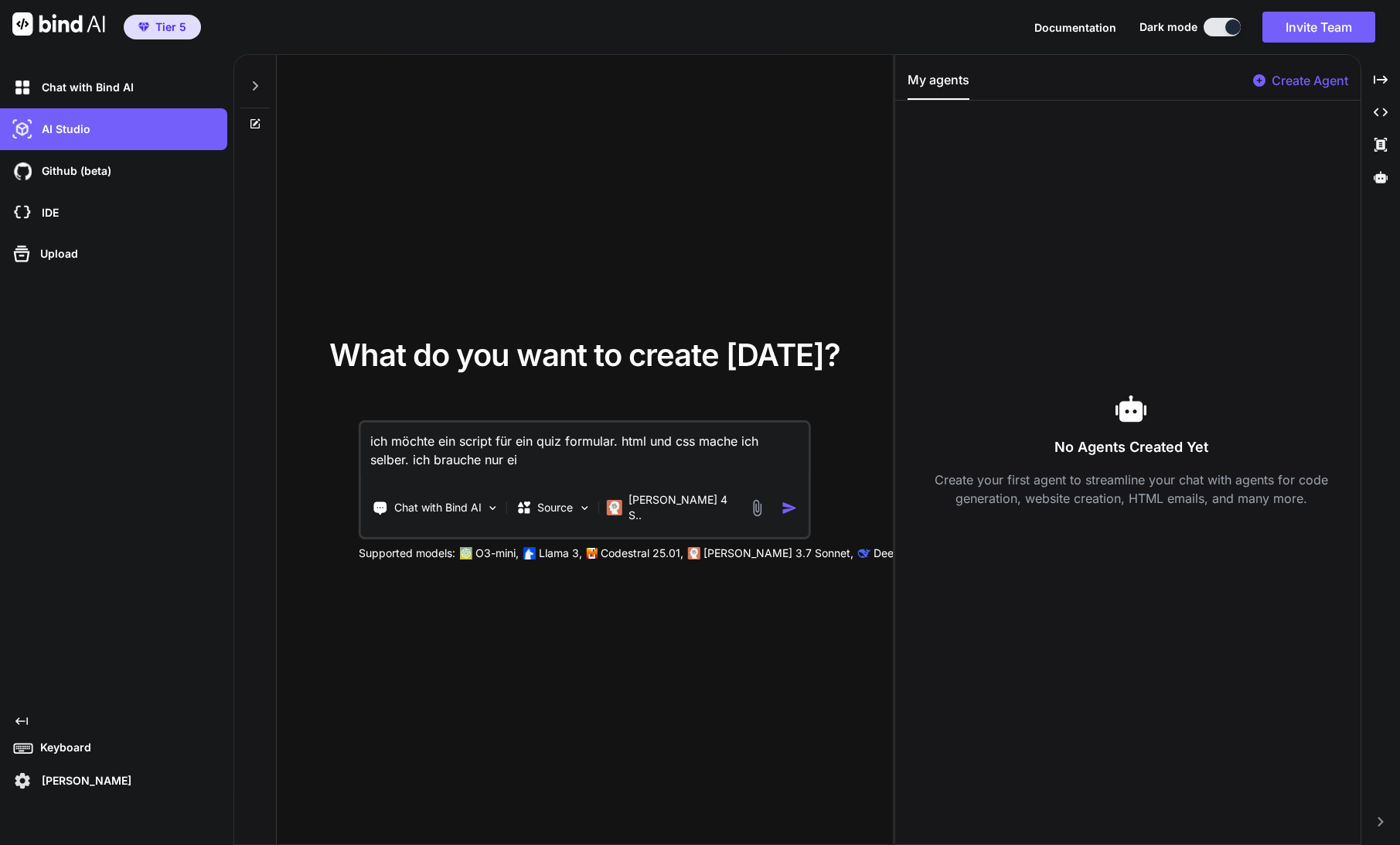
type textarea "x"
type textarea "ich möchte ein script für ein quiz formular. html und css mache ich selber. ich…"
type textarea "x"
type textarea "ich möchte ein script für ein quiz formular. html und css mache ich selber. ich…"
type textarea "x"
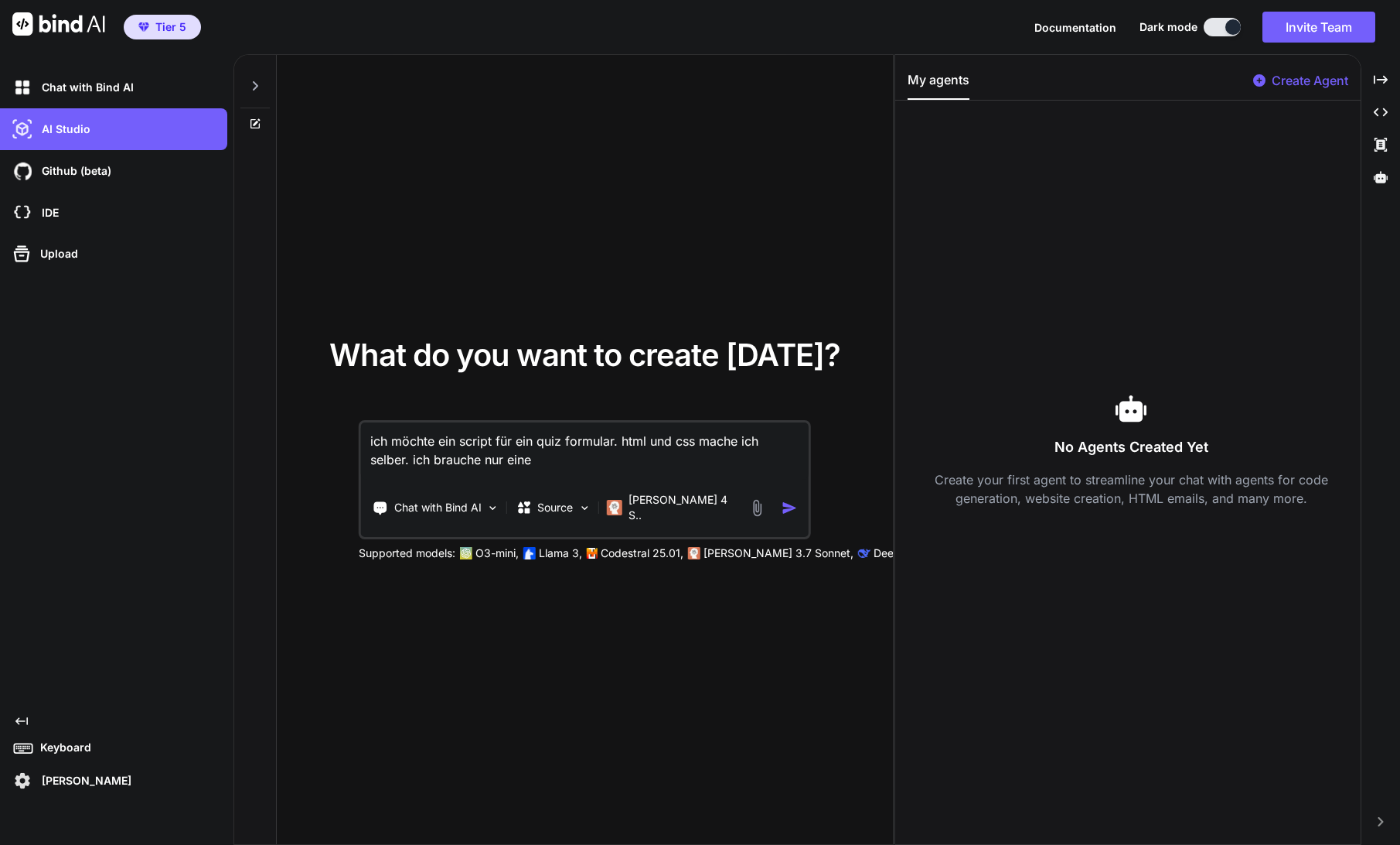
type textarea "ich möchte ein script für ein quiz formular. html und css mache ich selber. ich…"
type textarea "x"
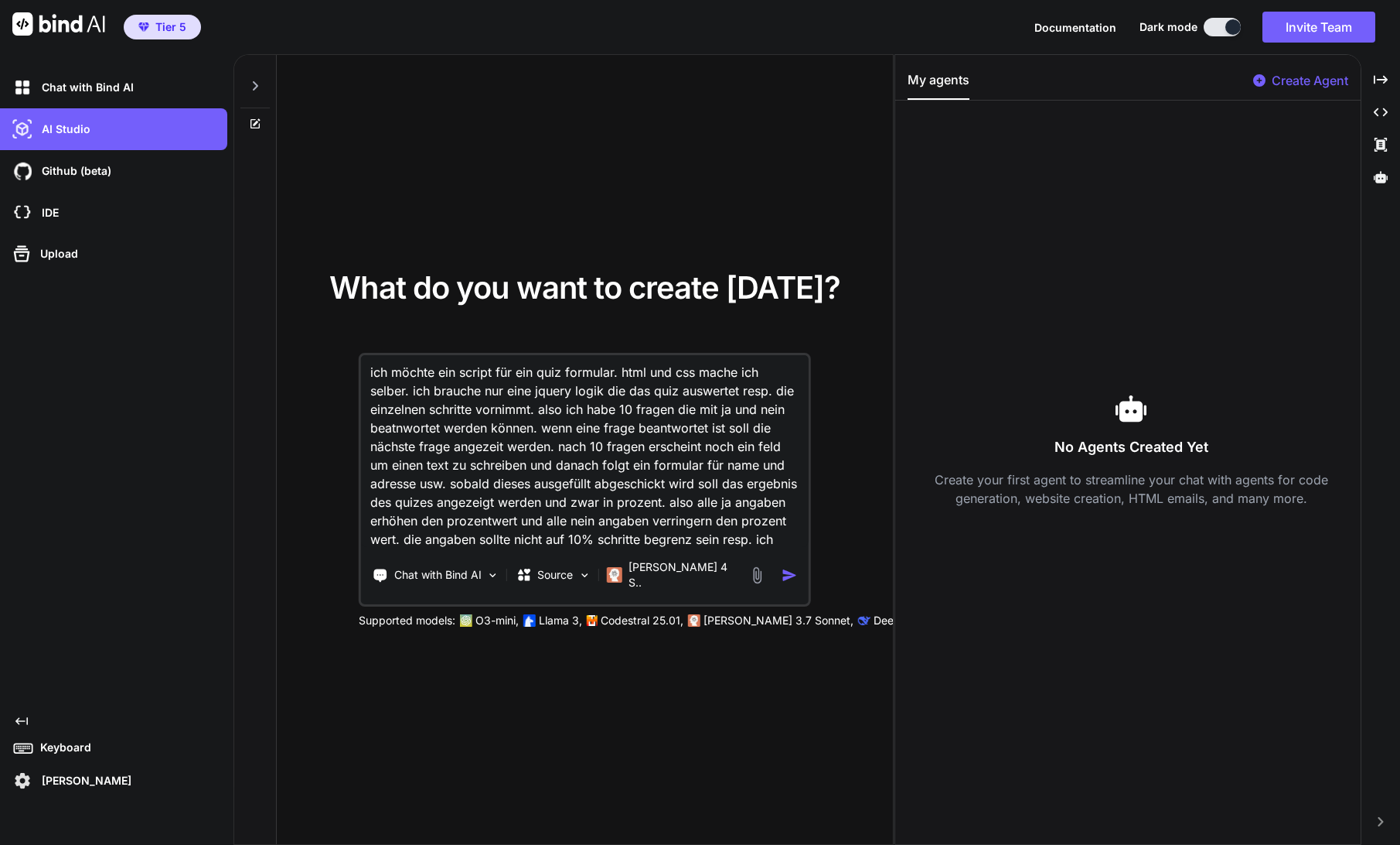
scroll to position [22, 0]
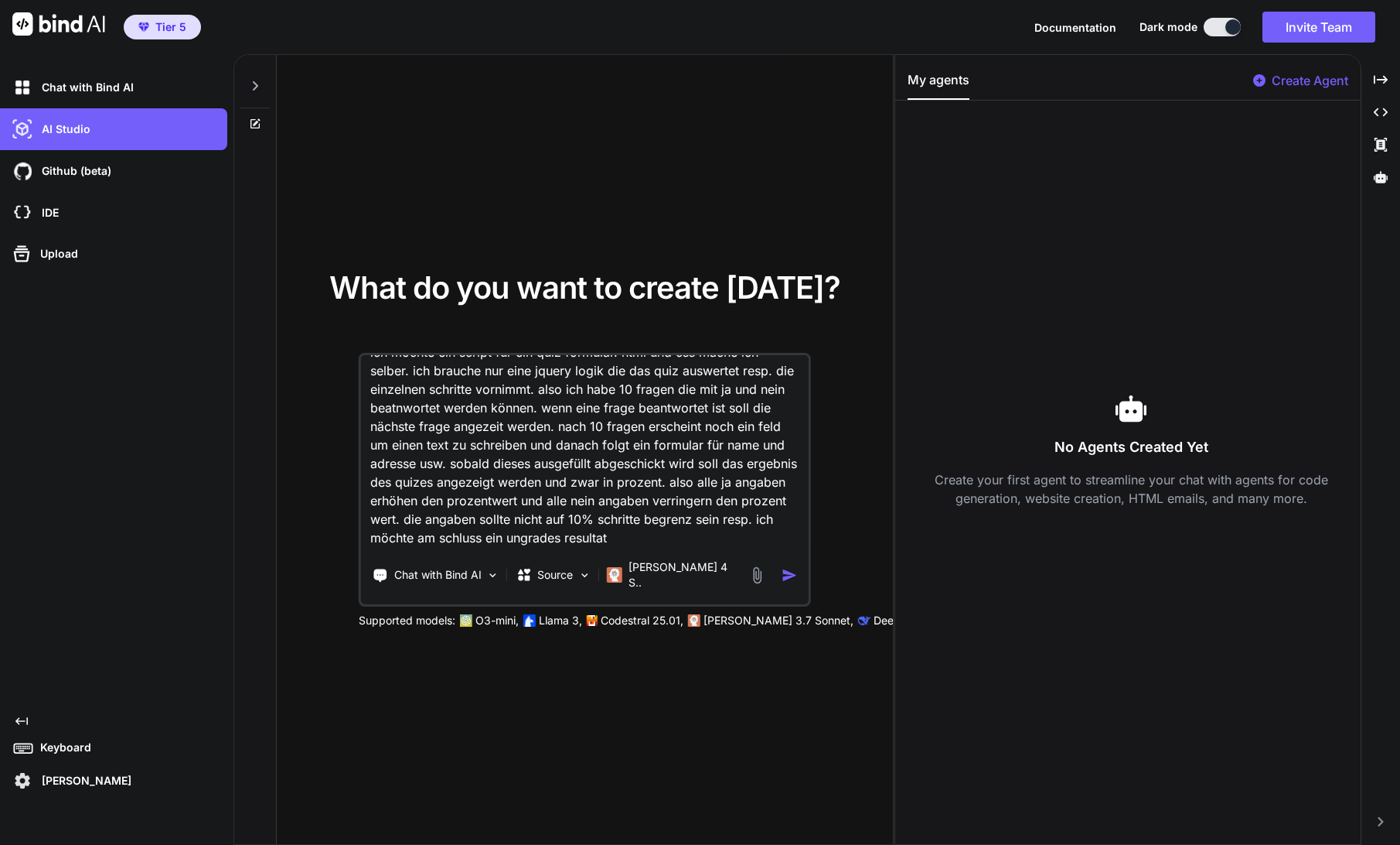
click at [524, 545] on textarea "ich möchte ein script für ein quiz formular. html und css mache ich selber. ich…" at bounding box center [584, 451] width 447 height 192
click at [647, 546] on textarea "ich möchte ein script für ein quiz formular. html und css mache ich selber. ich…" at bounding box center [584, 451] width 447 height 192
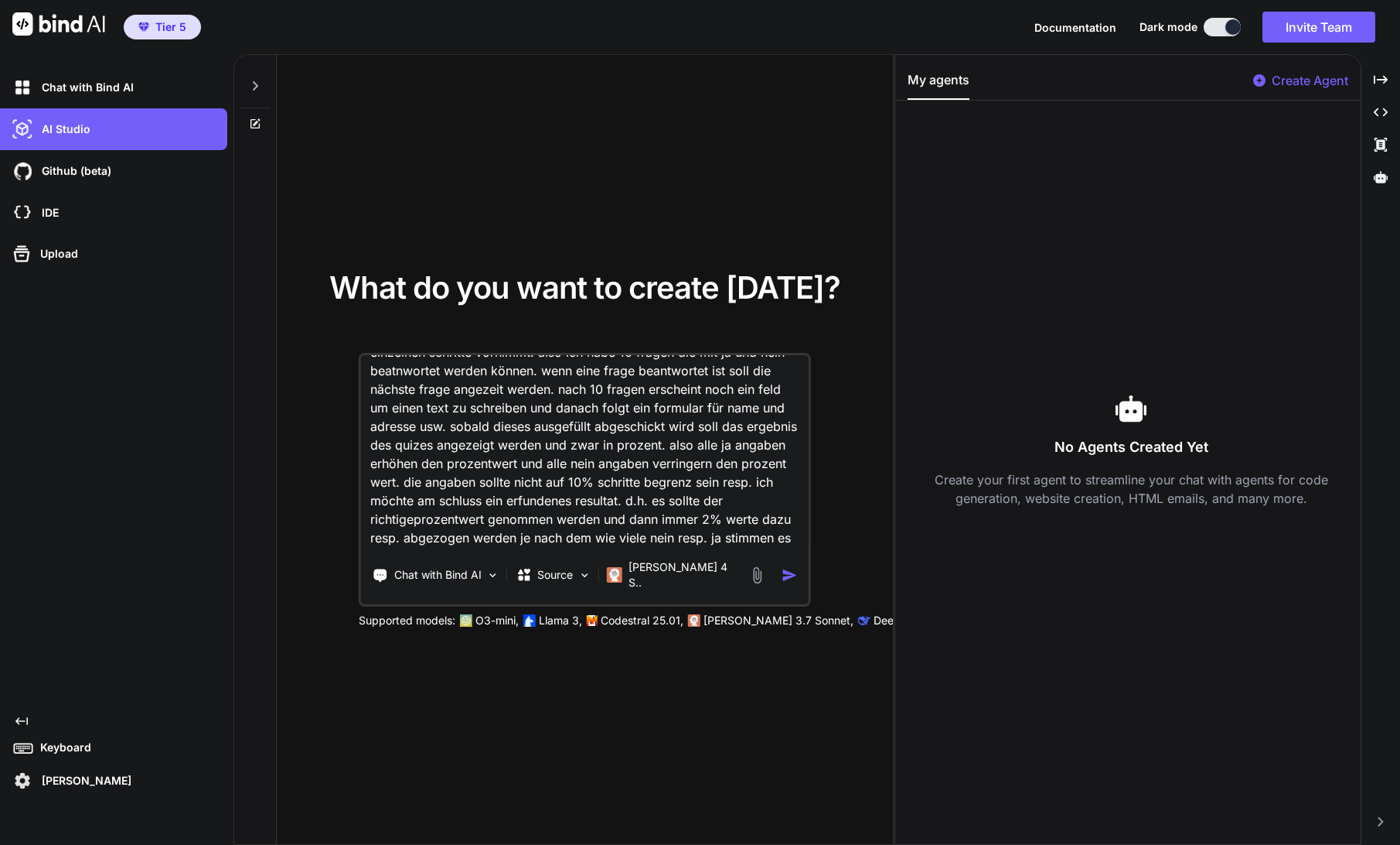
scroll to position [76, 0]
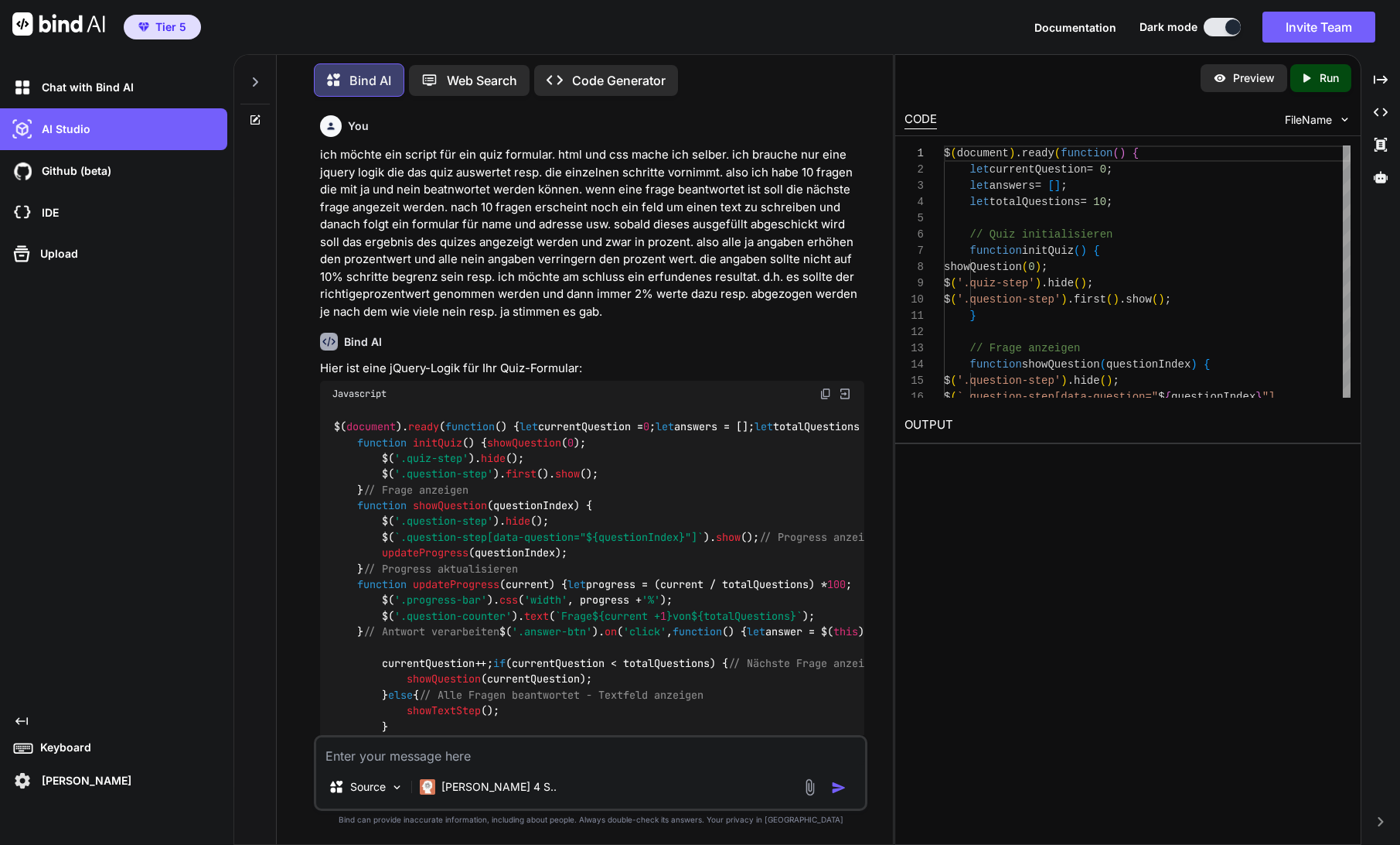
click at [846, 389] on img at bounding box center [845, 393] width 13 height 13
click at [826, 391] on img at bounding box center [825, 393] width 12 height 12
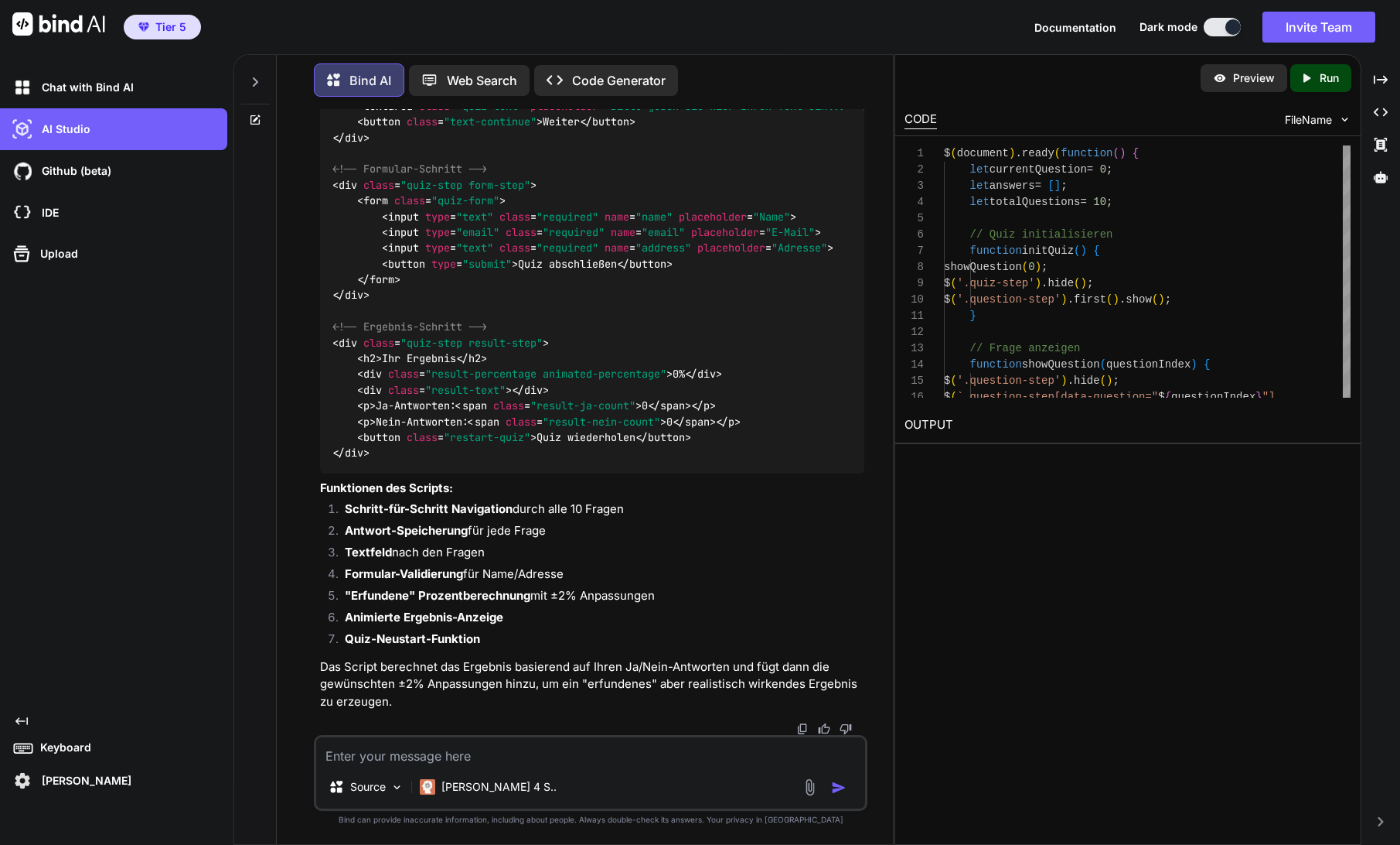
scroll to position [3562, 0]
click at [625, 76] on p "Code Generator" at bounding box center [618, 80] width 93 height 18
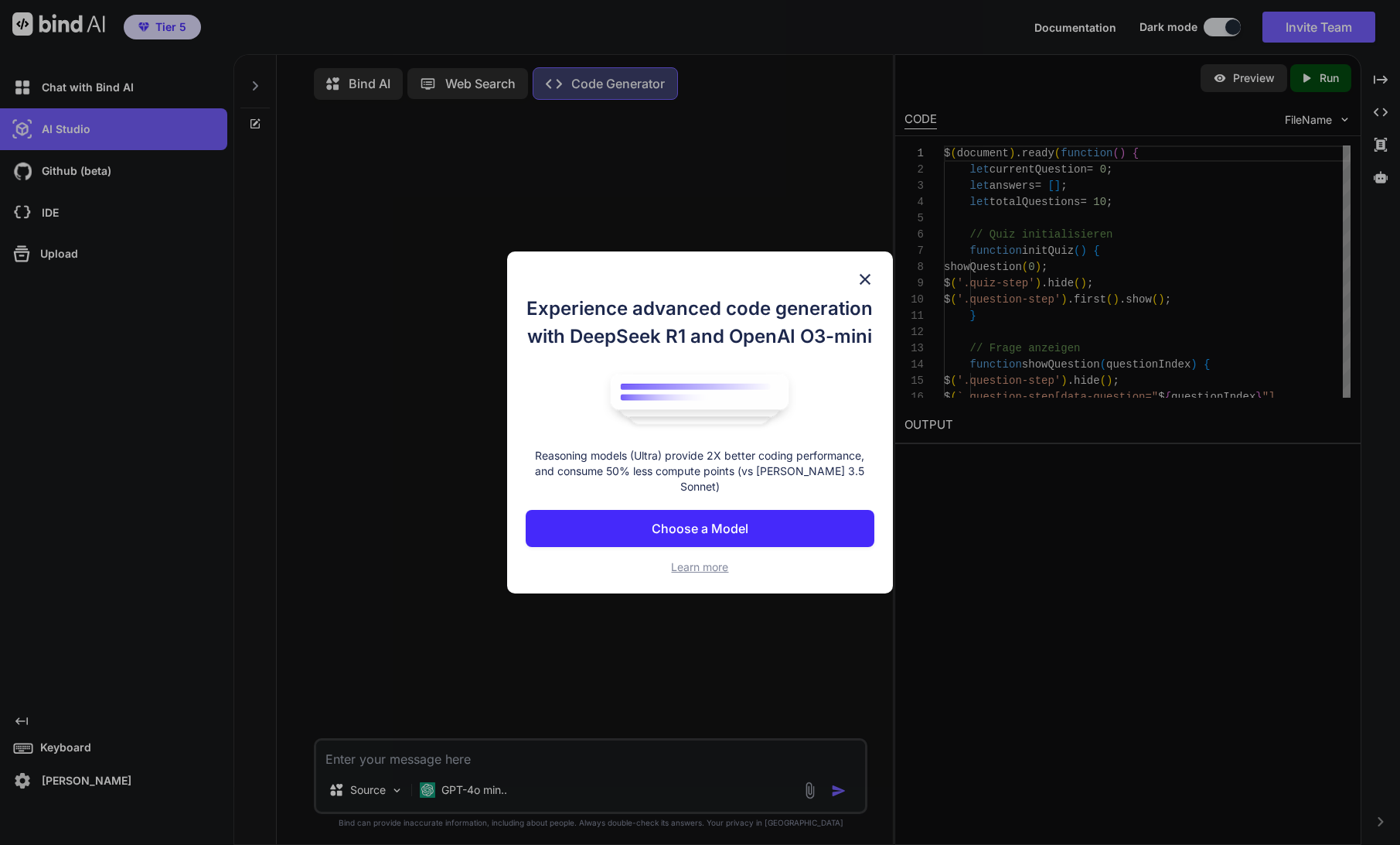
click at [868, 283] on img at bounding box center [865, 279] width 18 height 18
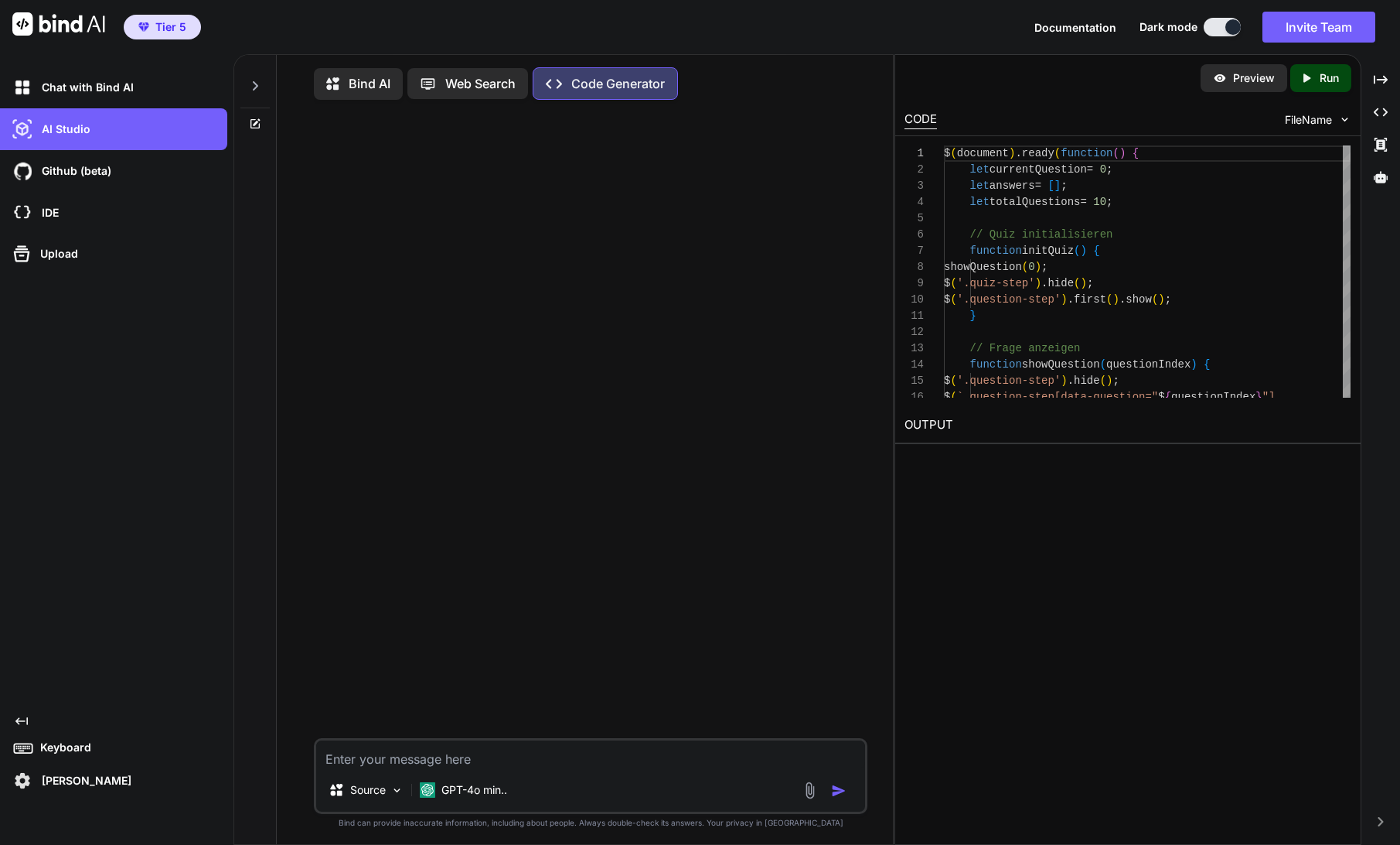
click at [371, 83] on p "Bind AI" at bounding box center [369, 83] width 41 height 18
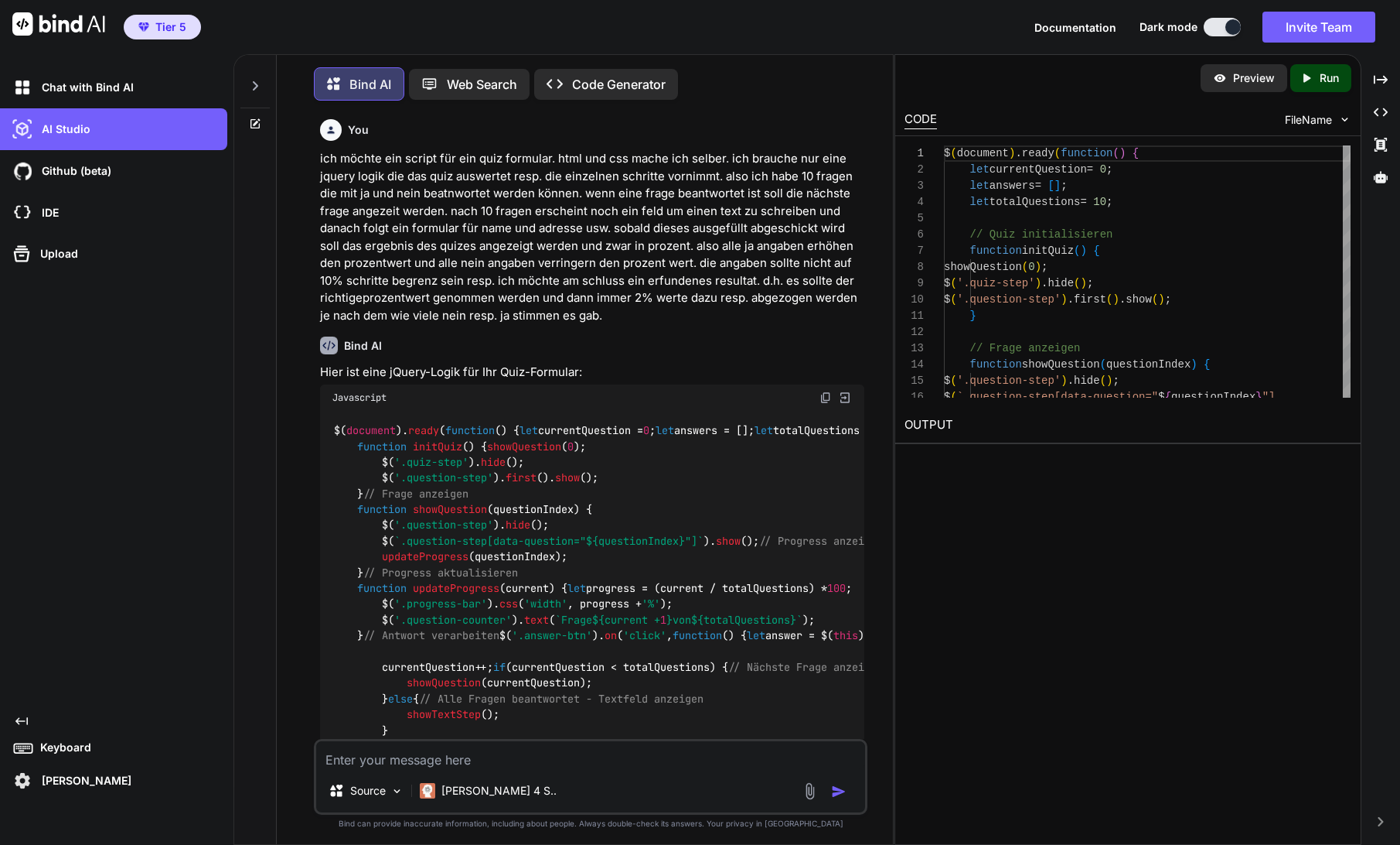
scroll to position [8, 0]
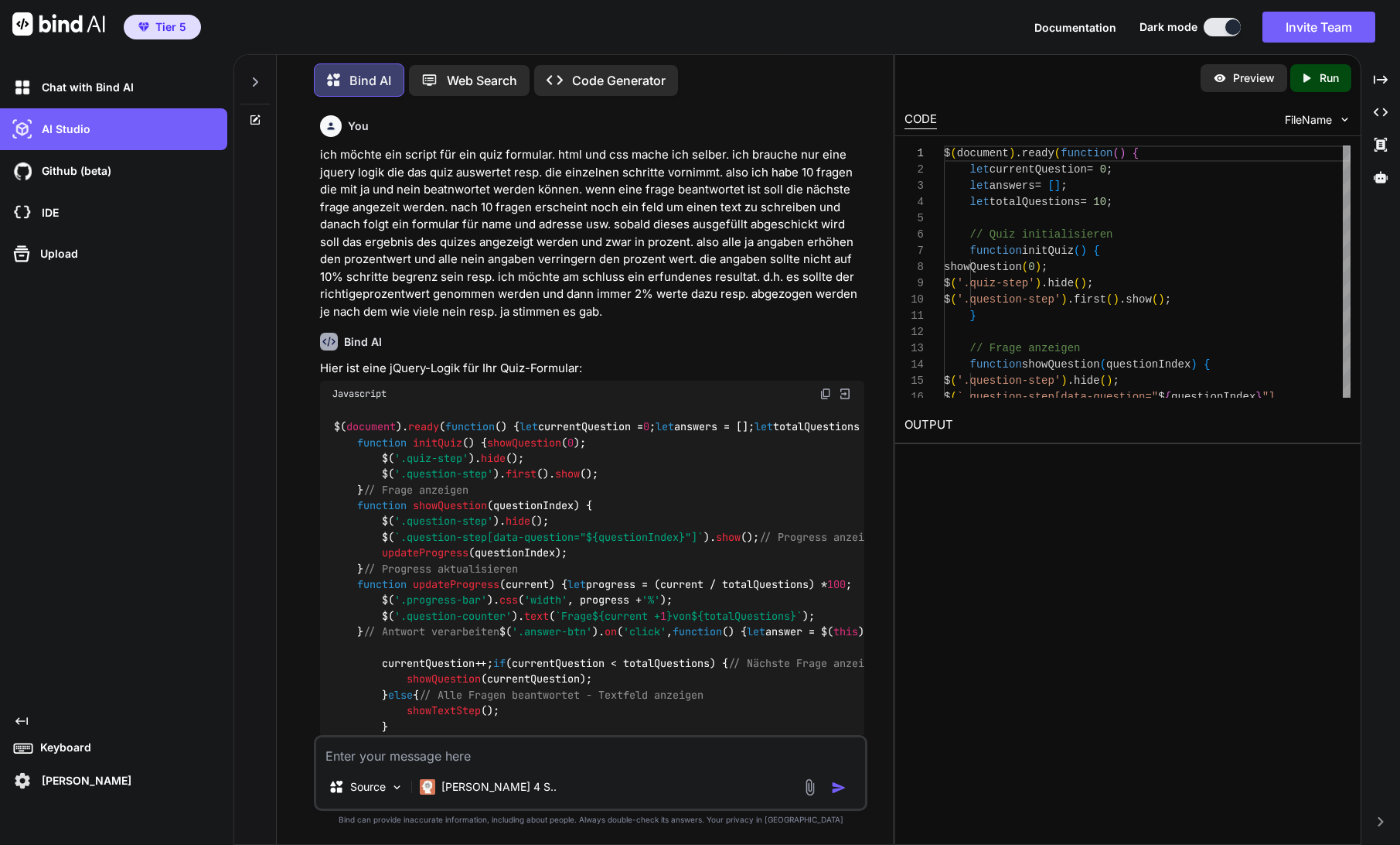
click at [355, 422] on span "document" at bounding box center [370, 427] width 49 height 13
click at [824, 390] on img at bounding box center [825, 393] width 12 height 12
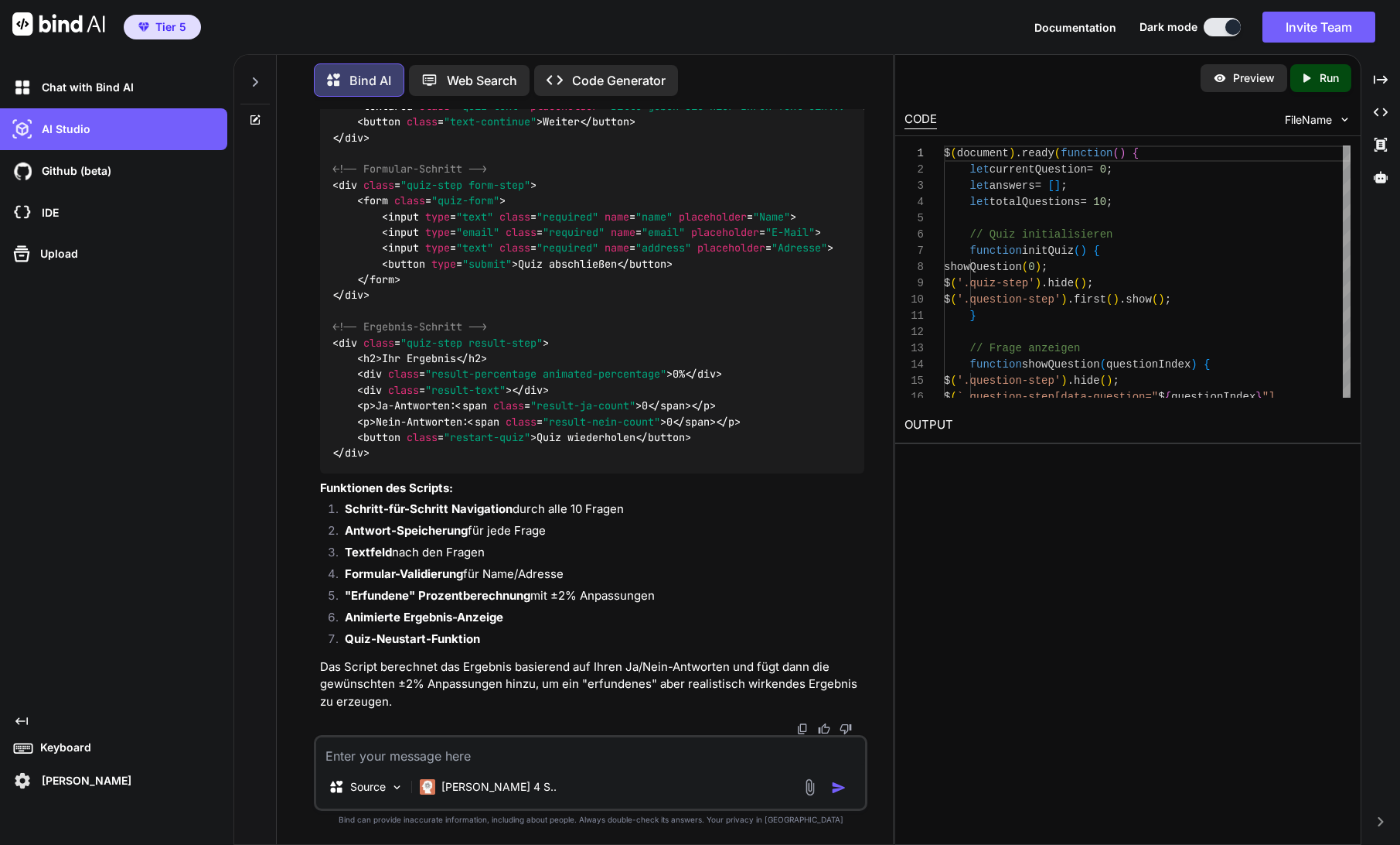
scroll to position [3511, 0]
click at [332, 752] on textarea at bounding box center [590, 751] width 549 height 28
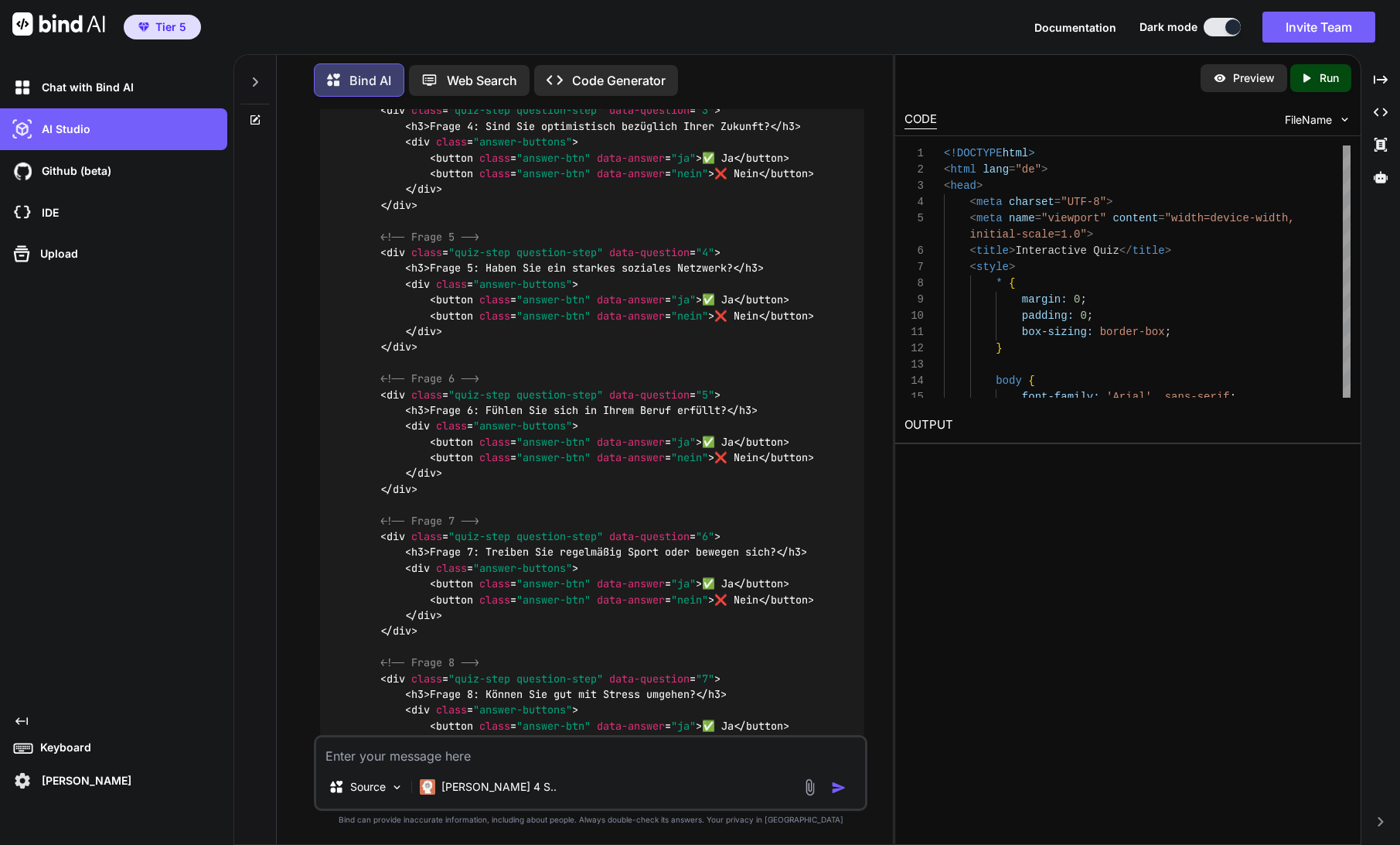
scroll to position [4435, 0]
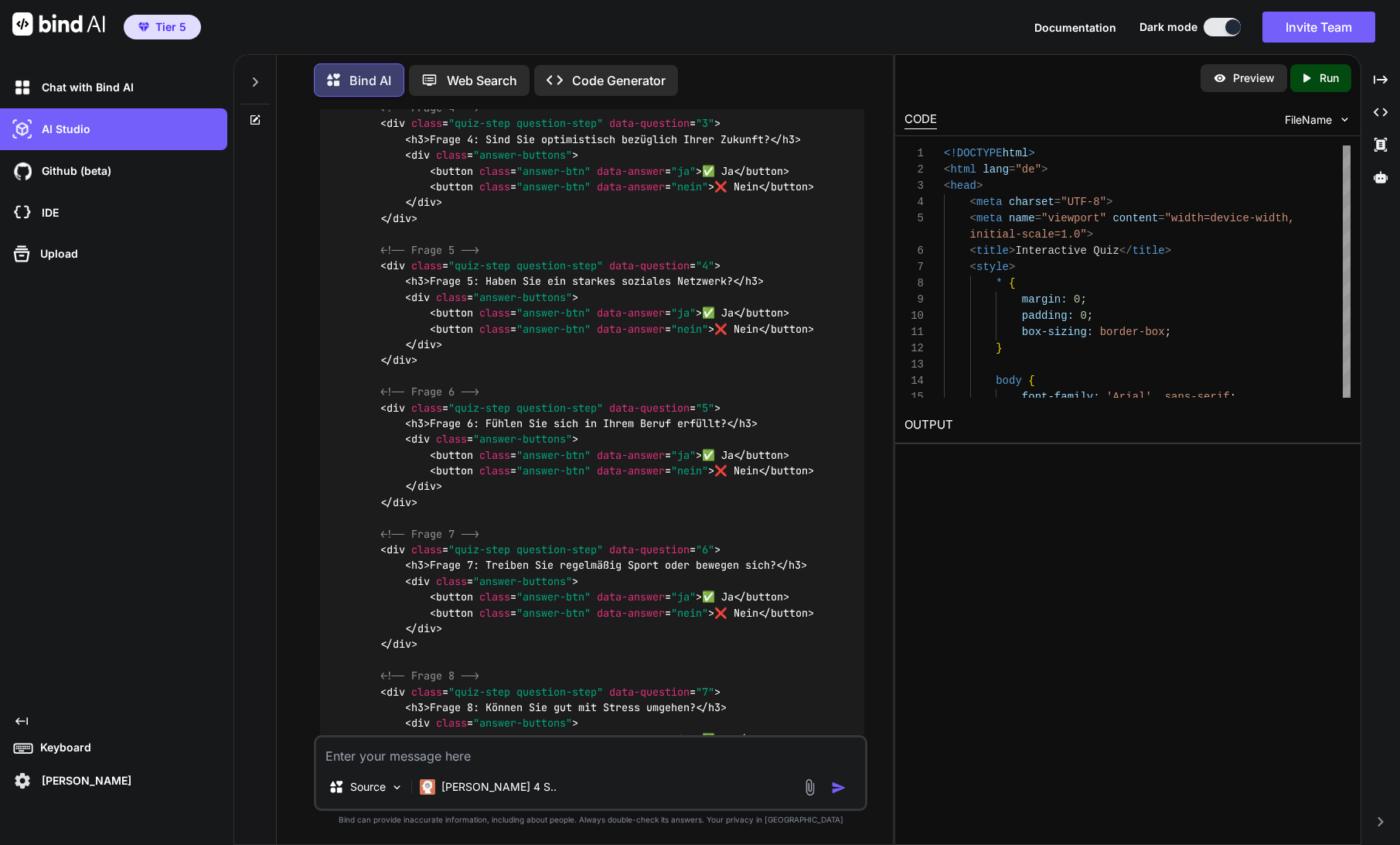
click at [1309, 123] on span "FileName" at bounding box center [1308, 120] width 47 height 15
click at [1305, 118] on span "FileName" at bounding box center [1308, 120] width 47 height 15
click at [1341, 121] on img at bounding box center [1345, 119] width 13 height 13
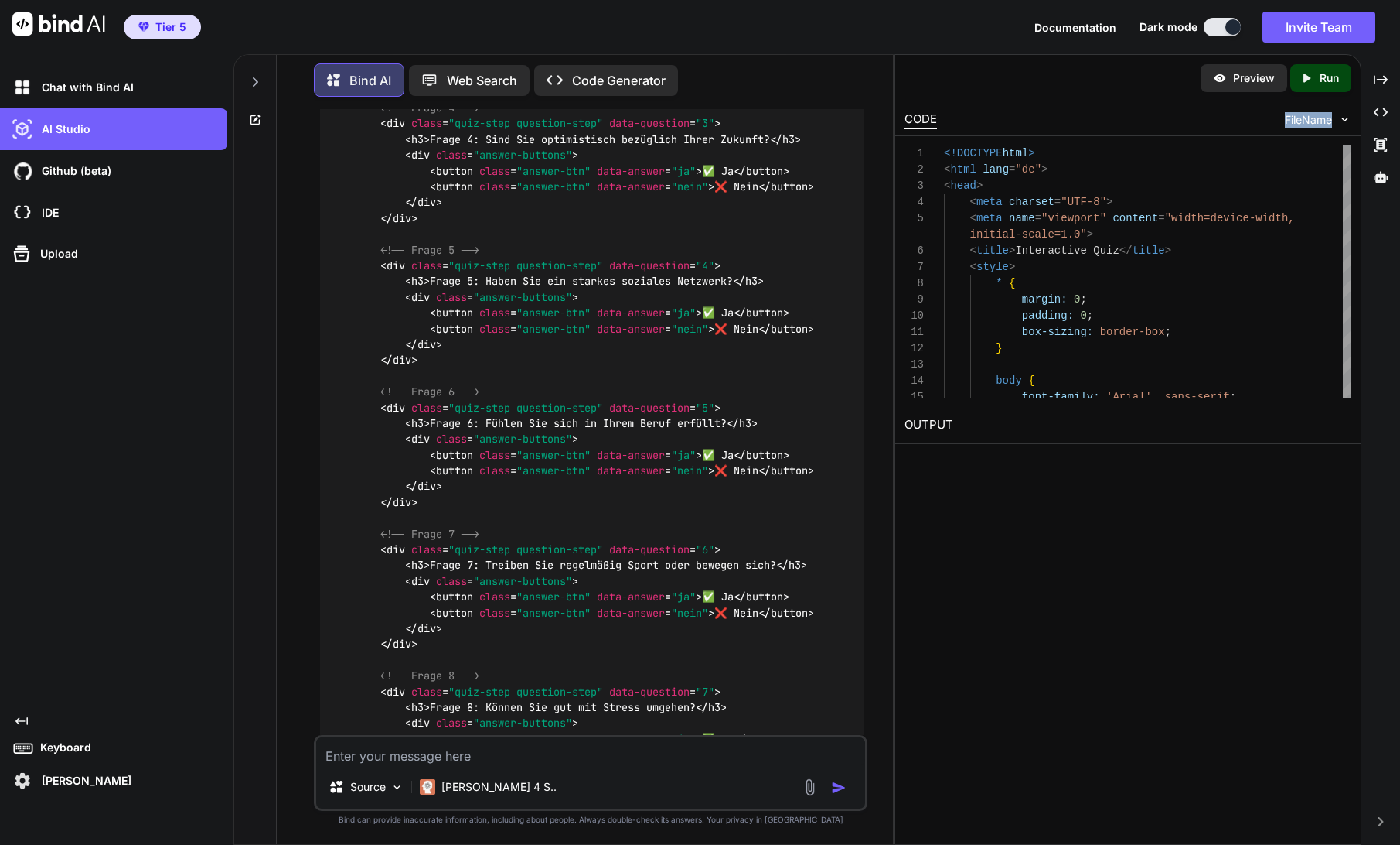
click at [1344, 119] on img at bounding box center [1345, 119] width 13 height 13
click at [1311, 118] on span "FileName" at bounding box center [1308, 120] width 47 height 15
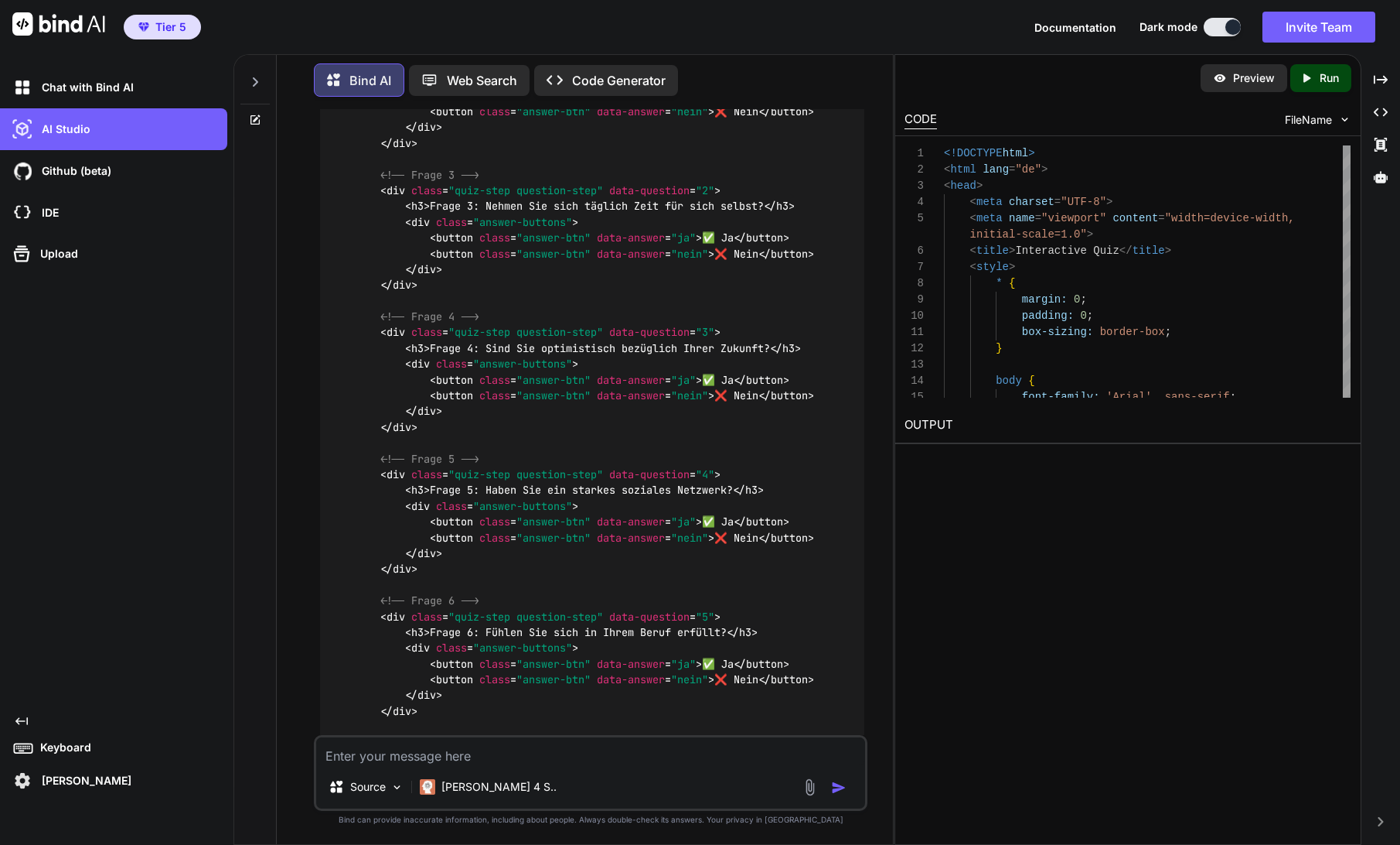
scroll to position [4217, 0]
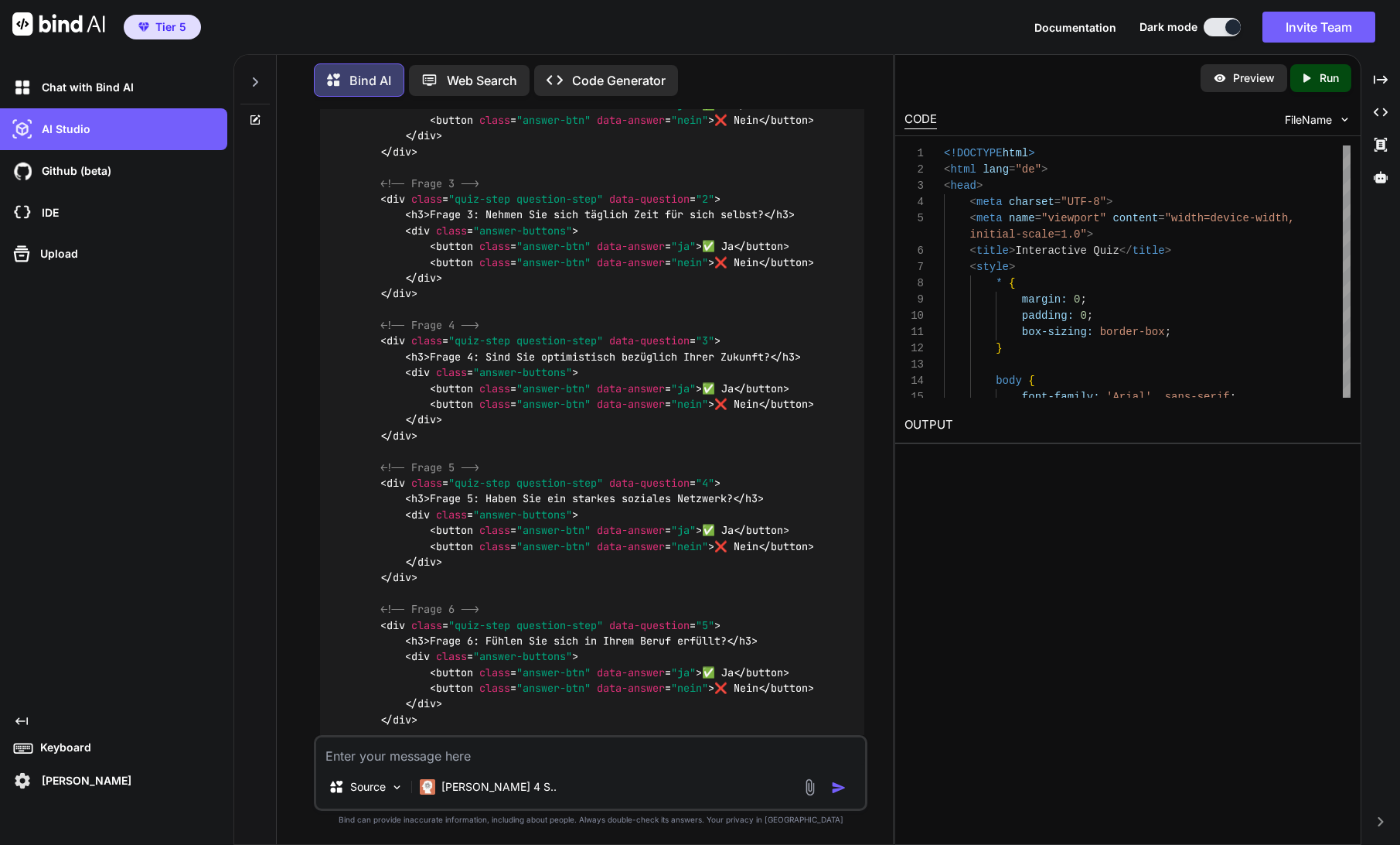
click at [1252, 79] on p "Preview" at bounding box center [1253, 78] width 41 height 15
click at [1326, 80] on p "Run" at bounding box center [1329, 78] width 19 height 15
click at [1030, 460] on link "[URL][DOMAIN_NAME]" at bounding box center [967, 460] width 125 height 14
click at [256, 116] on icon at bounding box center [256, 117] width 7 height 7
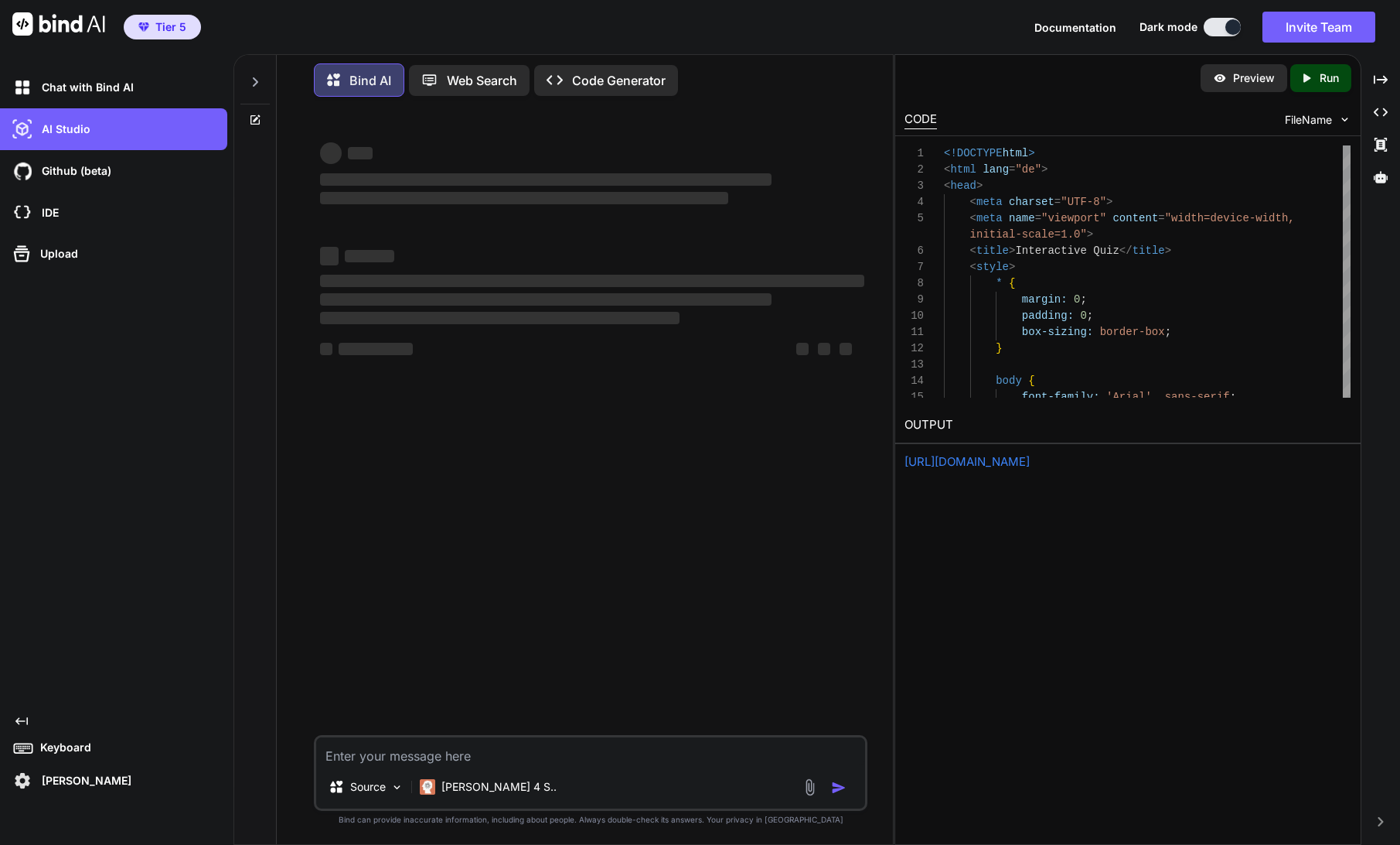
scroll to position [0, 0]
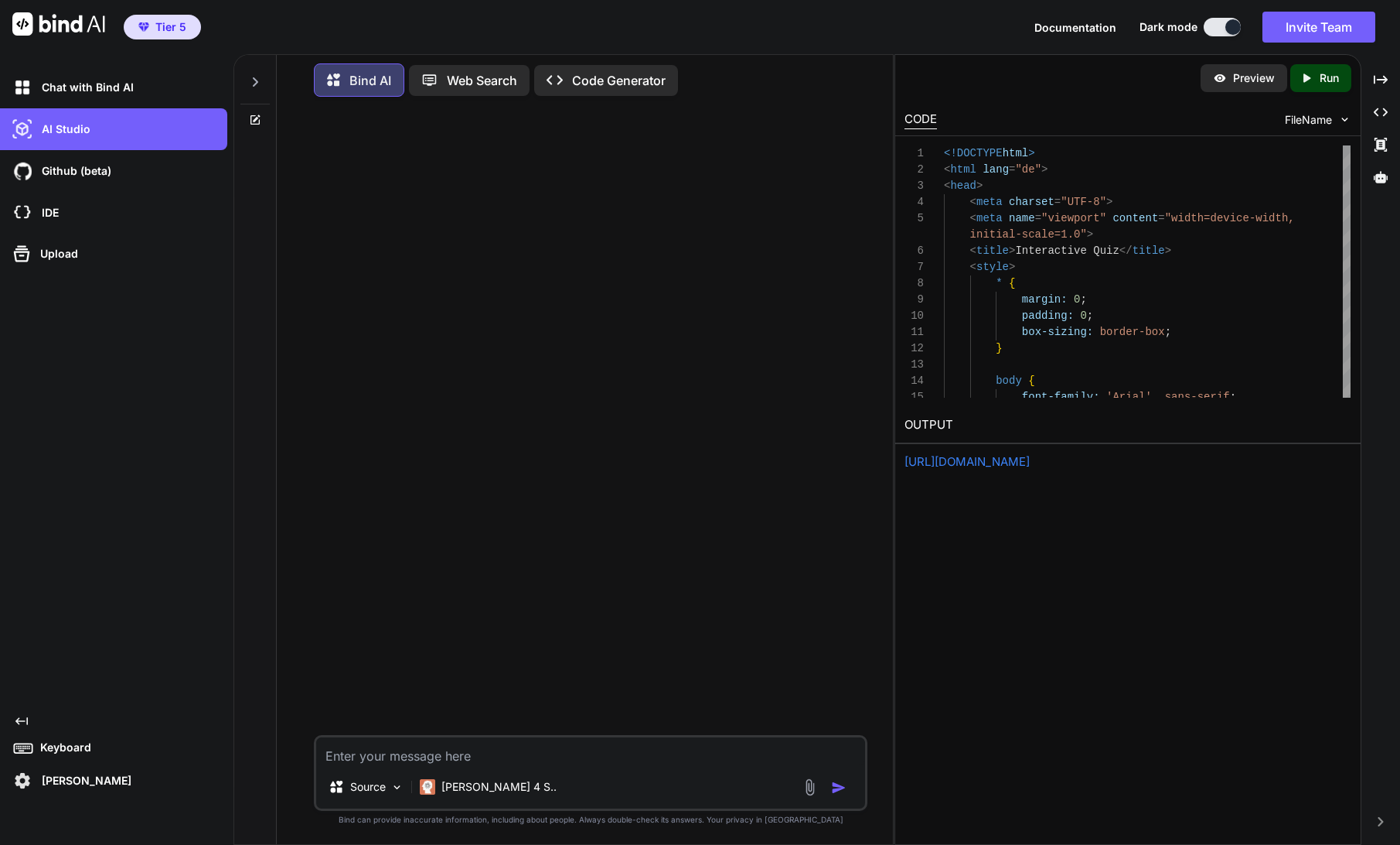
click at [254, 78] on icon at bounding box center [255, 82] width 12 height 12
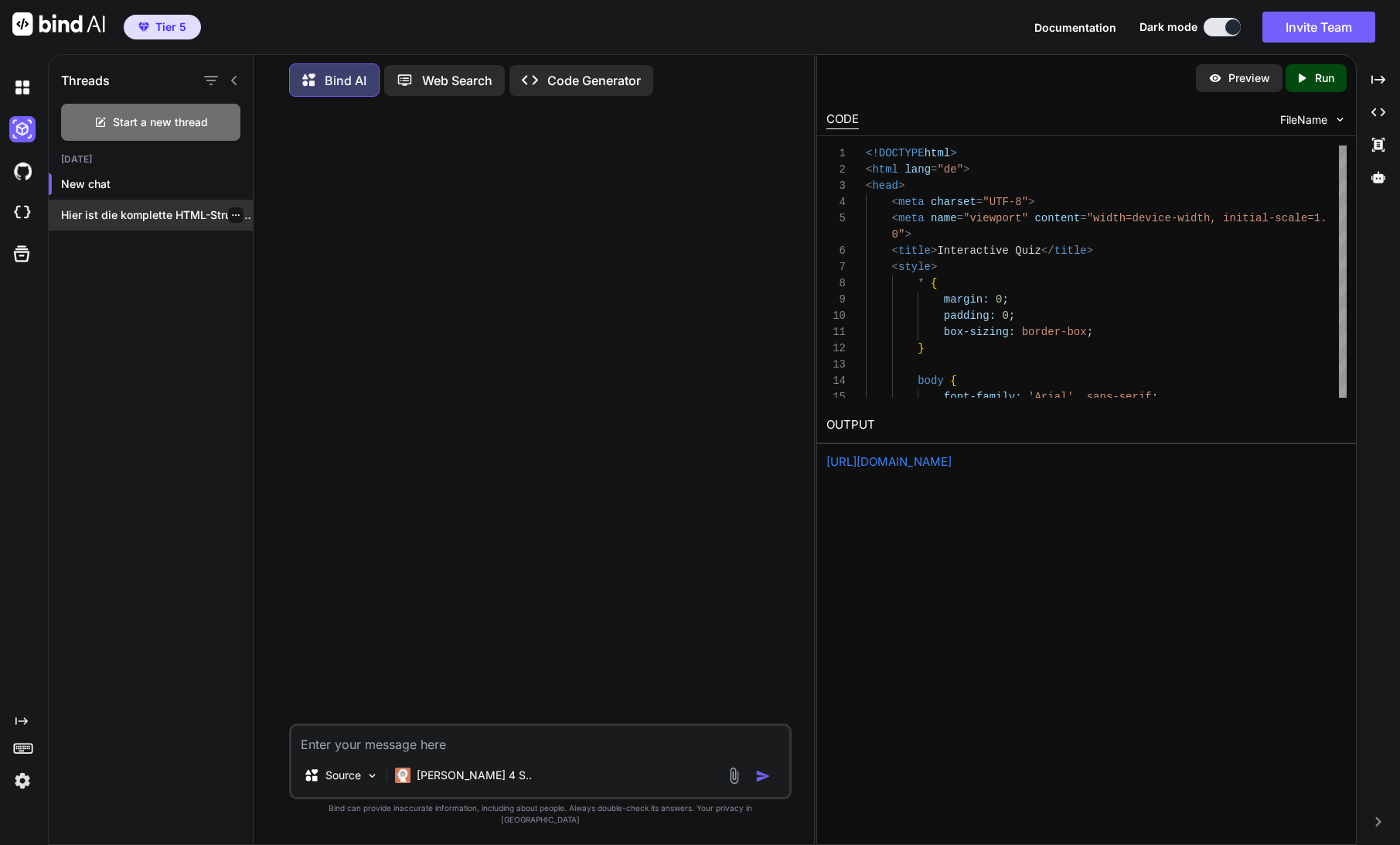
click at [232, 214] on icon "button" at bounding box center [235, 215] width 8 height 2
click at [115, 209] on p "Hier ist die komplette HTML-Struktur für..." at bounding box center [158, 215] width 192 height 15
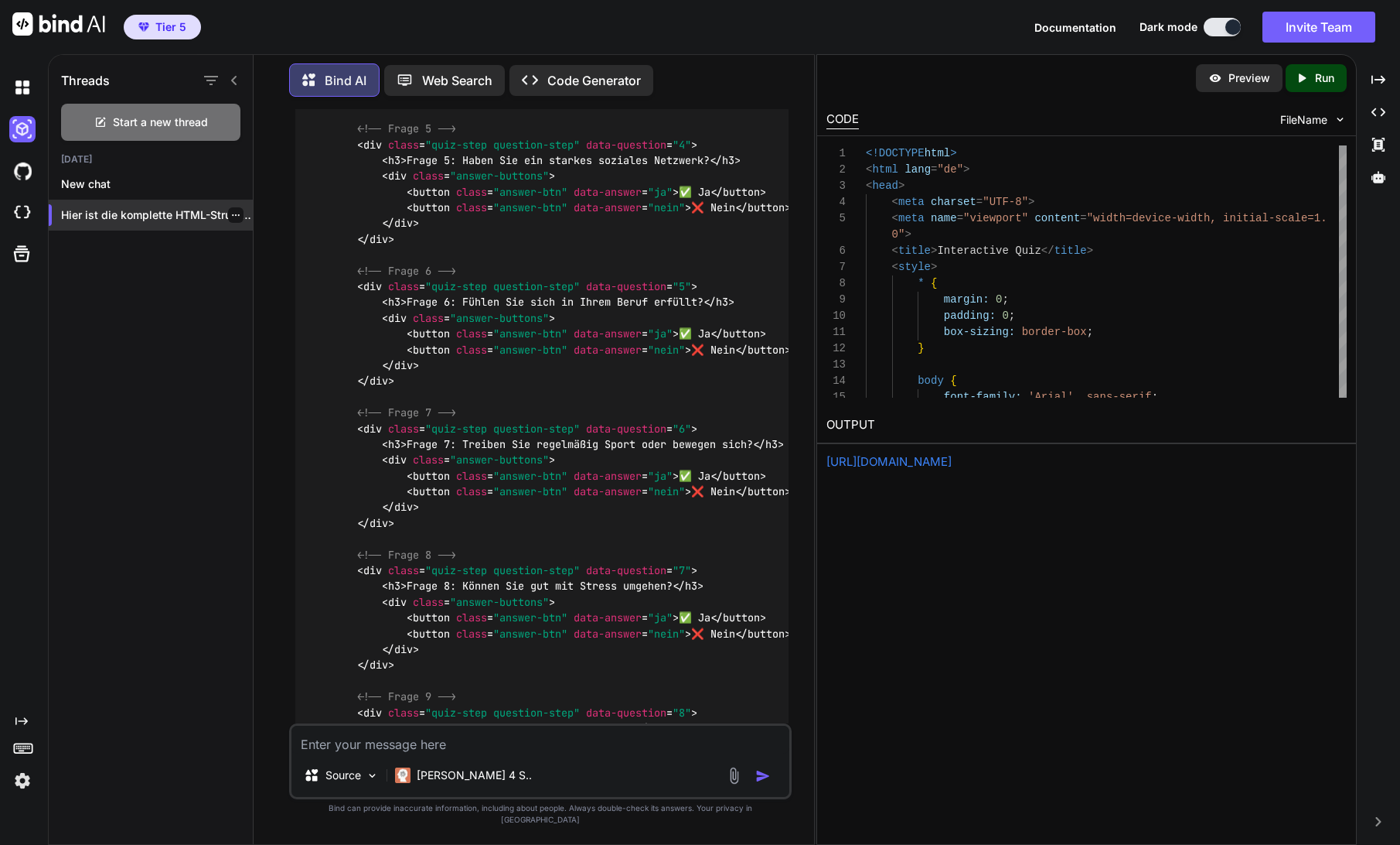
scroll to position [4585, 0]
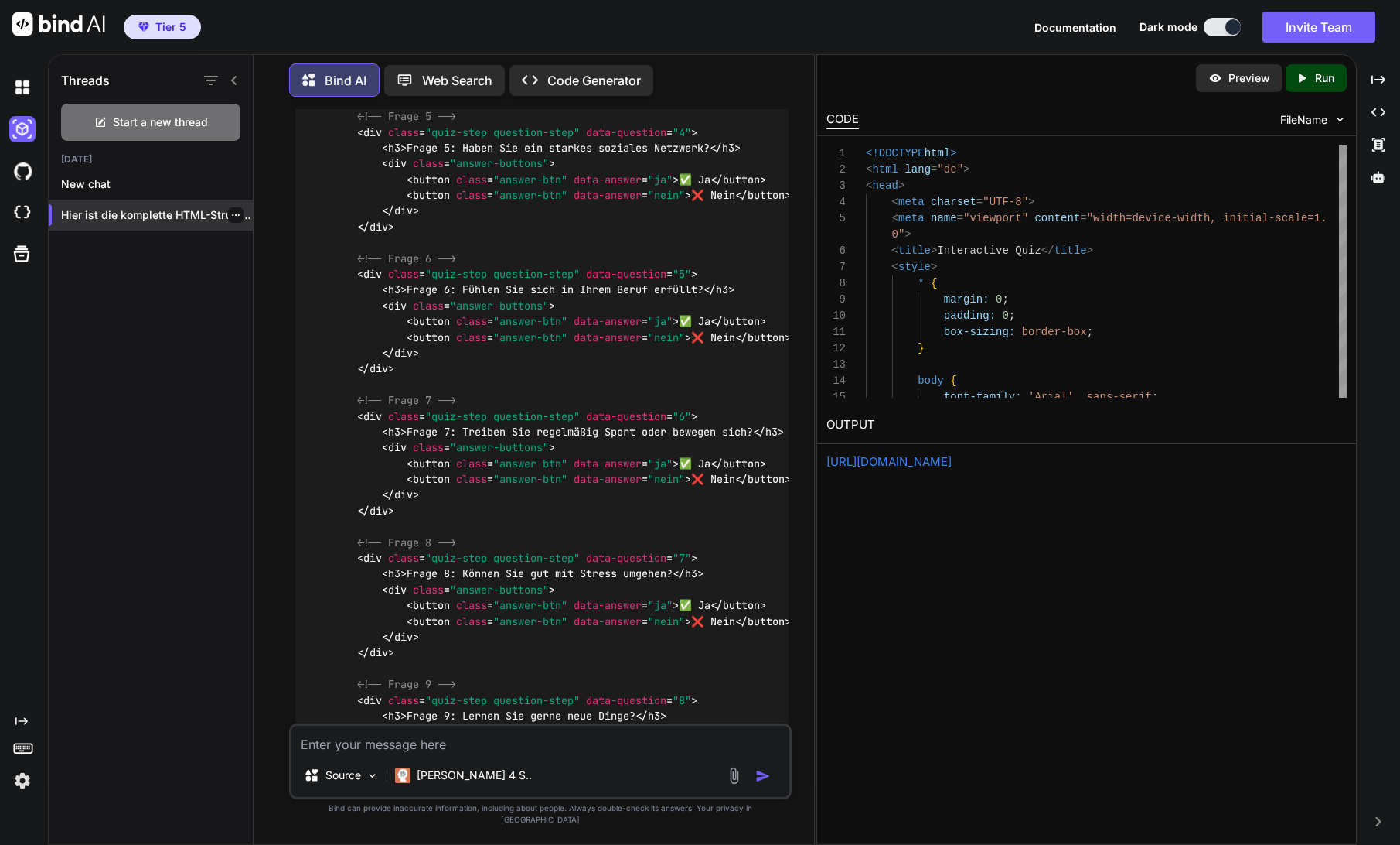
click at [232, 211] on icon "button" at bounding box center [236, 215] width 10 height 10
click at [248, 239] on div "Rename and Save" at bounding box center [302, 242] width 152 height 31
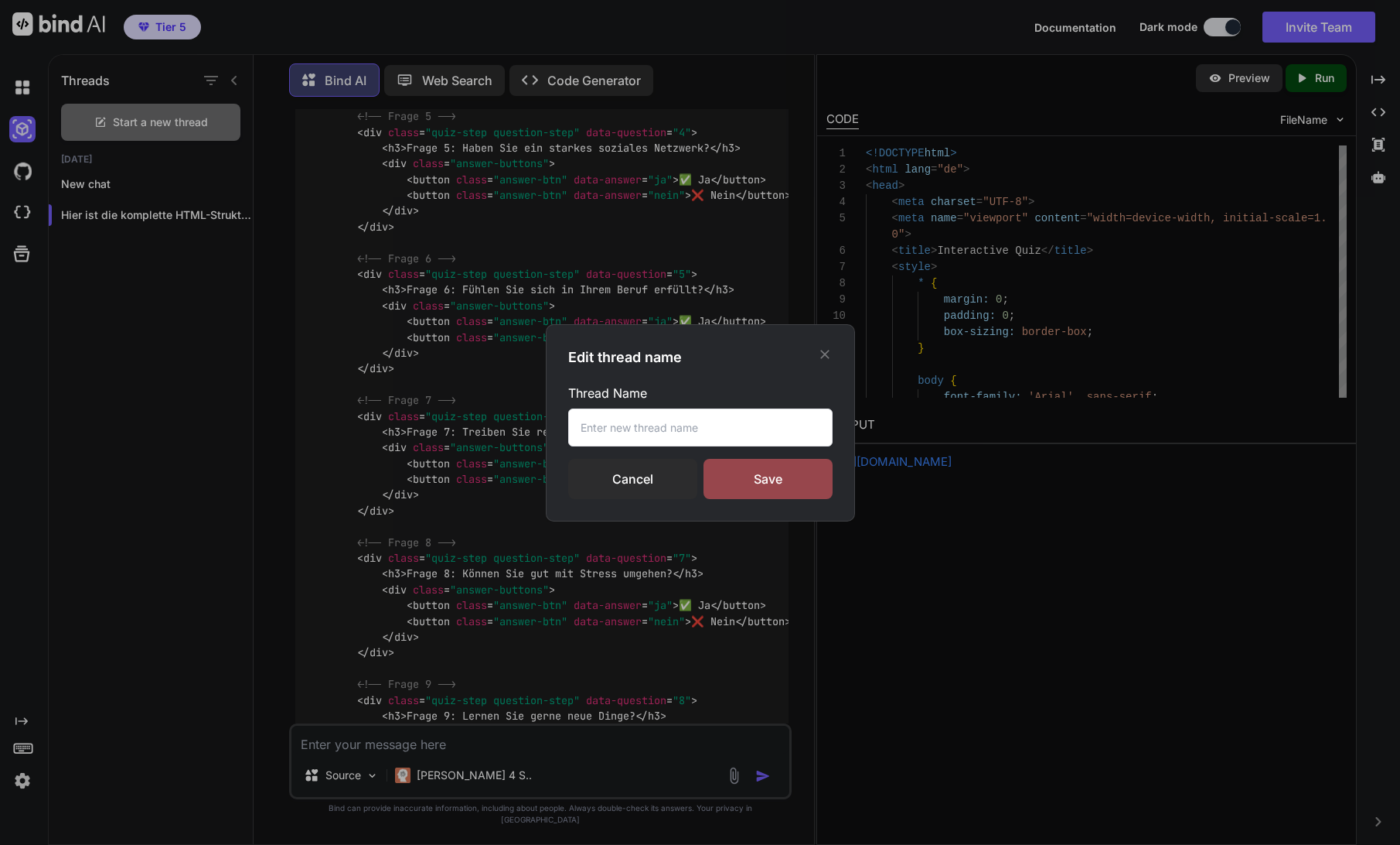
click at [698, 430] on input "text" at bounding box center [700, 427] width 264 height 37
click at [744, 480] on div "Save" at bounding box center [768, 479] width 129 height 40
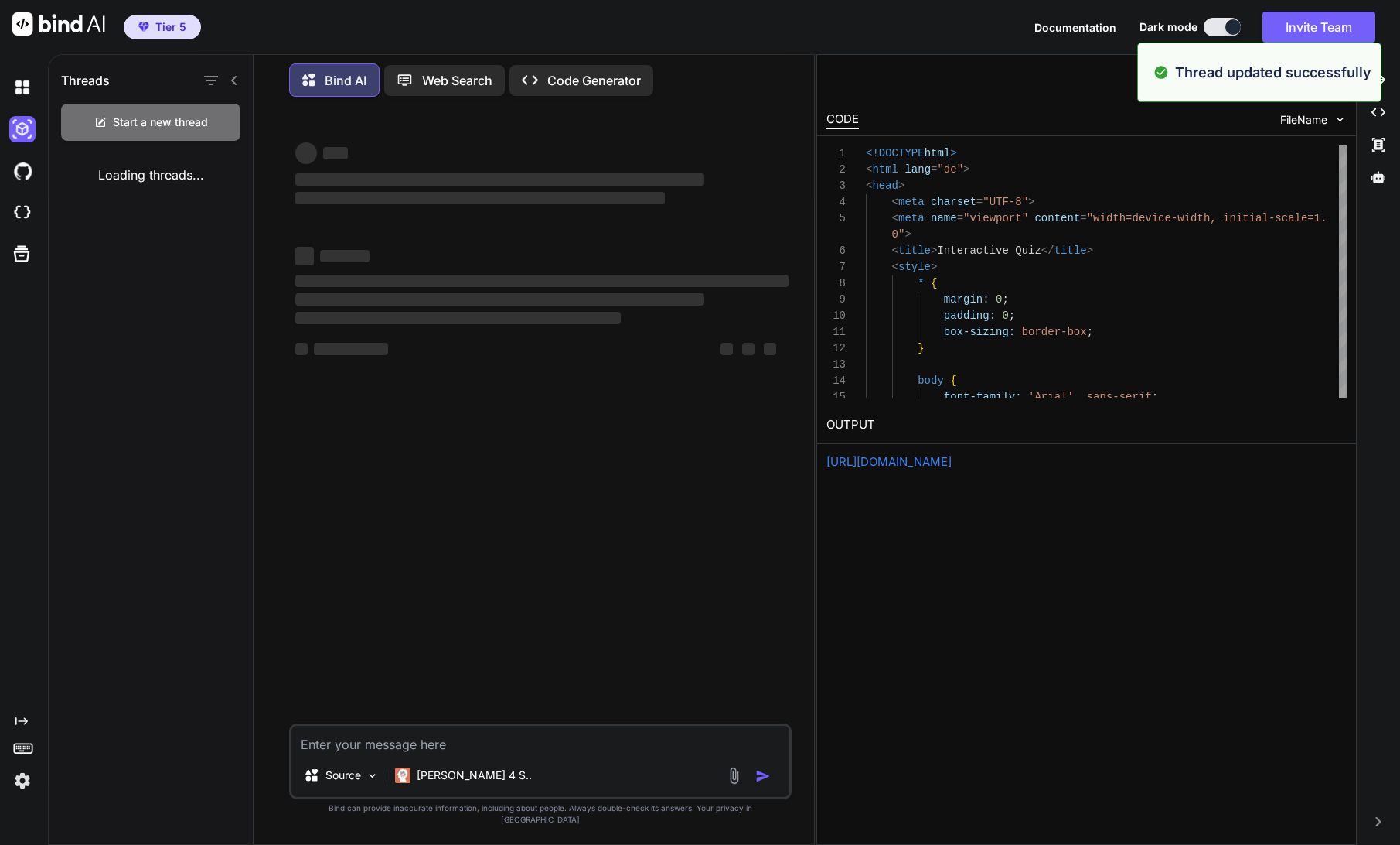
scroll to position [0, 0]
